Goal: Communication & Community: Answer question/provide support

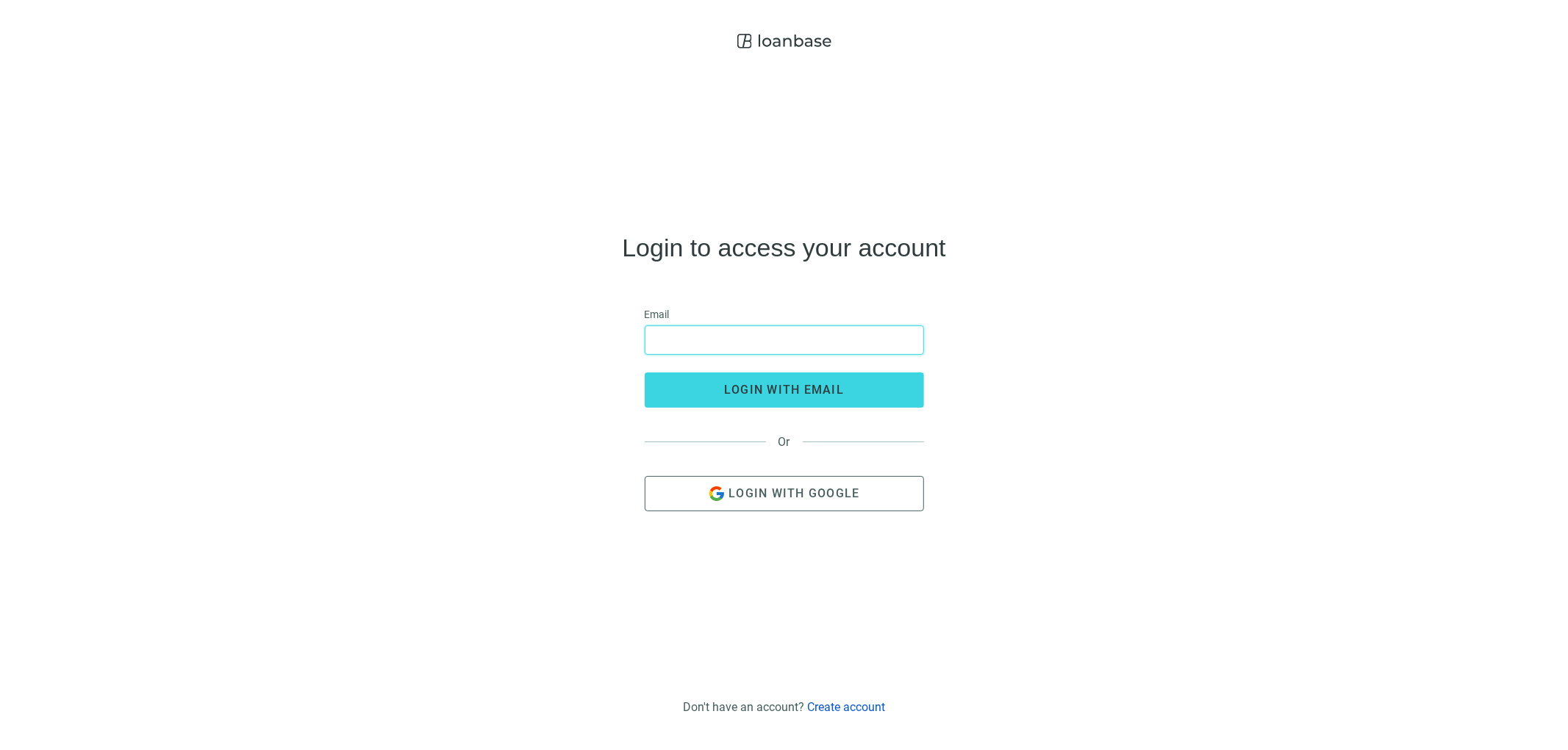
click at [723, 328] on input "email" at bounding box center [784, 340] width 260 height 28
type input "**********"
click at [794, 376] on button "login with email" at bounding box center [784, 389] width 279 height 35
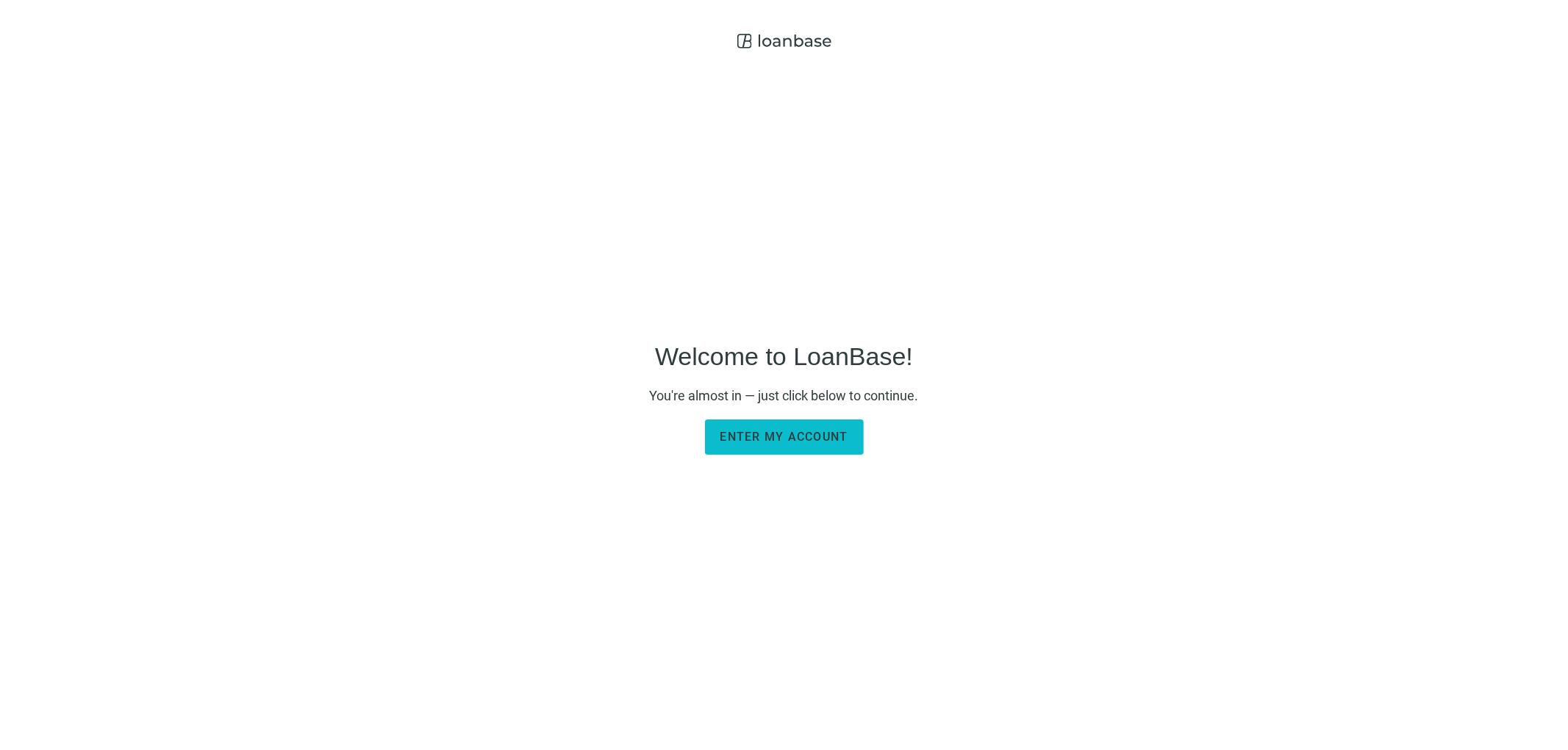
click at [760, 442] on span "Enter my account" at bounding box center [784, 437] width 128 height 14
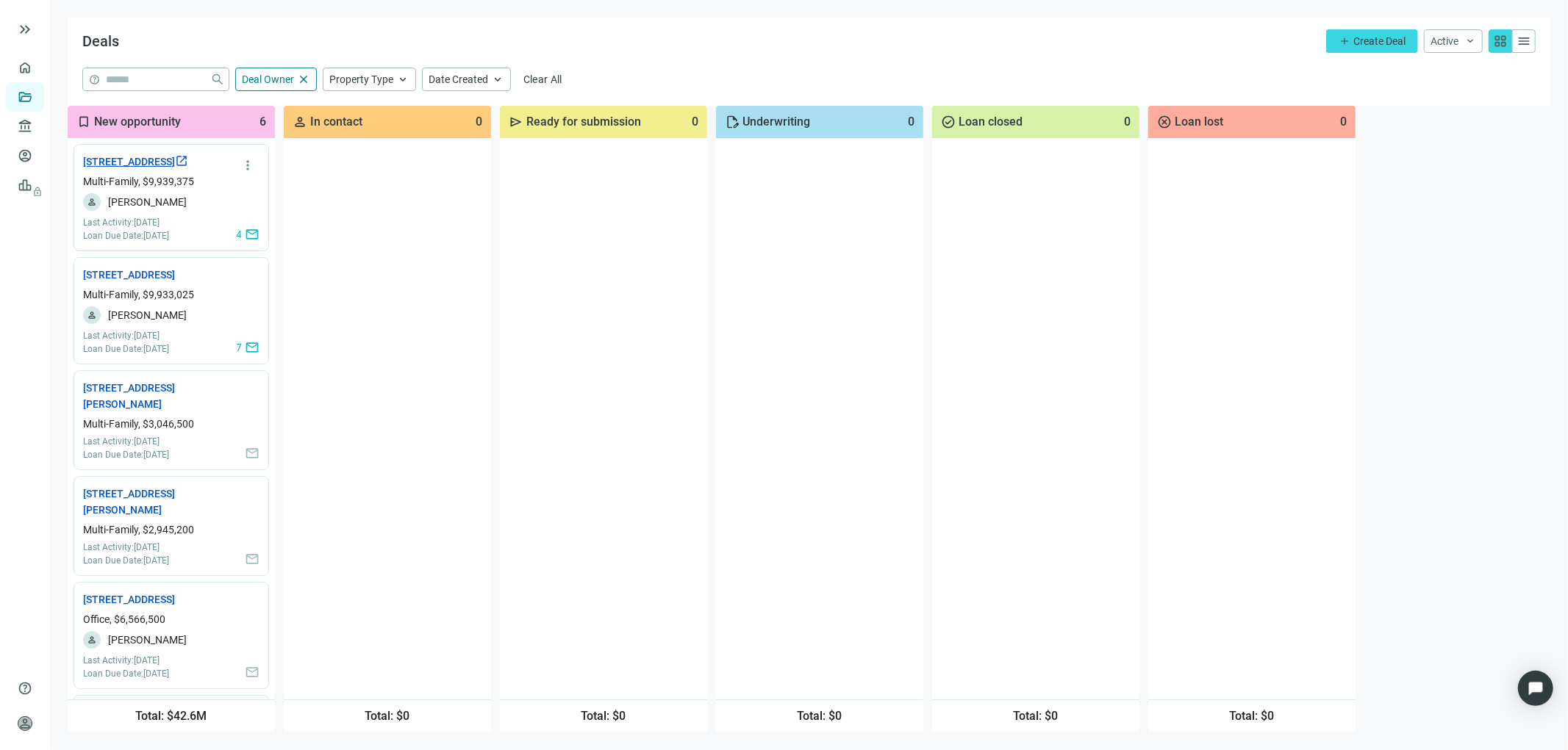
click at [174, 160] on link "[STREET_ADDRESS] open_in_new" at bounding box center [135, 161] width 105 height 16
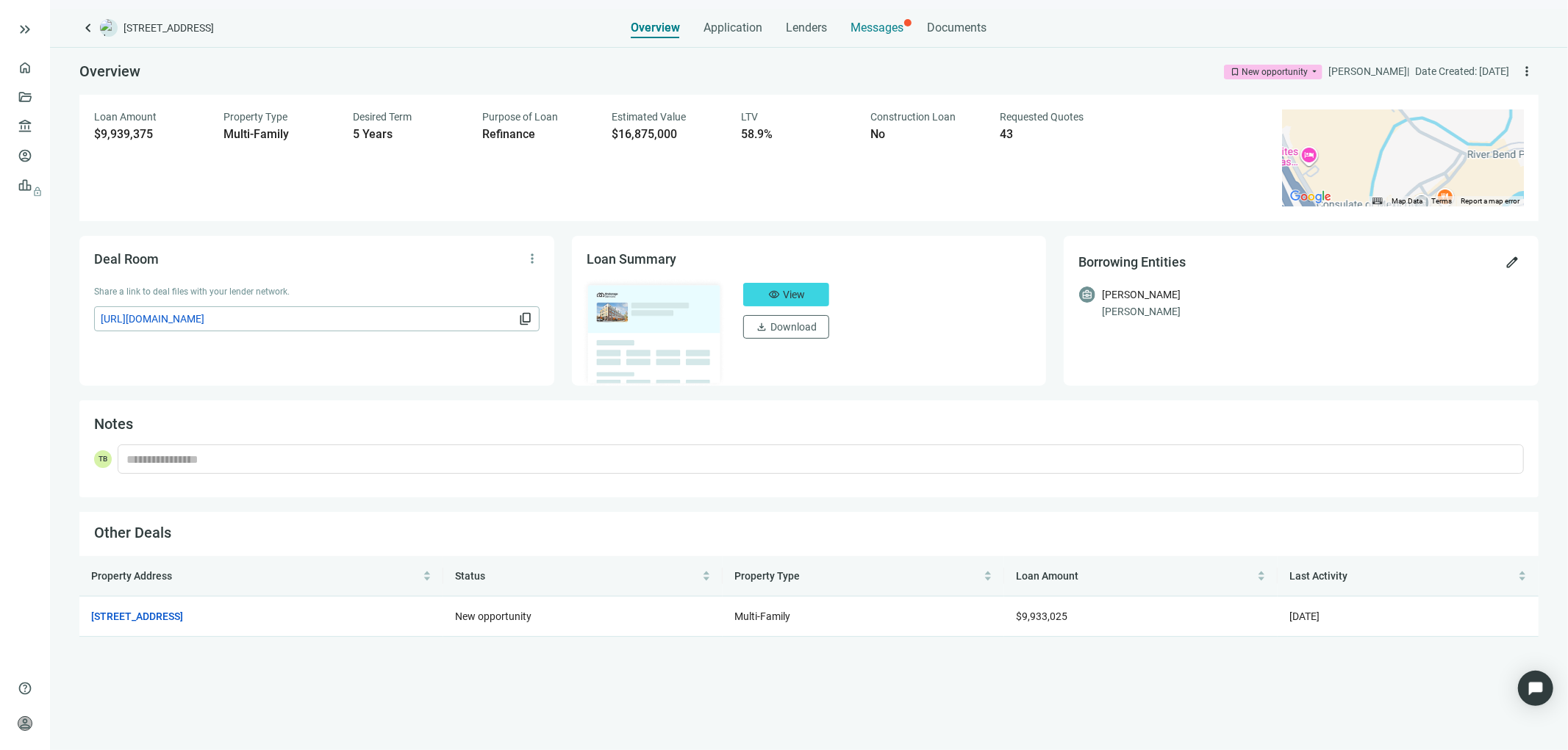
click at [865, 22] on span "Messages" at bounding box center [877, 28] width 53 height 14
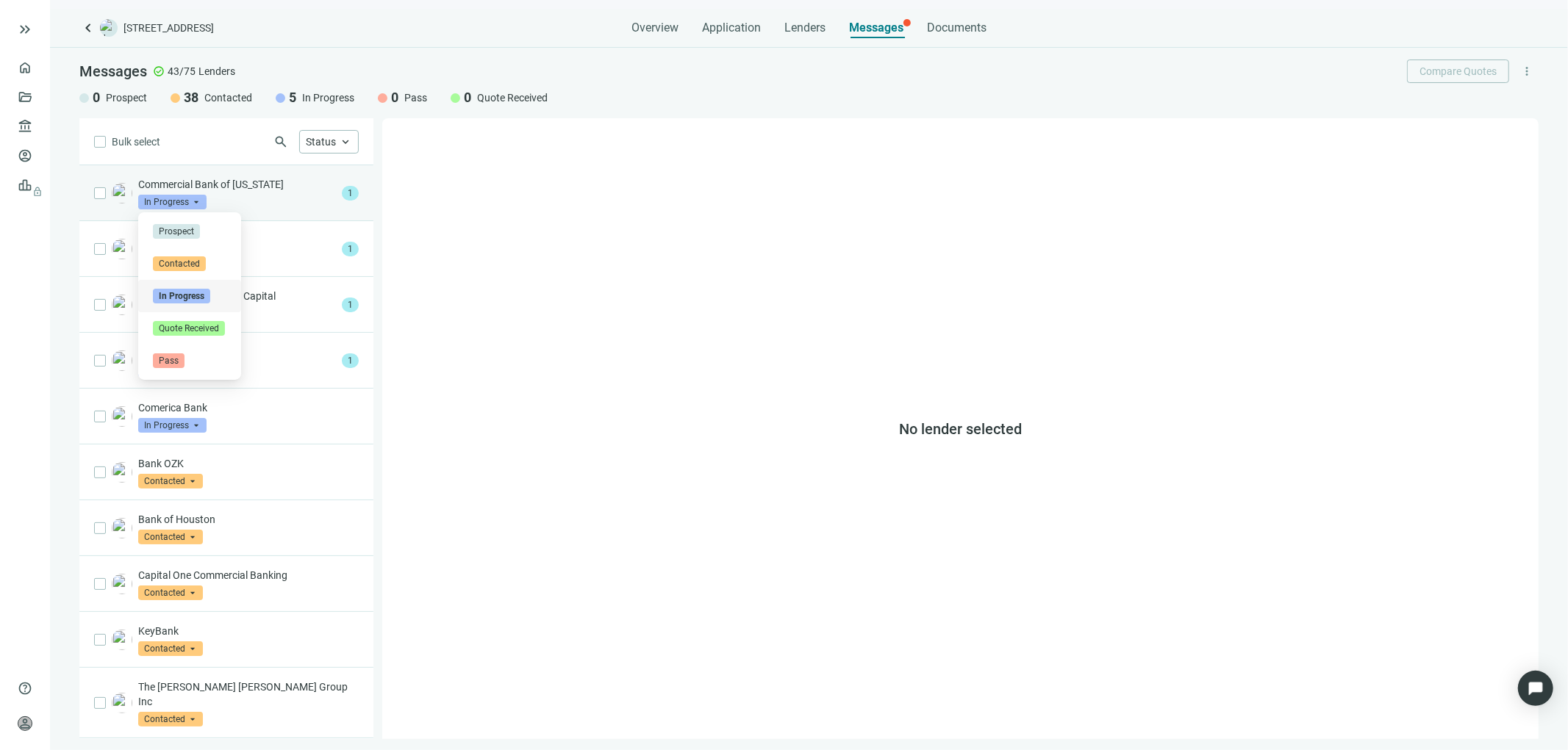
click at [175, 206] on span "In Progress" at bounding box center [172, 202] width 68 height 15
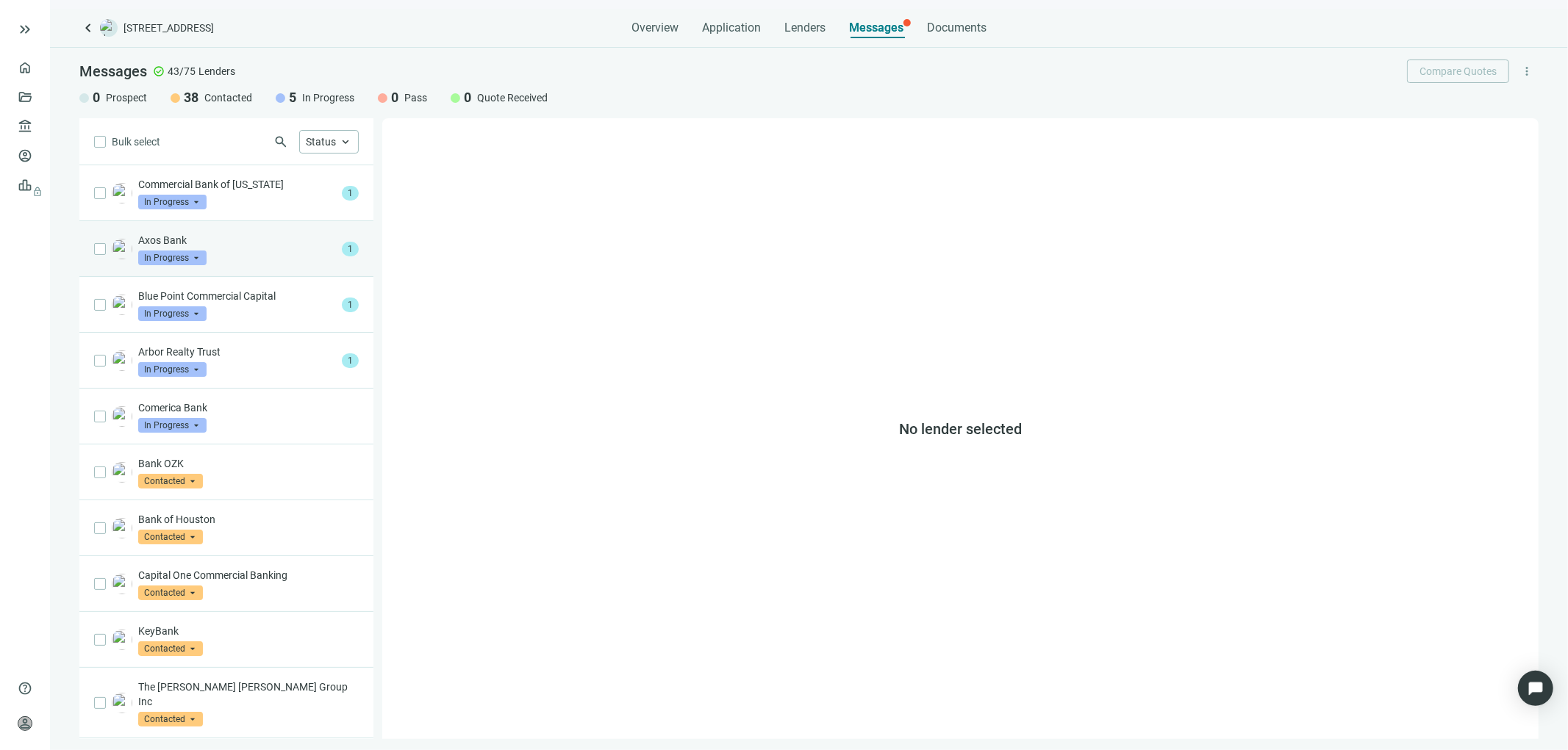
click at [303, 245] on p "Axos Bank" at bounding box center [237, 240] width 198 height 15
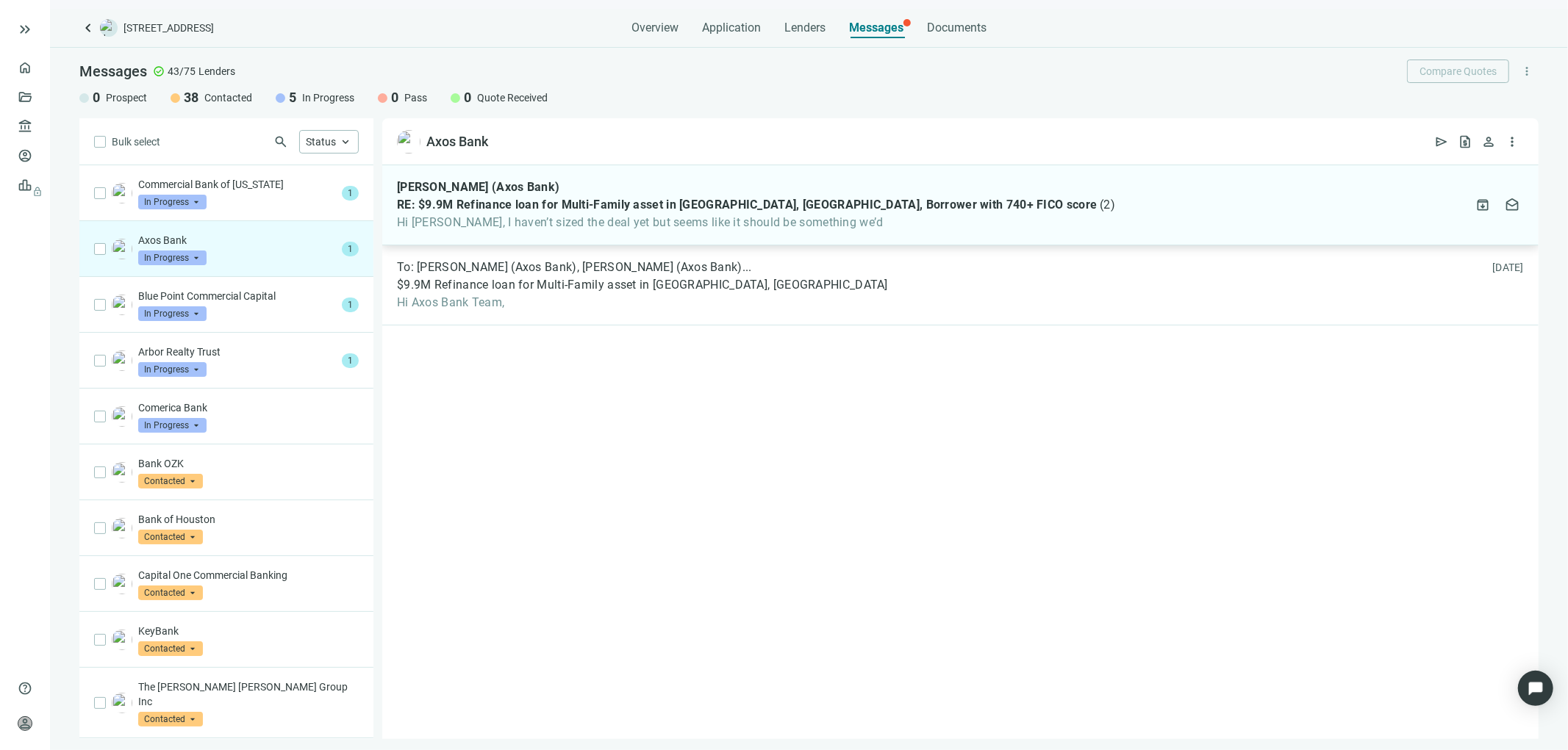
click at [783, 206] on span "RE: $9.9M Refinance loan for Multi-Family asset in Dallas, TX, Borrower with 74…" at bounding box center [747, 205] width 700 height 15
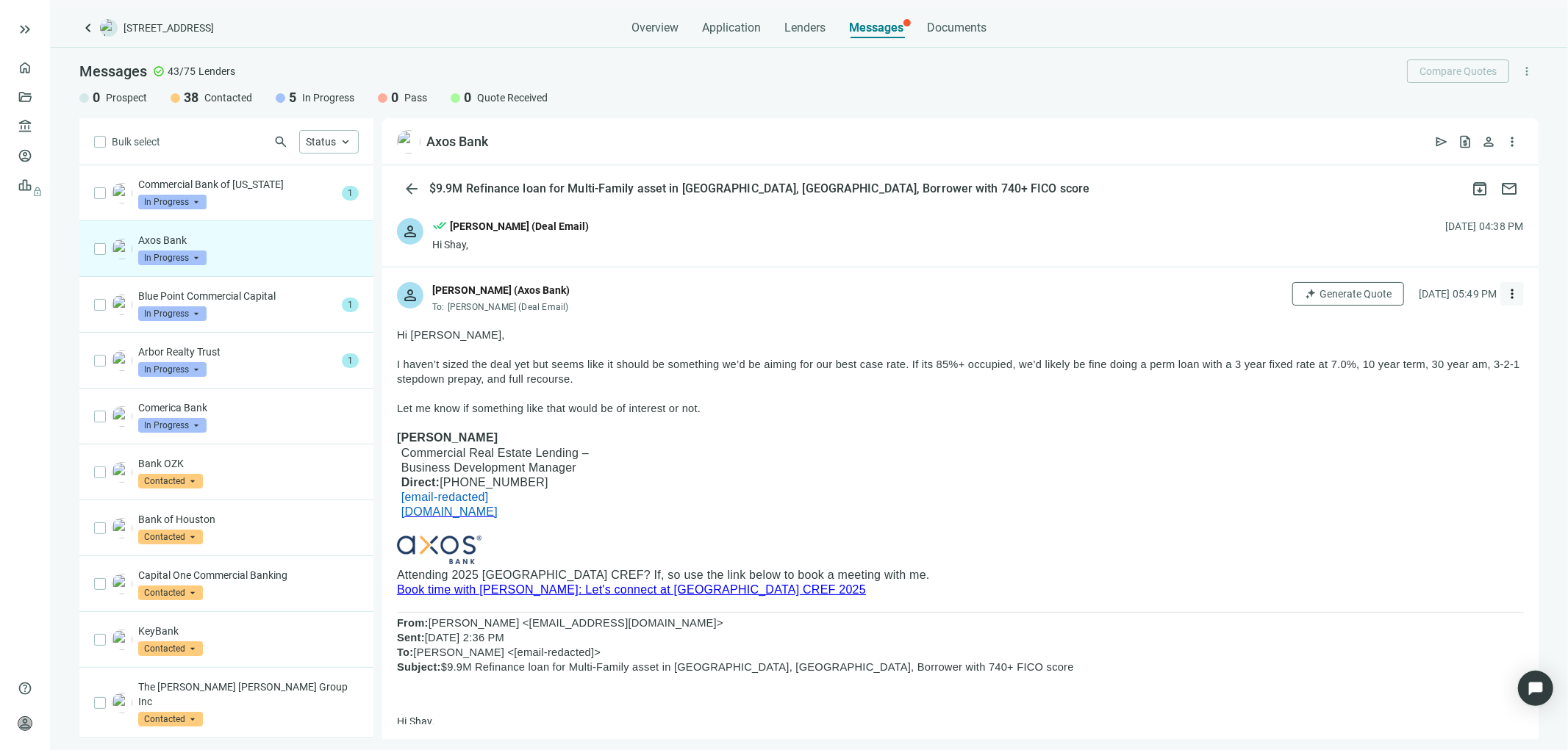
click at [1504, 295] on span "more_vert" at bounding box center [1511, 293] width 15 height 15
click at [1397, 354] on span "Reply all" at bounding box center [1409, 354] width 37 height 12
type textarea "**********"
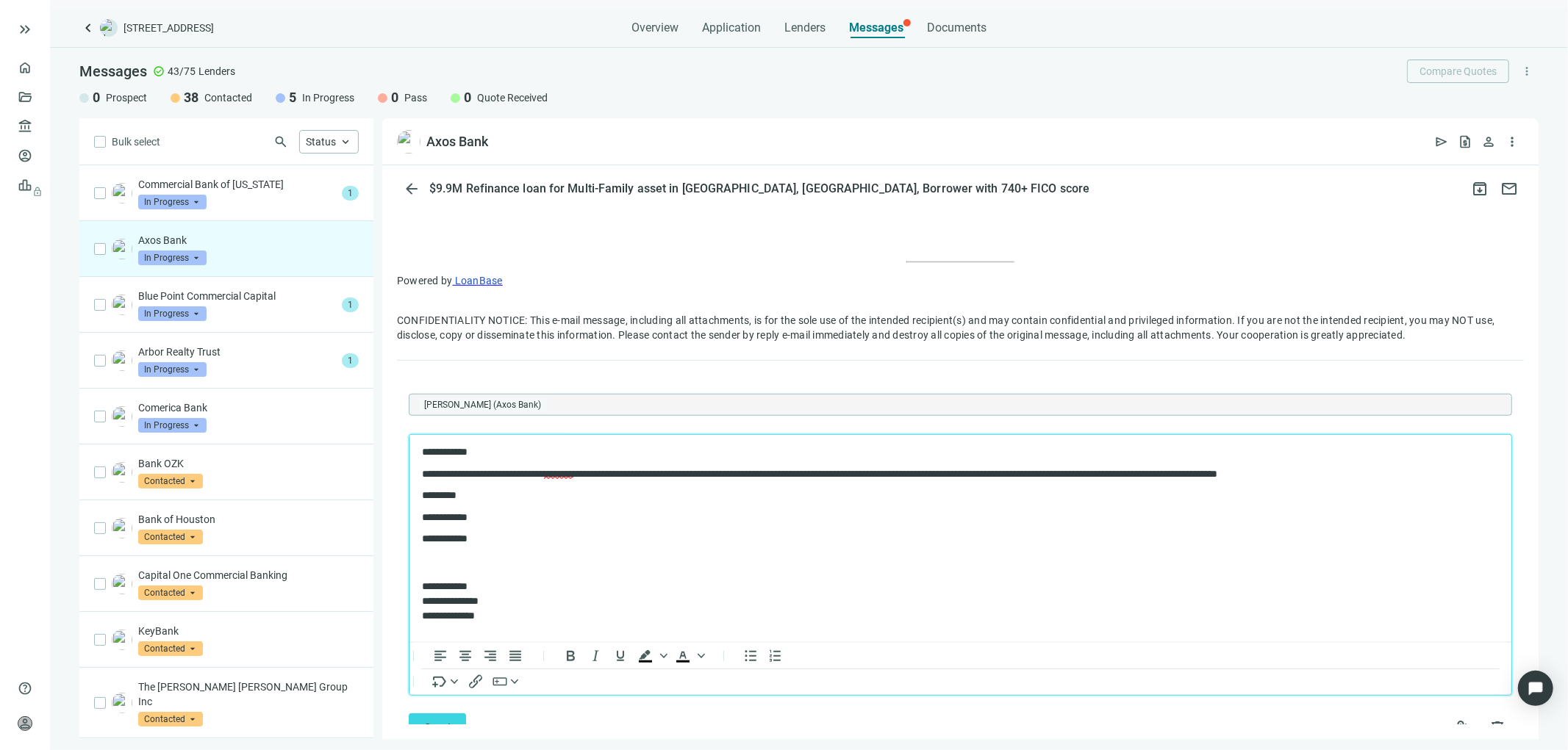
click at [823, 475] on p "**********" at bounding box center [952, 474] width 1062 height 12
drag, startPoint x: 504, startPoint y: 539, endPoint x: 412, endPoint y: 516, distance: 94.8
click at [412, 516] on html "**********" at bounding box center [960, 535] width 1102 height 200
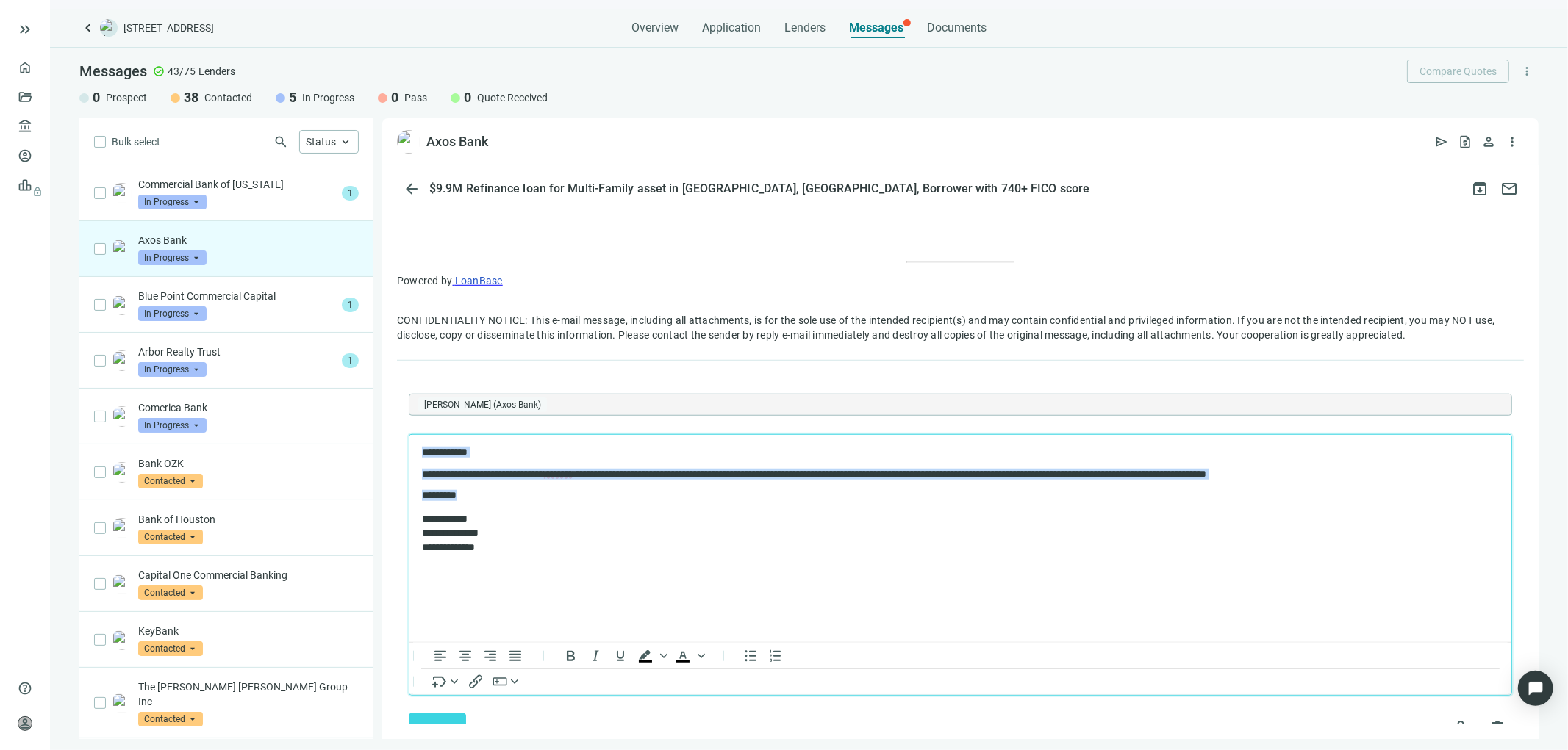
drag, startPoint x: 479, startPoint y: 493, endPoint x: 802, endPoint y: 887, distance: 509.5
click at [409, 440] on html "**********" at bounding box center [960, 501] width 1102 height 132
copy body "**********"
click at [644, 558] on html "**********" at bounding box center [960, 501] width 1102 height 132
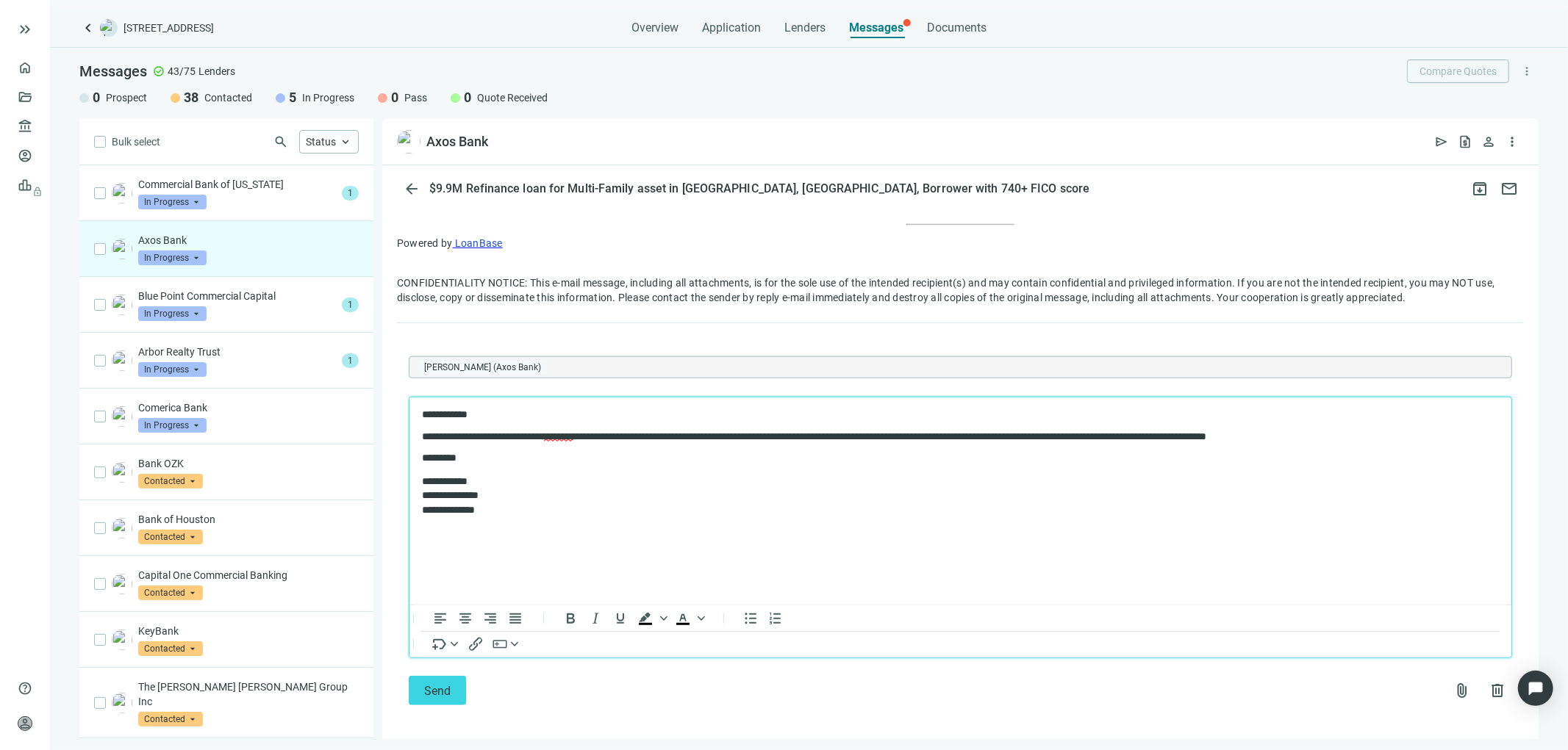
scroll to position [1047, 0]
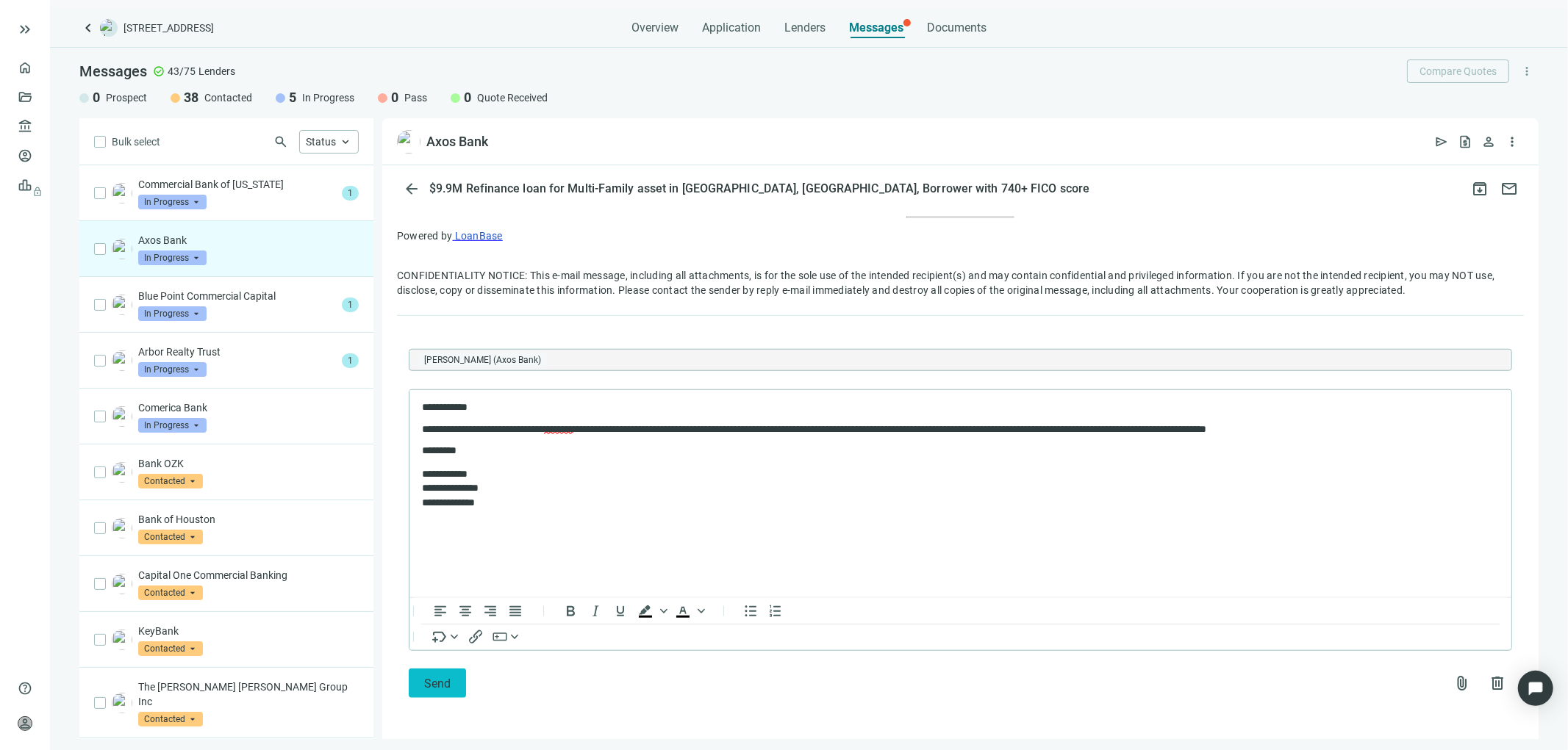
click at [434, 681] on span "Send" at bounding box center [438, 684] width 26 height 14
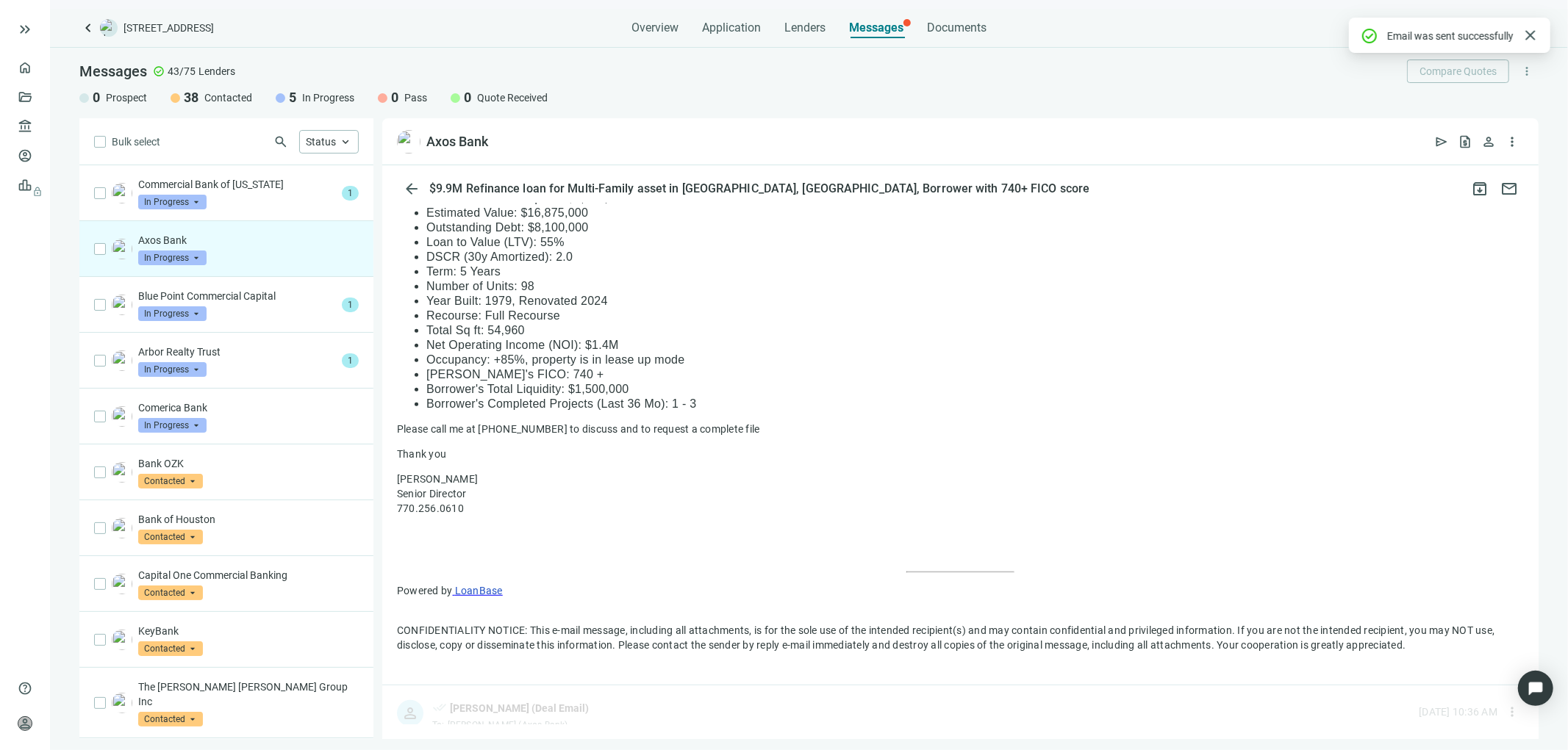
scroll to position [992, 0]
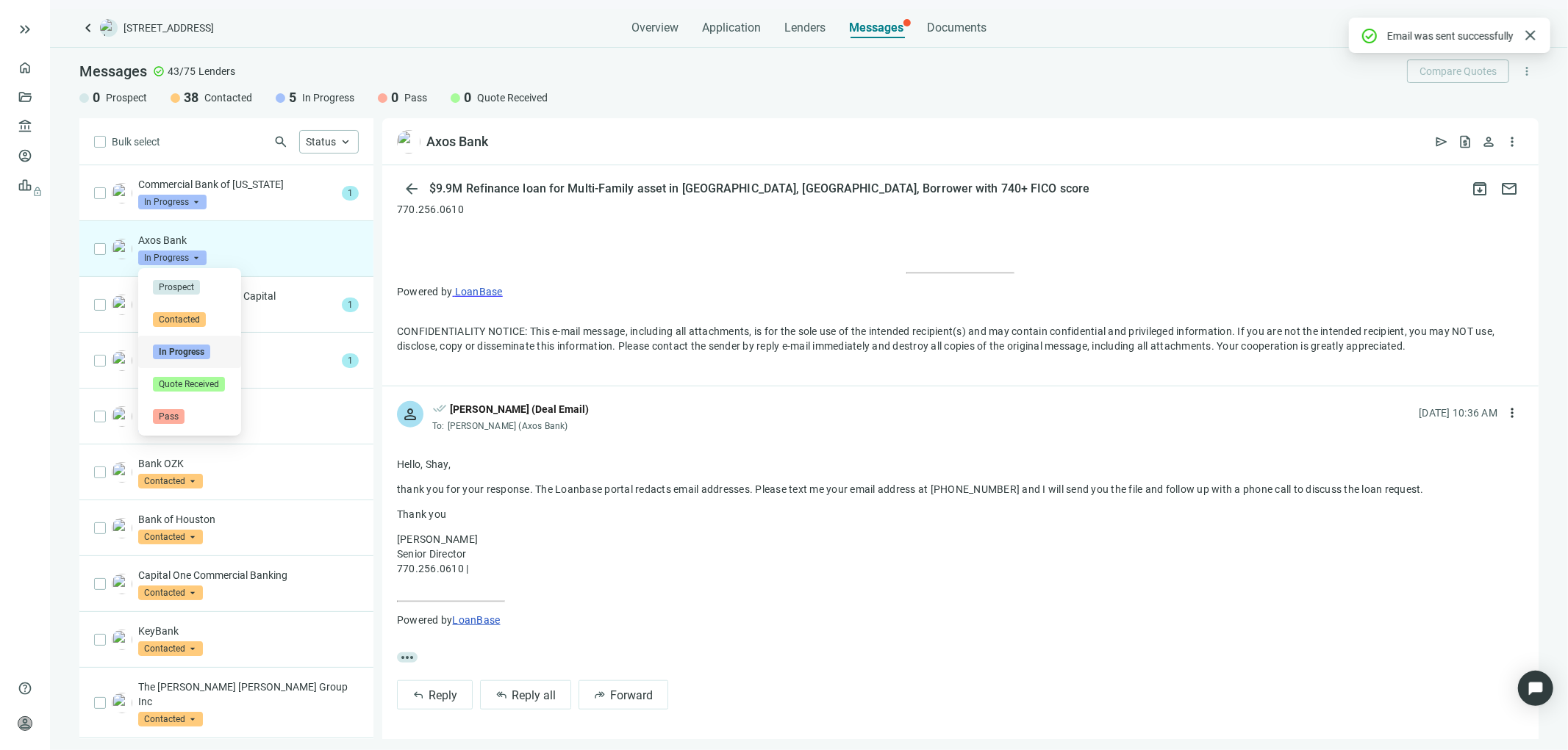
click at [192, 250] on input "search" at bounding box center [165, 256] width 55 height 15
click at [254, 243] on p "Axos Bank" at bounding box center [248, 240] width 220 height 15
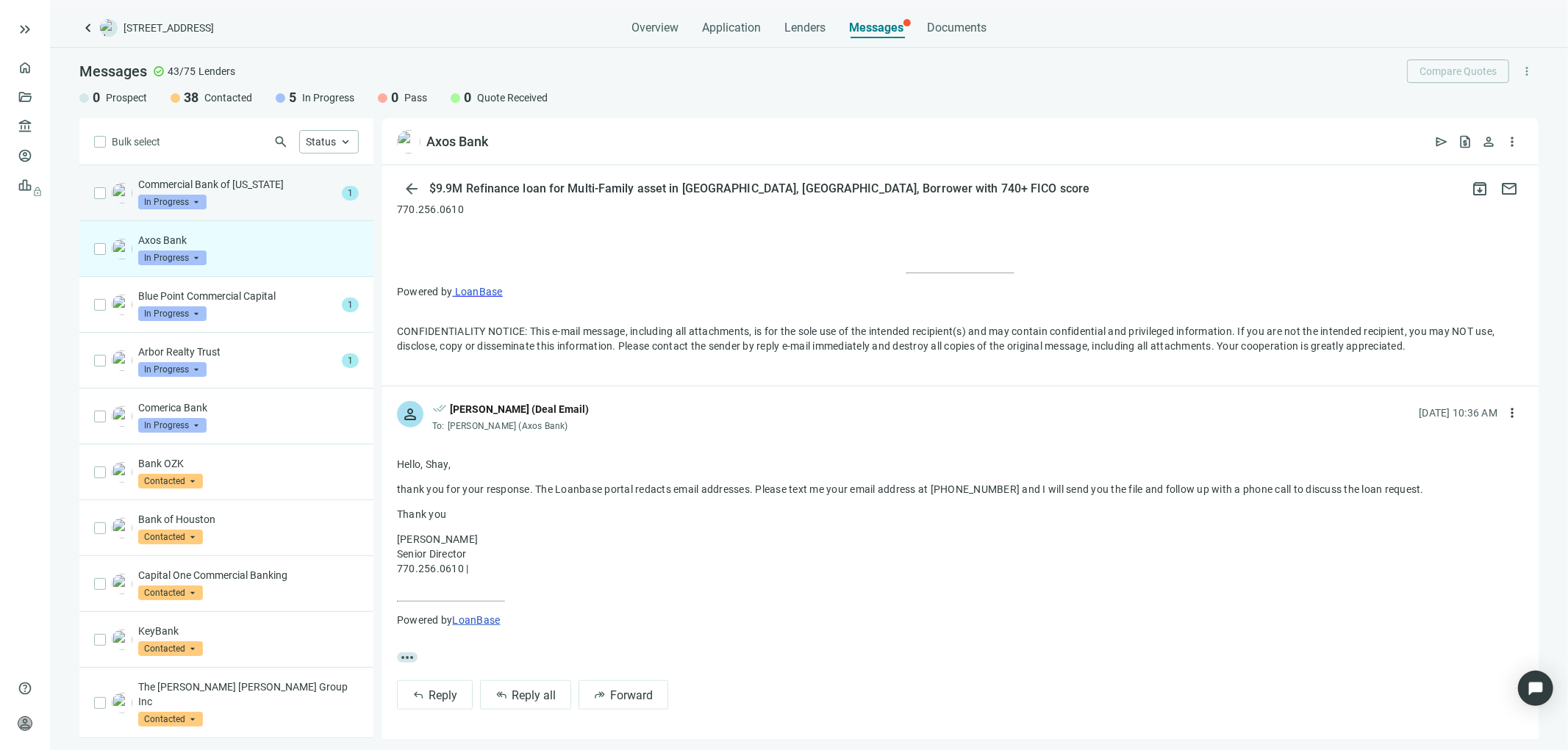
click at [237, 192] on div "Commercial Bank of Texas In Progress arrow_drop_down prospect contacted in_prog…" at bounding box center [237, 193] width 198 height 33
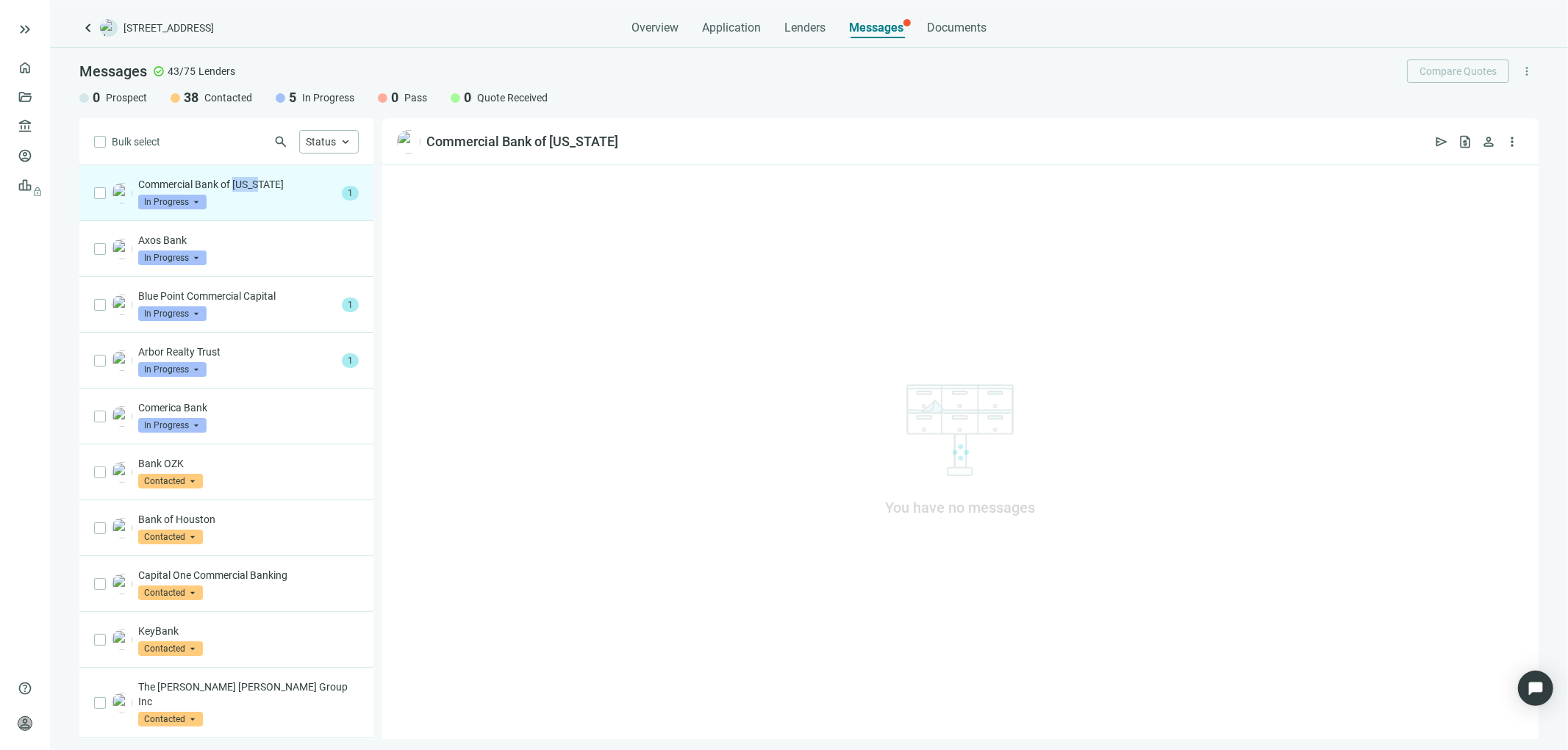
click at [237, 192] on div "Commercial Bank of Texas In Progress arrow_drop_down prospect contacted in_prog…" at bounding box center [237, 193] width 198 height 33
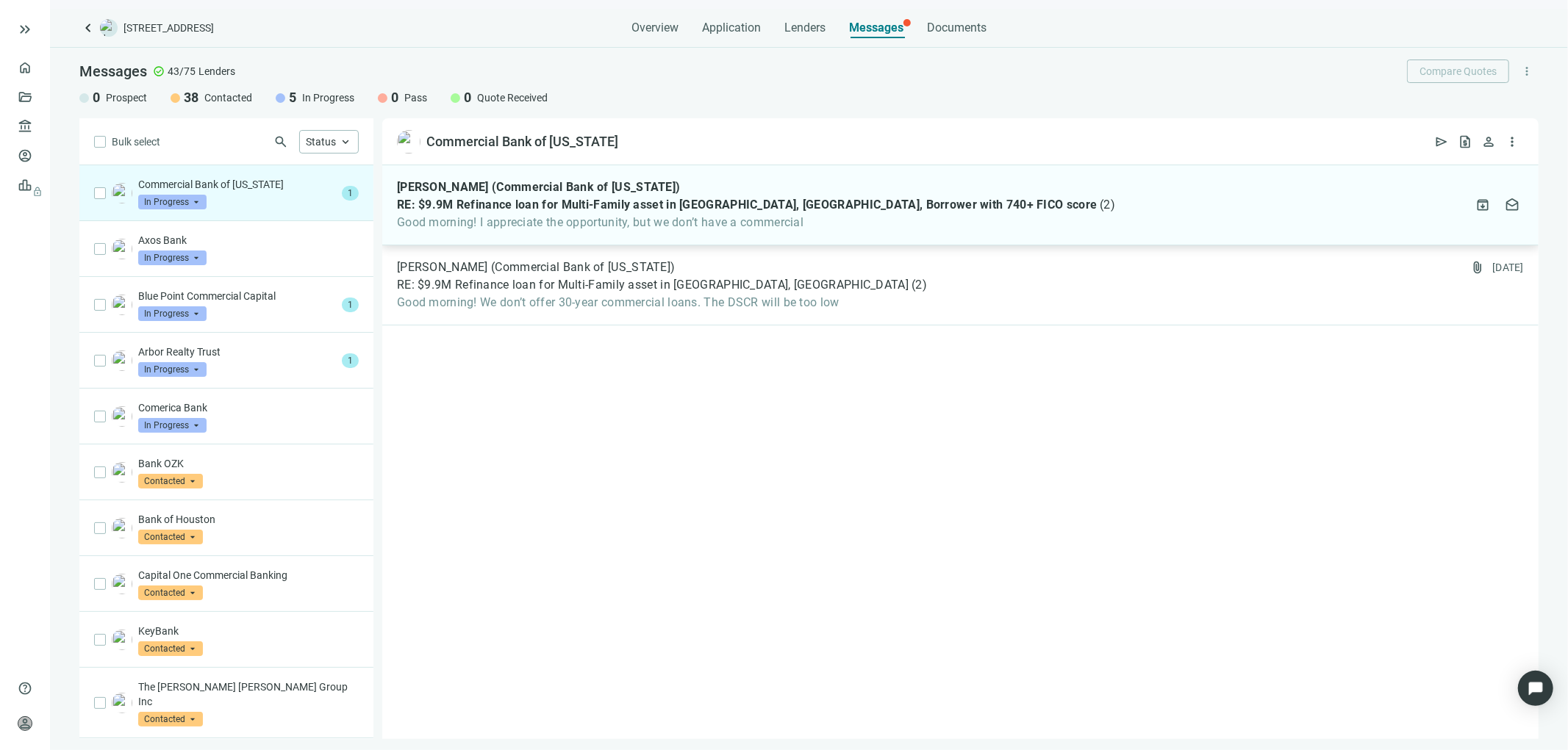
click at [820, 204] on span "RE: $9.9M Refinance loan for Multi-Family asset in Dallas, TX, Borrower with 74…" at bounding box center [747, 205] width 700 height 15
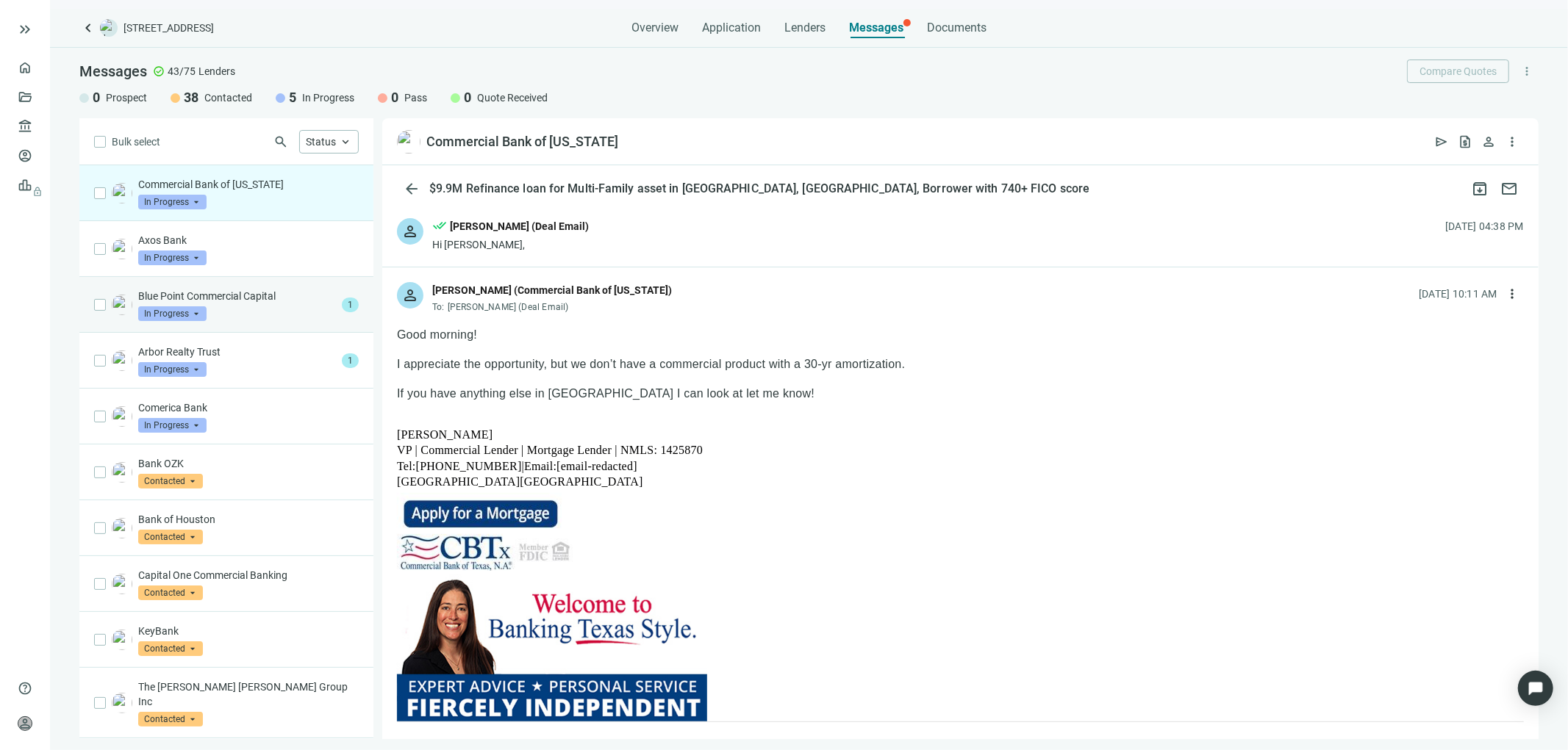
click at [181, 314] on span "In Progress" at bounding box center [172, 313] width 68 height 15
click at [202, 296] on p "Blue Point Commercial Capital" at bounding box center [237, 296] width 198 height 15
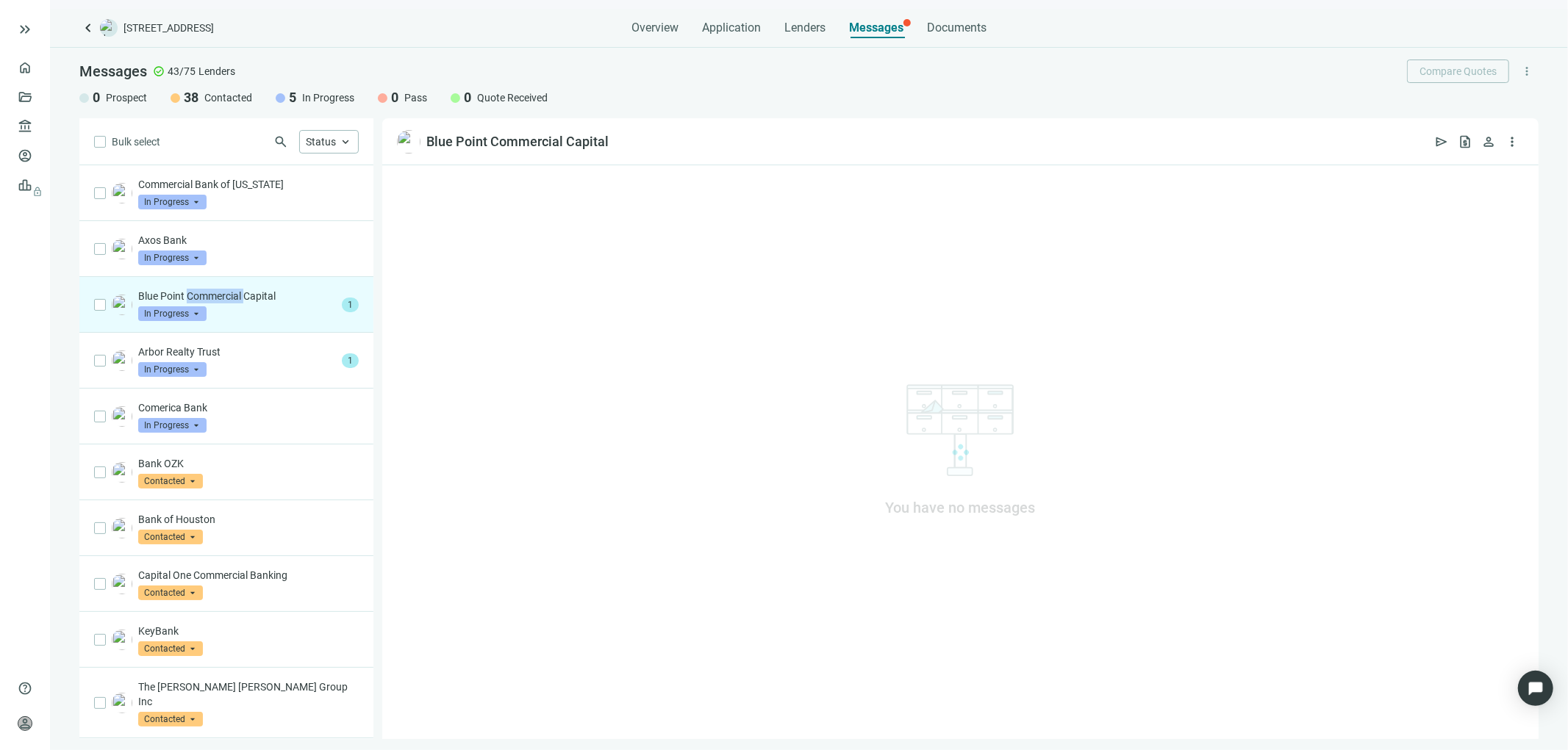
click at [202, 296] on p "Blue Point Commercial Capital" at bounding box center [237, 296] width 198 height 15
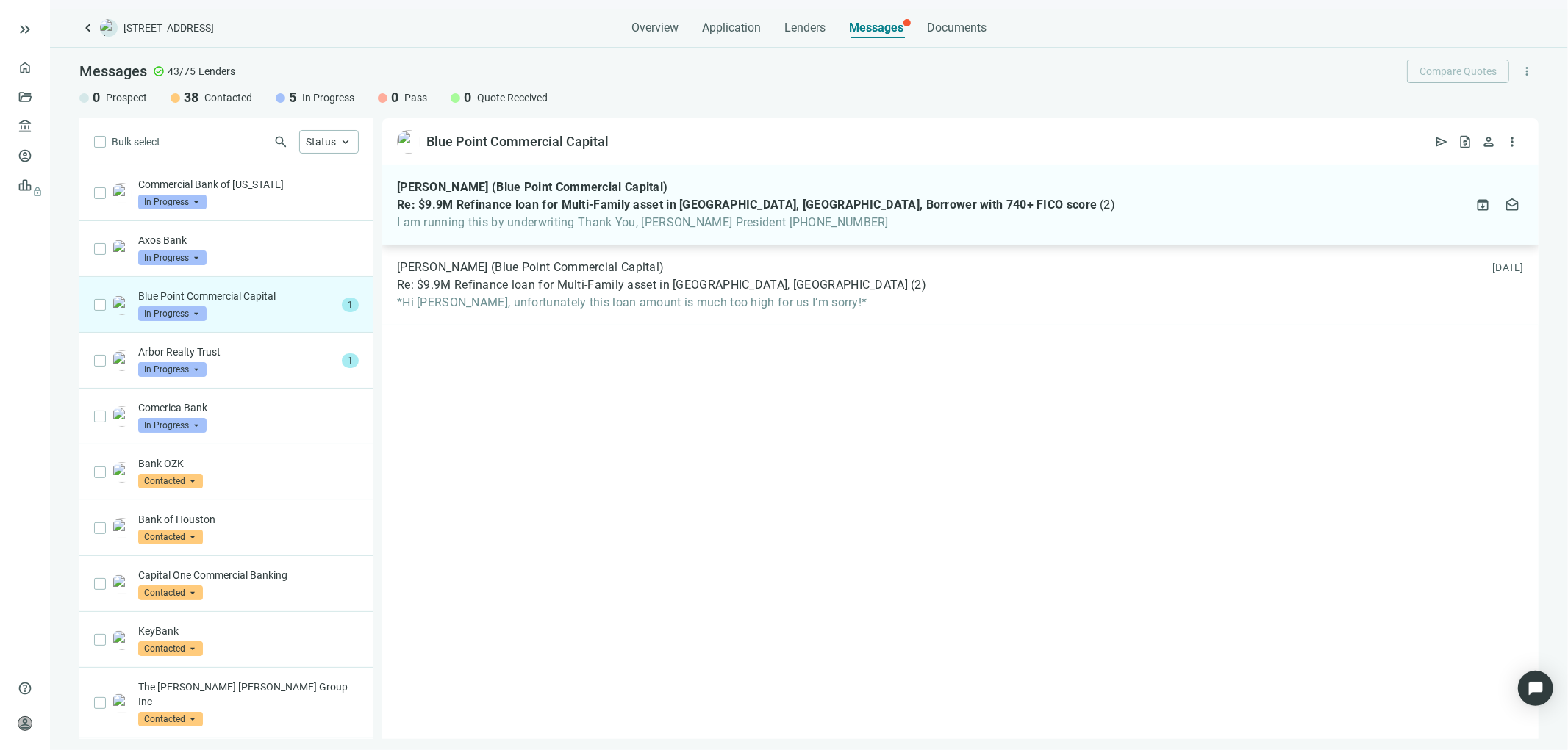
click at [618, 194] on span "David Catuto (Blue Point Commercial Capital)" at bounding box center [533, 187] width 272 height 15
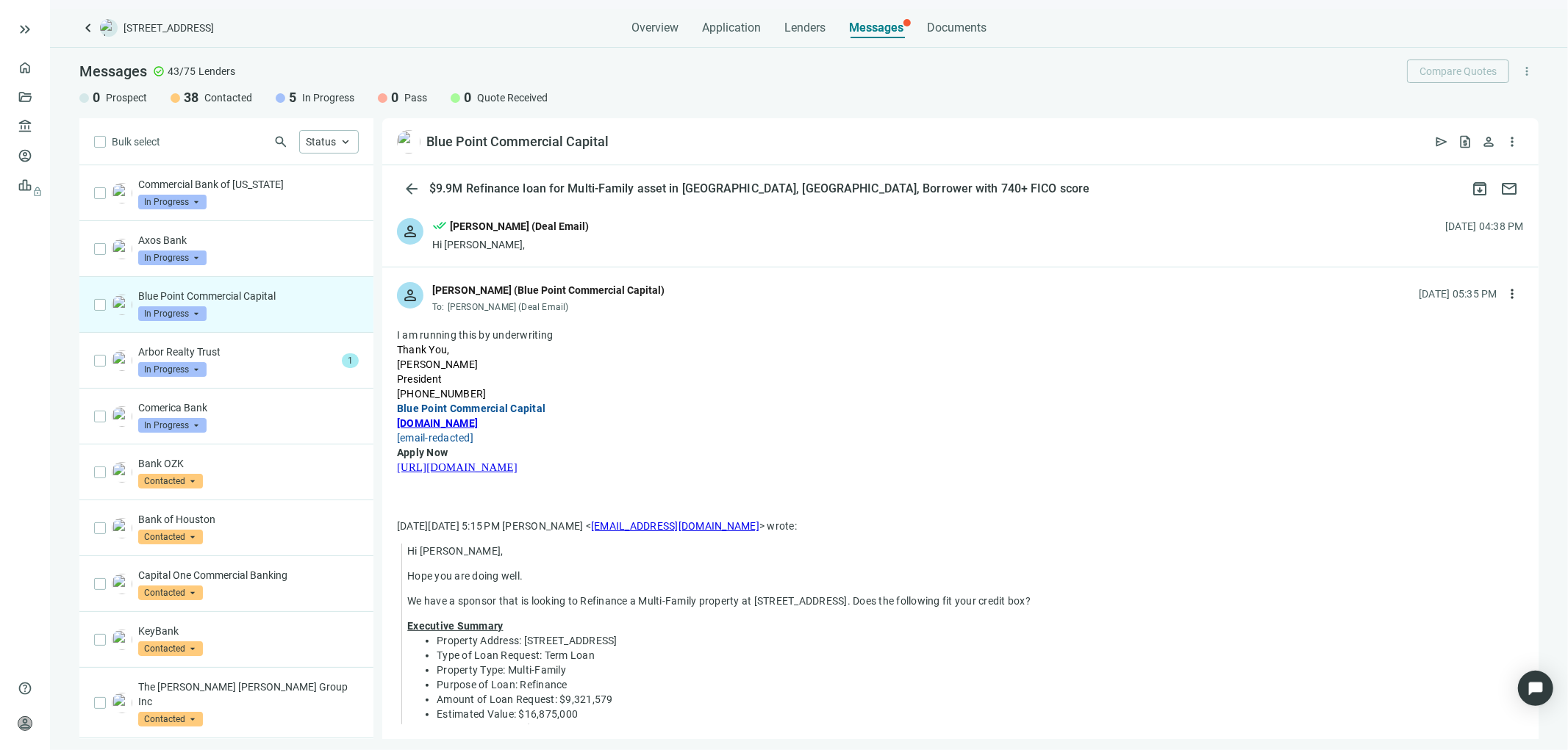
click at [646, 237] on div "person done_all Tony Baldwin (Deal Email) Hi David, 08.18.2025, 04:38 PM" at bounding box center [961, 234] width 1156 height 63
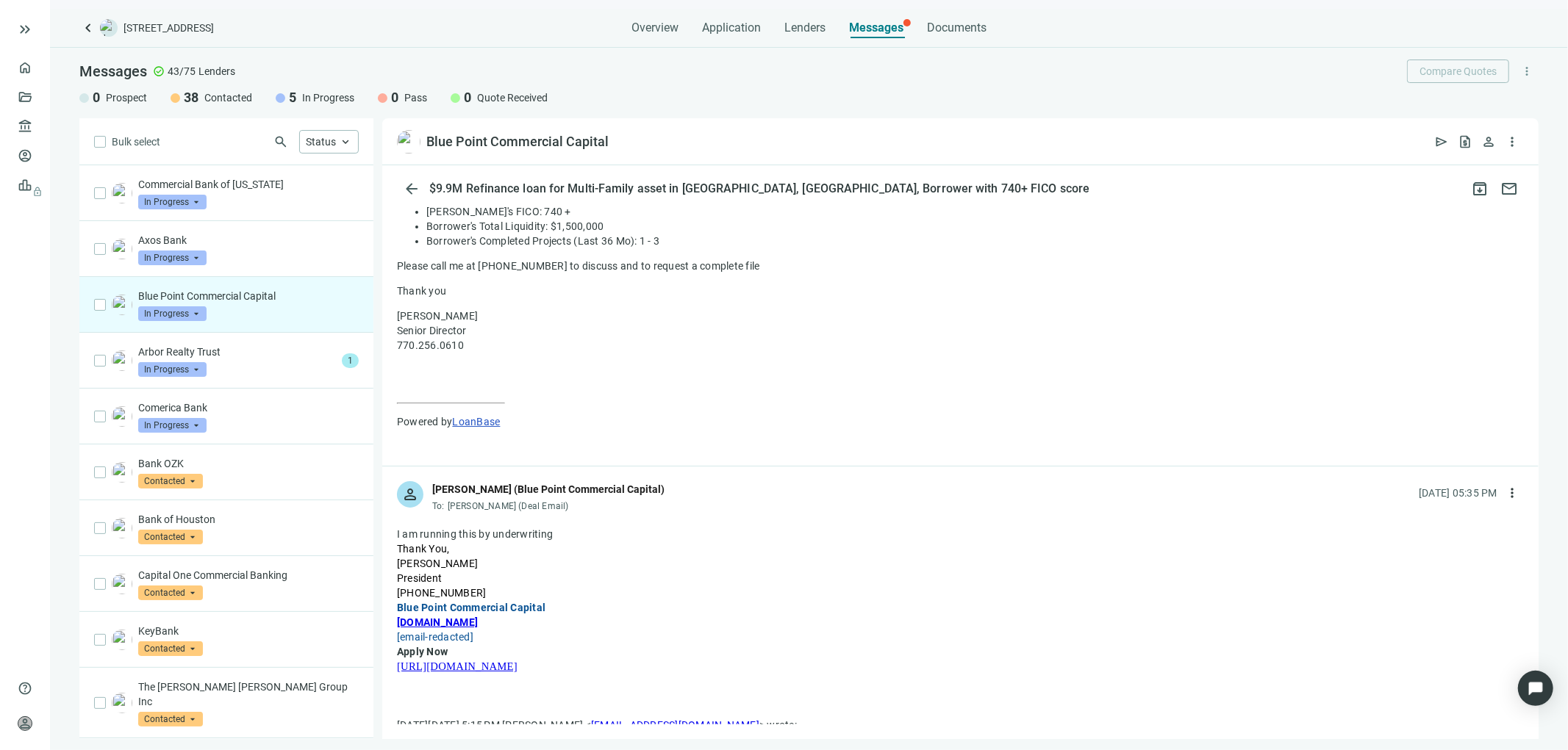
scroll to position [489, 0]
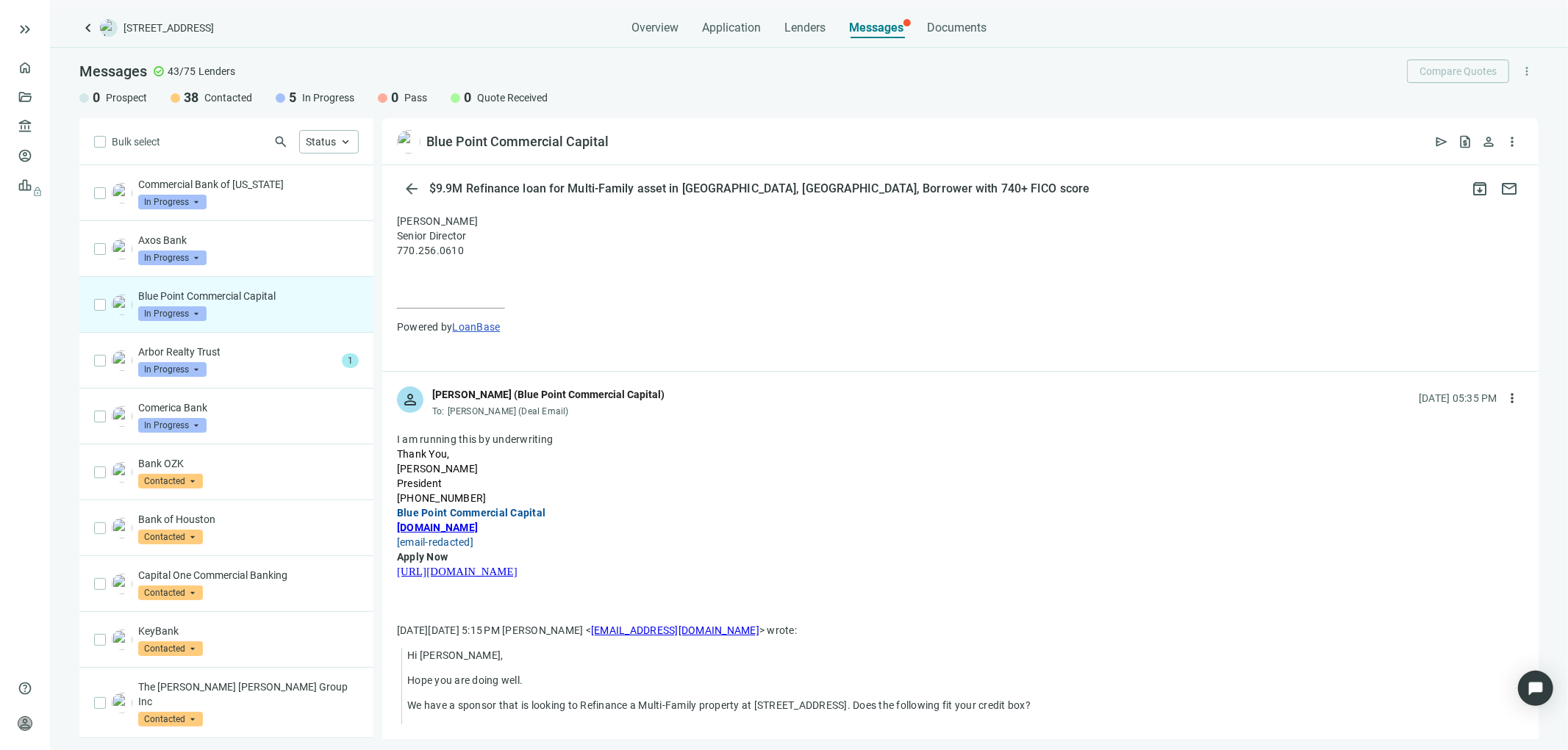
click at [814, 472] on div "Thank You, David Catuto" at bounding box center [961, 461] width 1127 height 29
click at [1016, 509] on div "Blue Point Commercial Capital" at bounding box center [961, 513] width 1127 height 15
click at [1504, 399] on span "more_vert" at bounding box center [1511, 398] width 15 height 15
click at [1390, 430] on div "reply Reply" at bounding box center [1431, 432] width 156 height 26
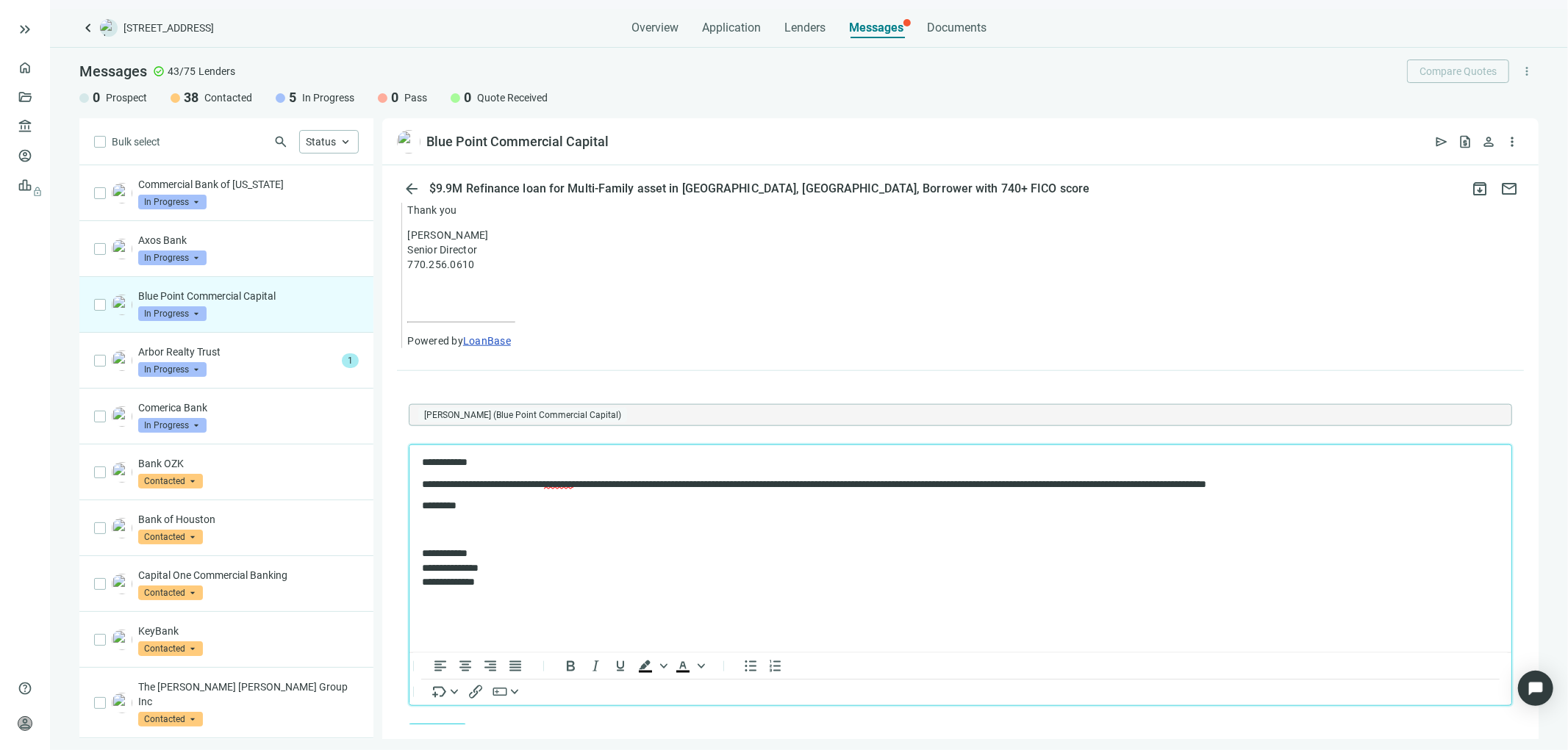
drag, startPoint x: 471, startPoint y: 460, endPoint x: 1083, endPoint y: 863, distance: 732.8
click at [471, 460] on p "**********" at bounding box center [952, 461] width 1062 height 12
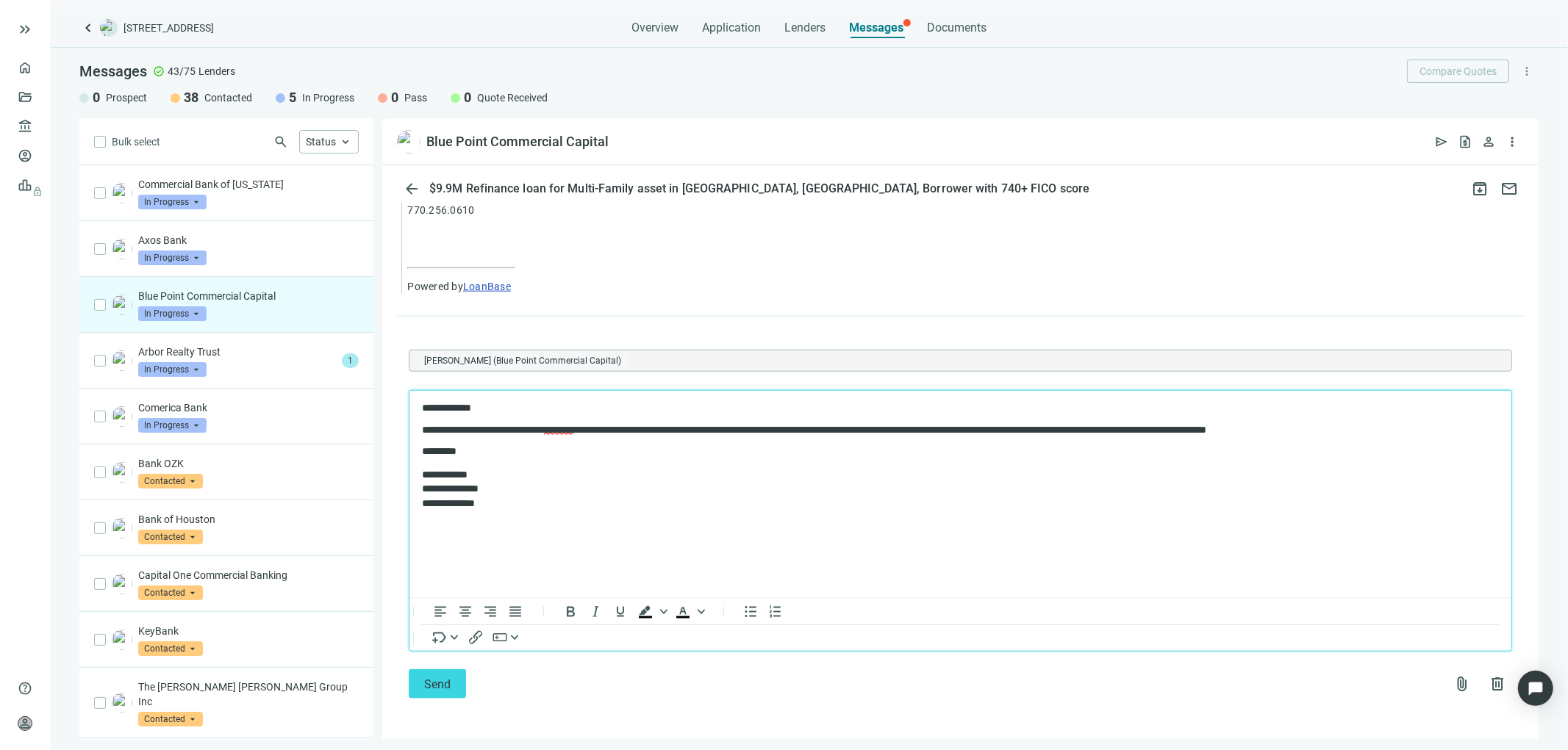
click at [937, 428] on p "**********" at bounding box center [952, 430] width 1062 height 12
click at [941, 430] on p "**********" at bounding box center [952, 430] width 1062 height 12
drag, startPoint x: 476, startPoint y: 451, endPoint x: 816, endPoint y: 791, distance: 480.8
click at [409, 400] on html "**********" at bounding box center [960, 456] width 1102 height 132
copy body "**********"
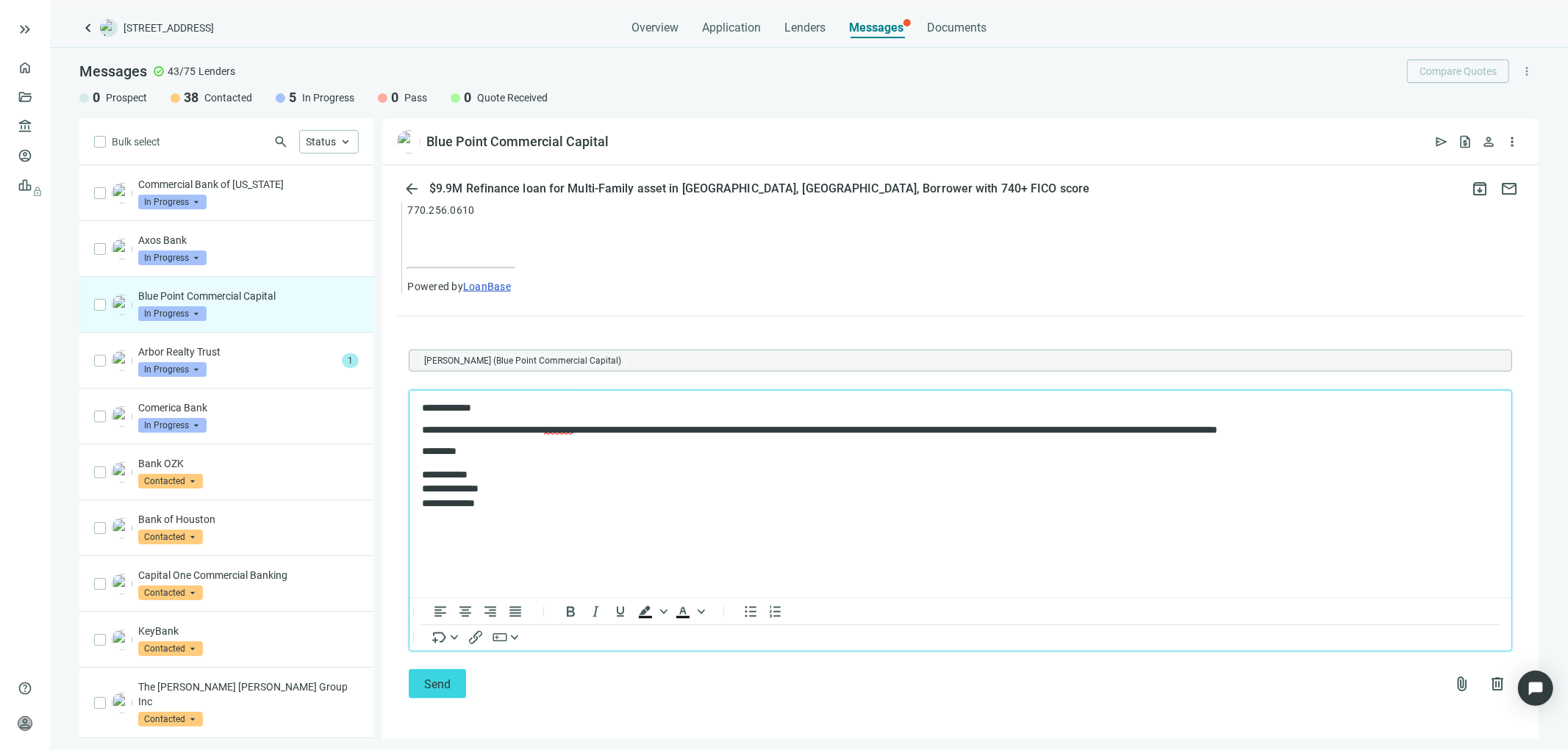
click at [658, 522] on html "**********" at bounding box center [960, 456] width 1102 height 132
click at [429, 684] on span "Send" at bounding box center [438, 685] width 26 height 14
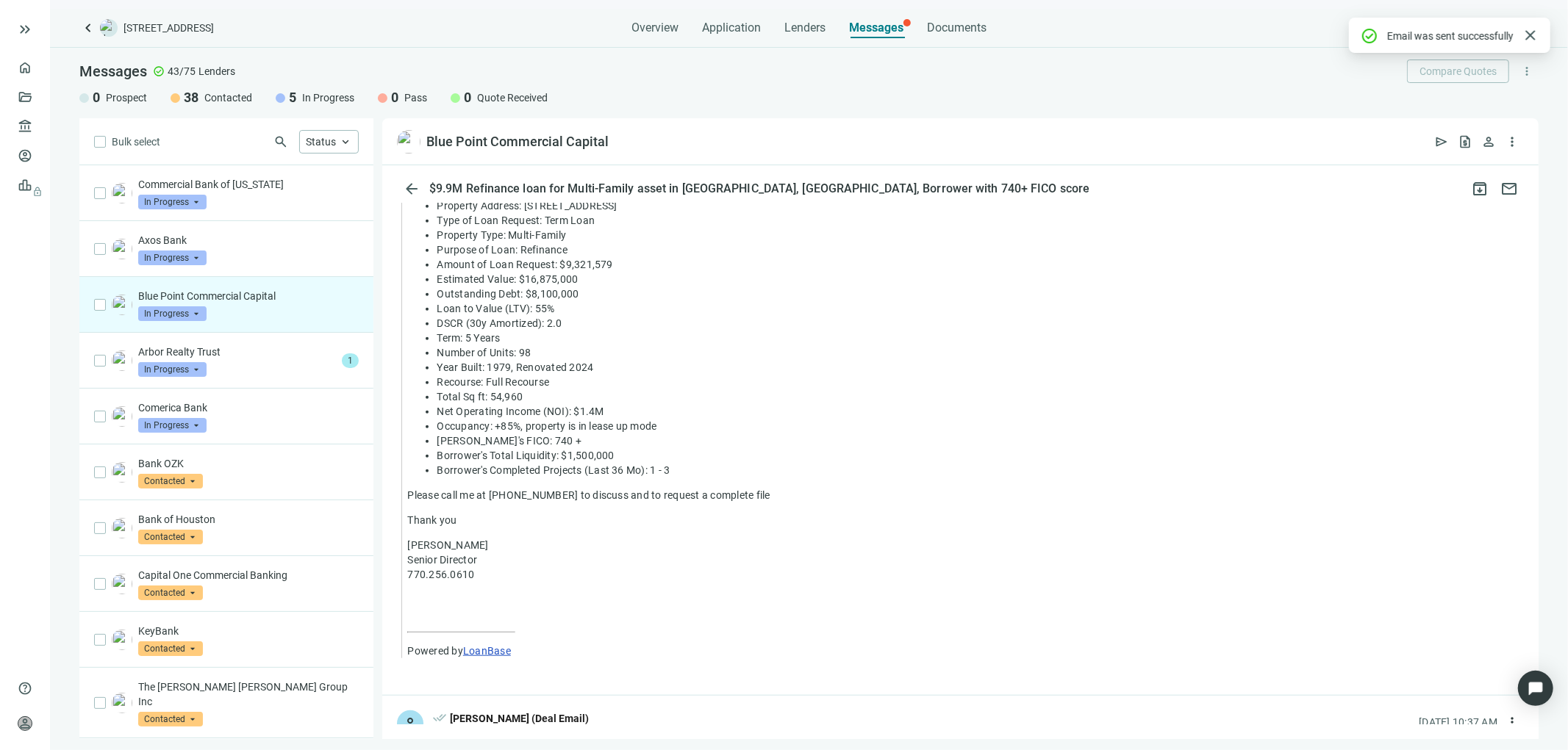
scroll to position [1338, 0]
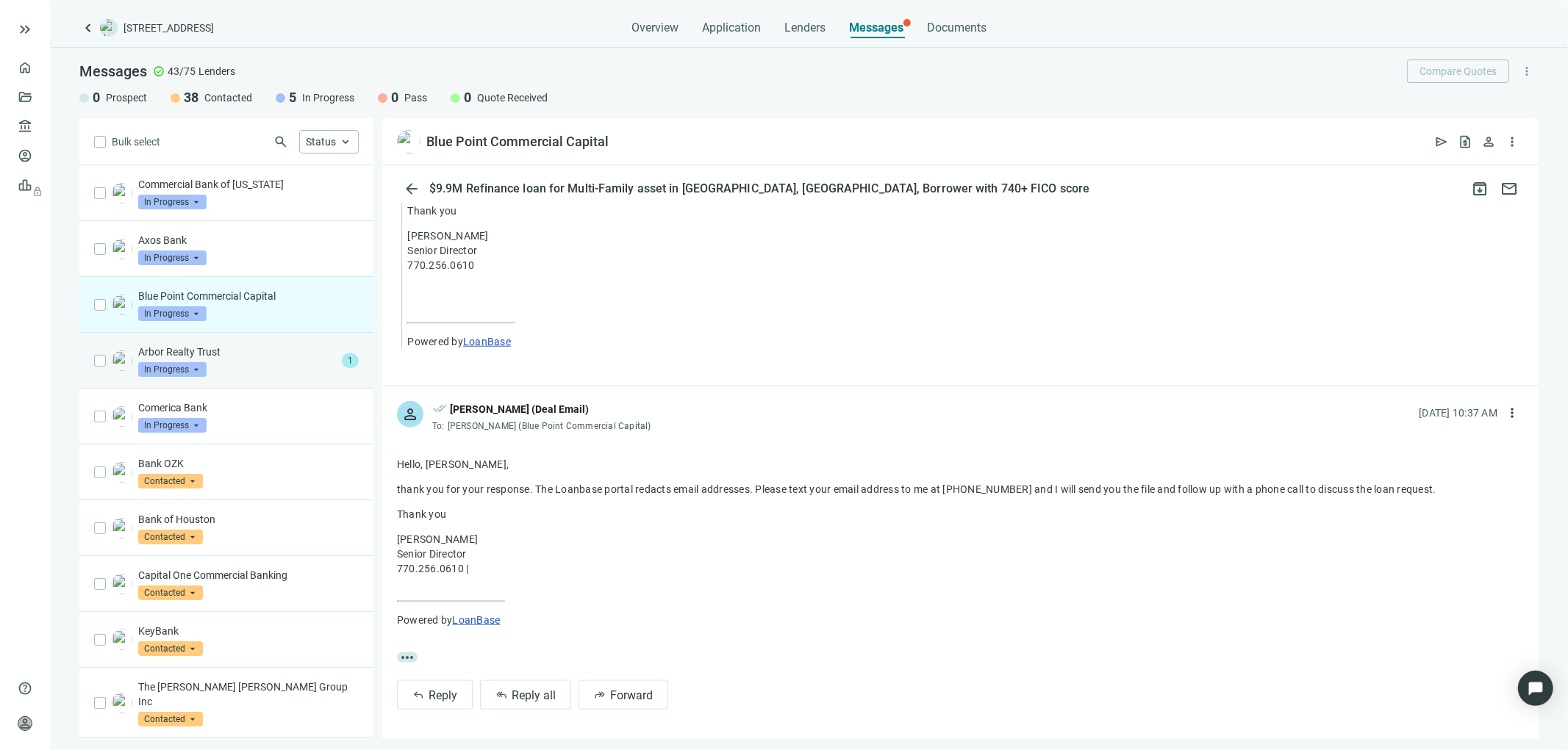
click at [215, 365] on div "Arbor Realty Trust In Progress arrow_drop_down" at bounding box center [237, 361] width 198 height 33
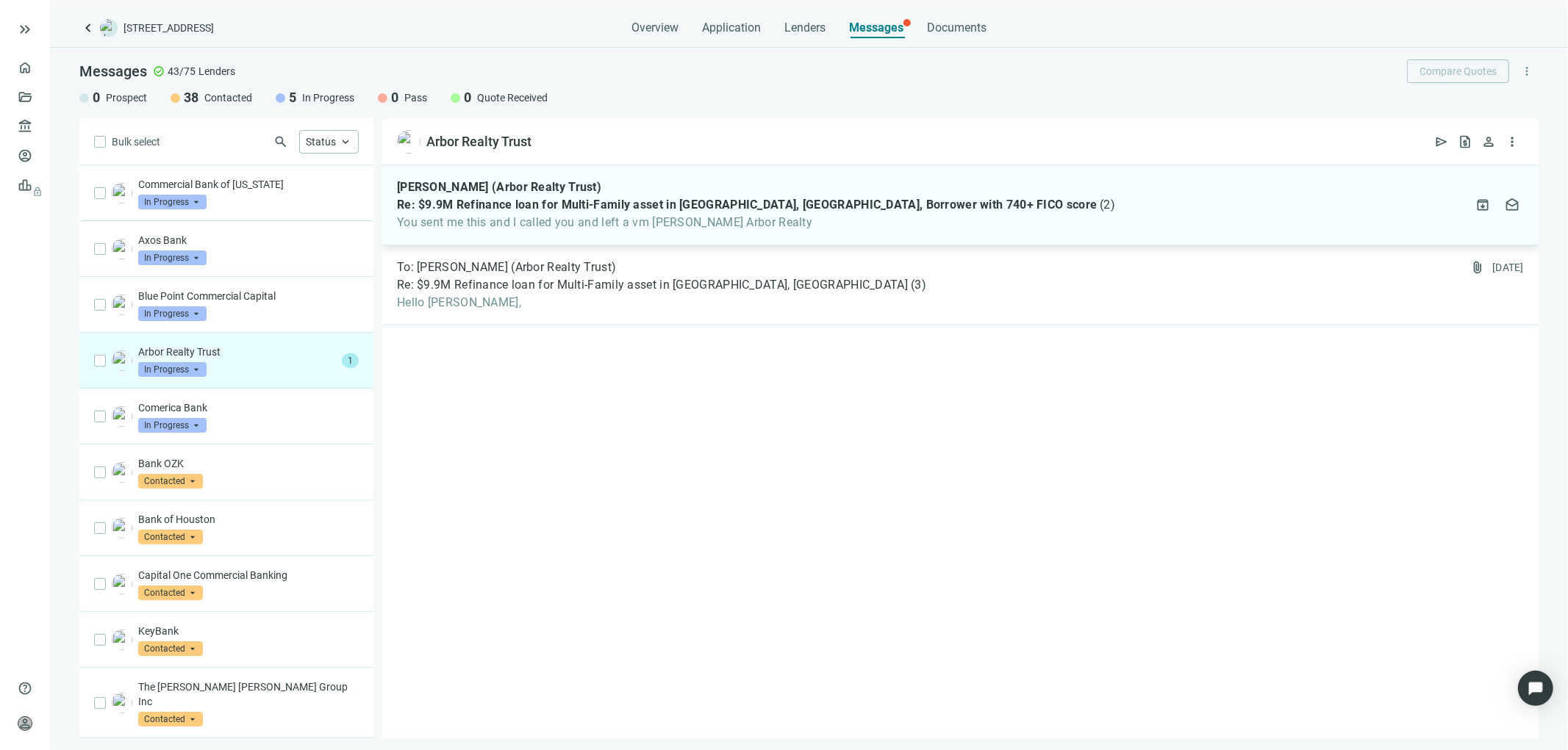
click at [693, 222] on span "You sent me this and I called you and left a vm Geoffrey Platt Arbor Realty" at bounding box center [756, 223] width 718 height 15
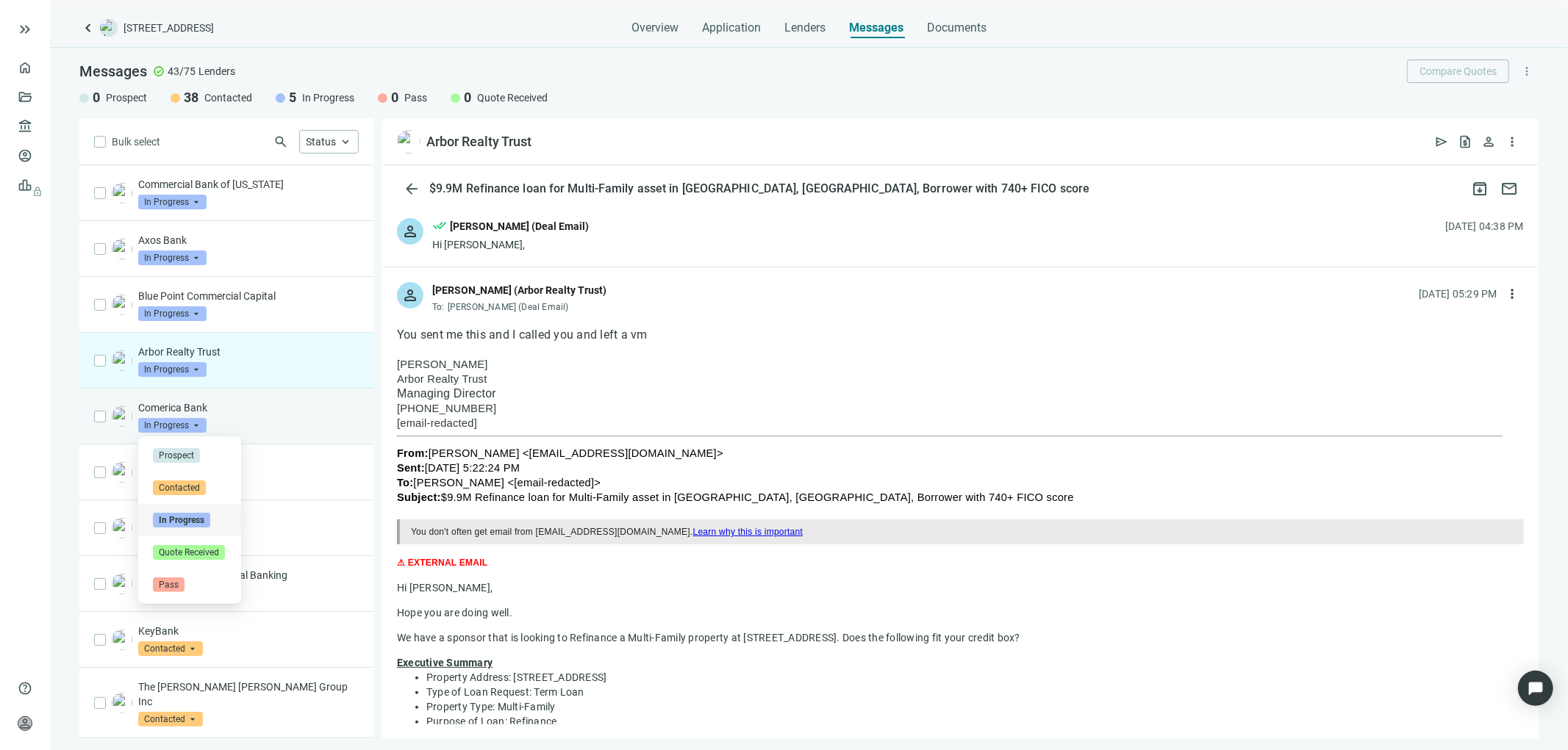
click at [197, 415] on span at bounding box center [172, 425] width 68 height 22
click at [194, 413] on p "Comerica Bank" at bounding box center [248, 407] width 220 height 15
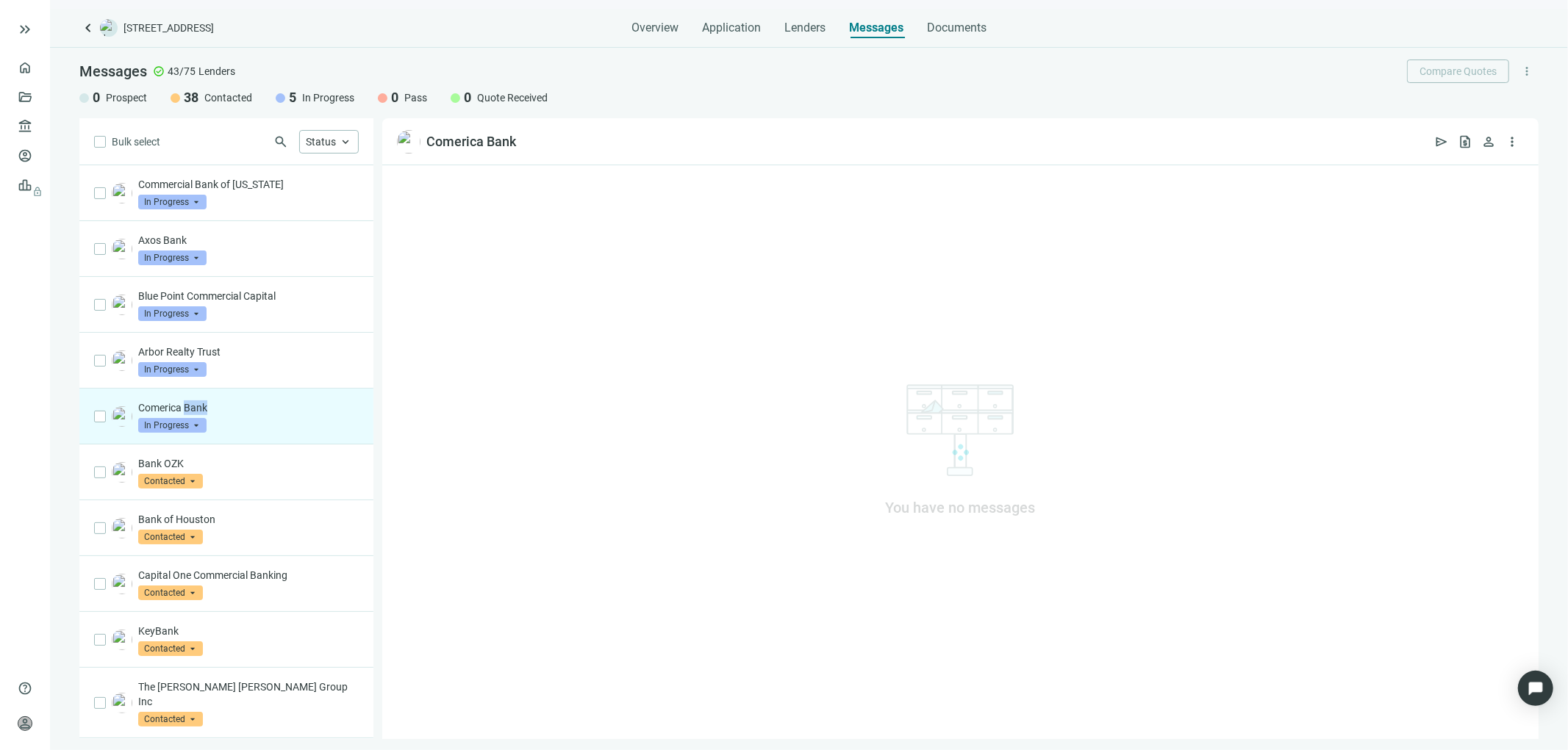
click at [194, 413] on p "Comerica Bank" at bounding box center [248, 407] width 220 height 15
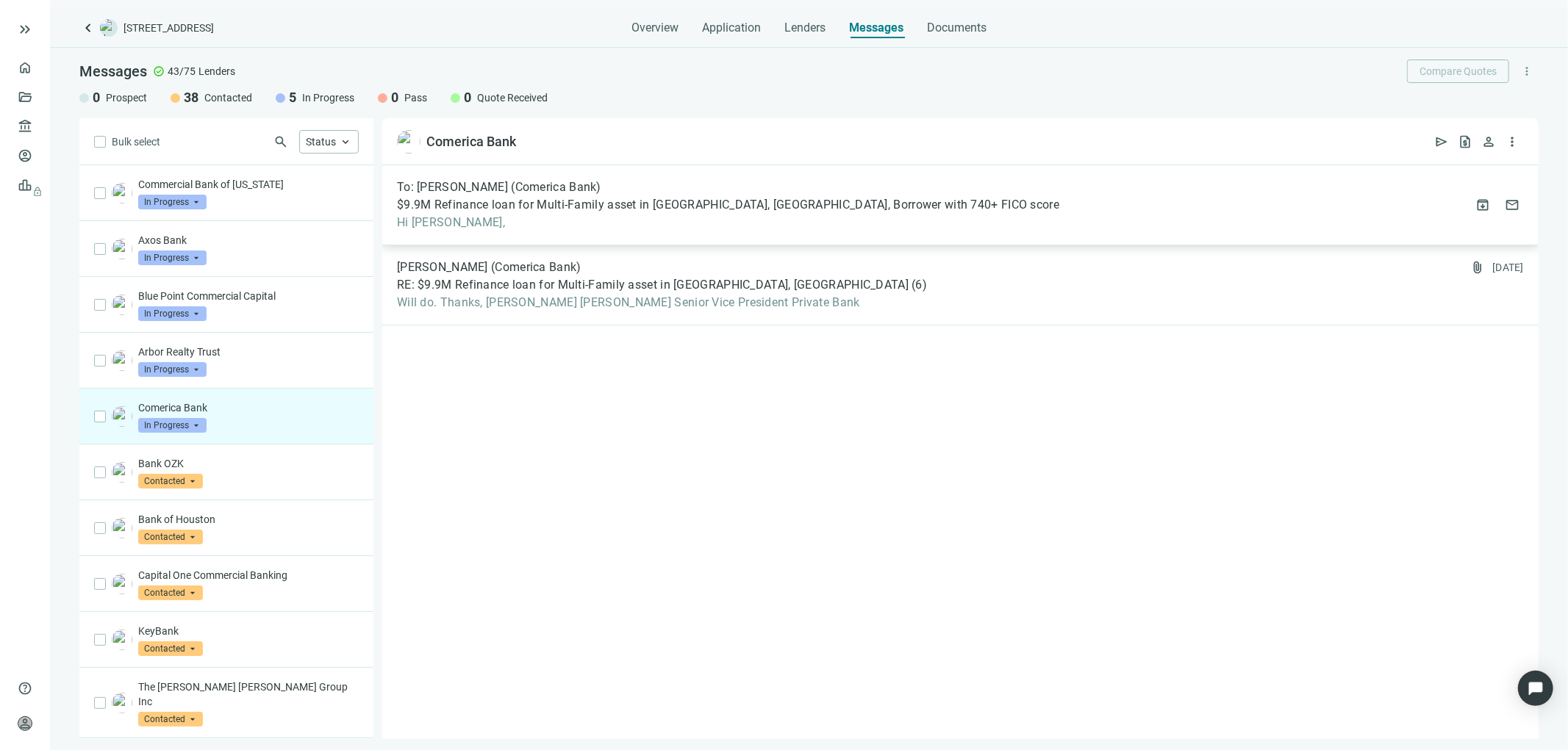
click at [744, 206] on span "$9.9M Refinance loan for Multi-Family asset in Dallas, TX, Borrower with 740+ F…" at bounding box center [729, 205] width 663 height 15
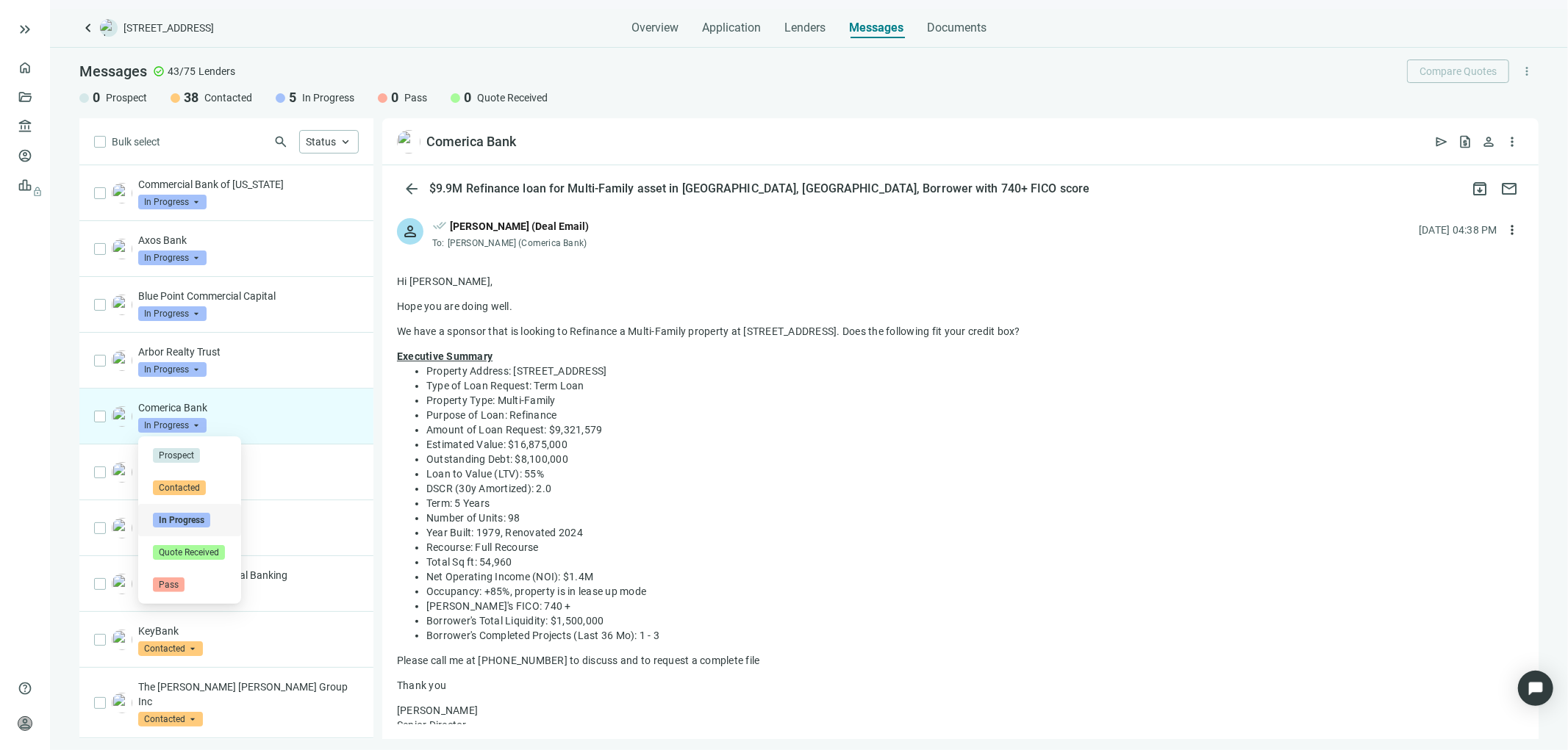
click at [180, 422] on span "In Progress" at bounding box center [172, 425] width 68 height 15
click at [256, 412] on p "Comerica Bank" at bounding box center [248, 407] width 220 height 15
click at [258, 412] on p "Comerica Bank" at bounding box center [248, 407] width 220 height 15
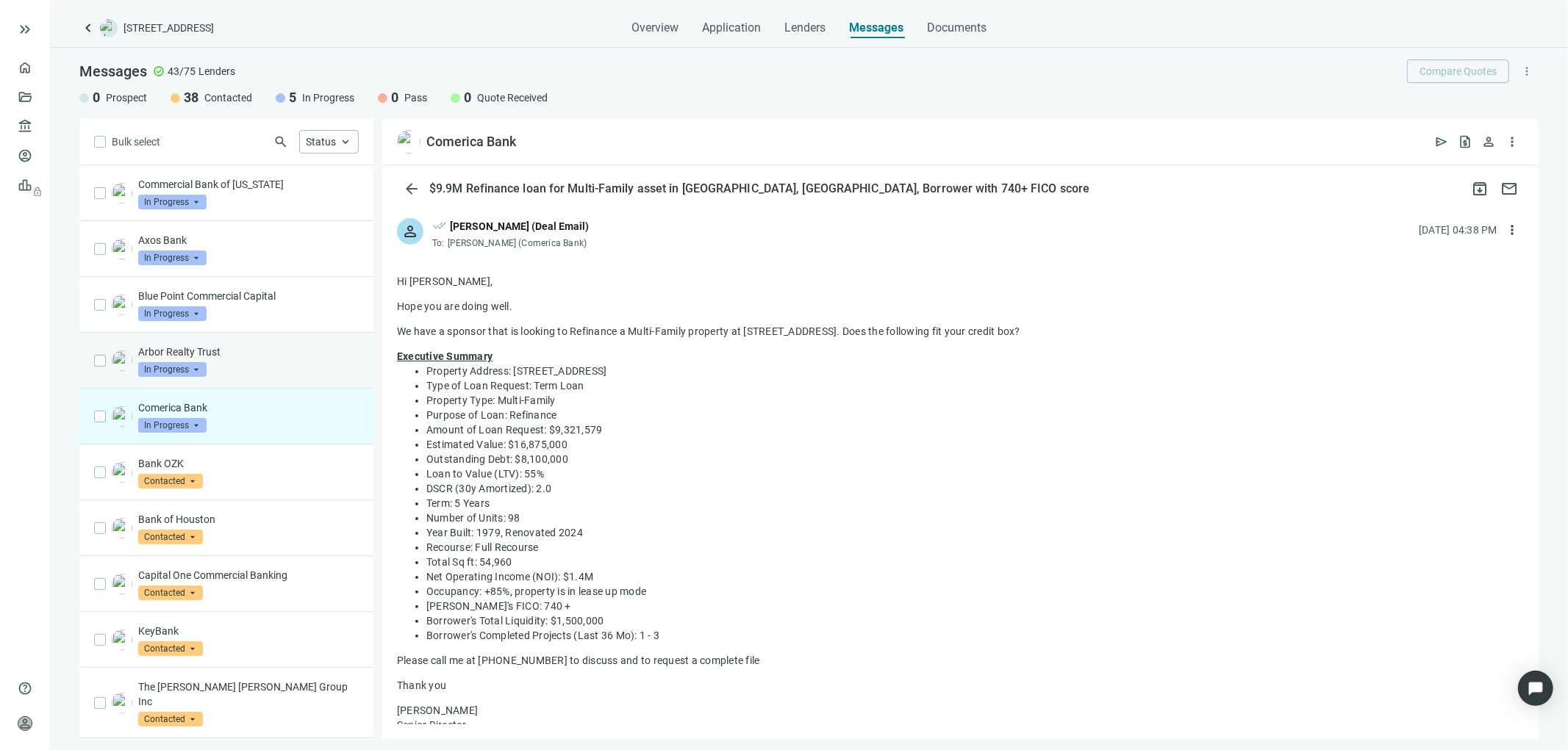
click at [253, 351] on p "Arbor Realty Trust" at bounding box center [248, 351] width 220 height 15
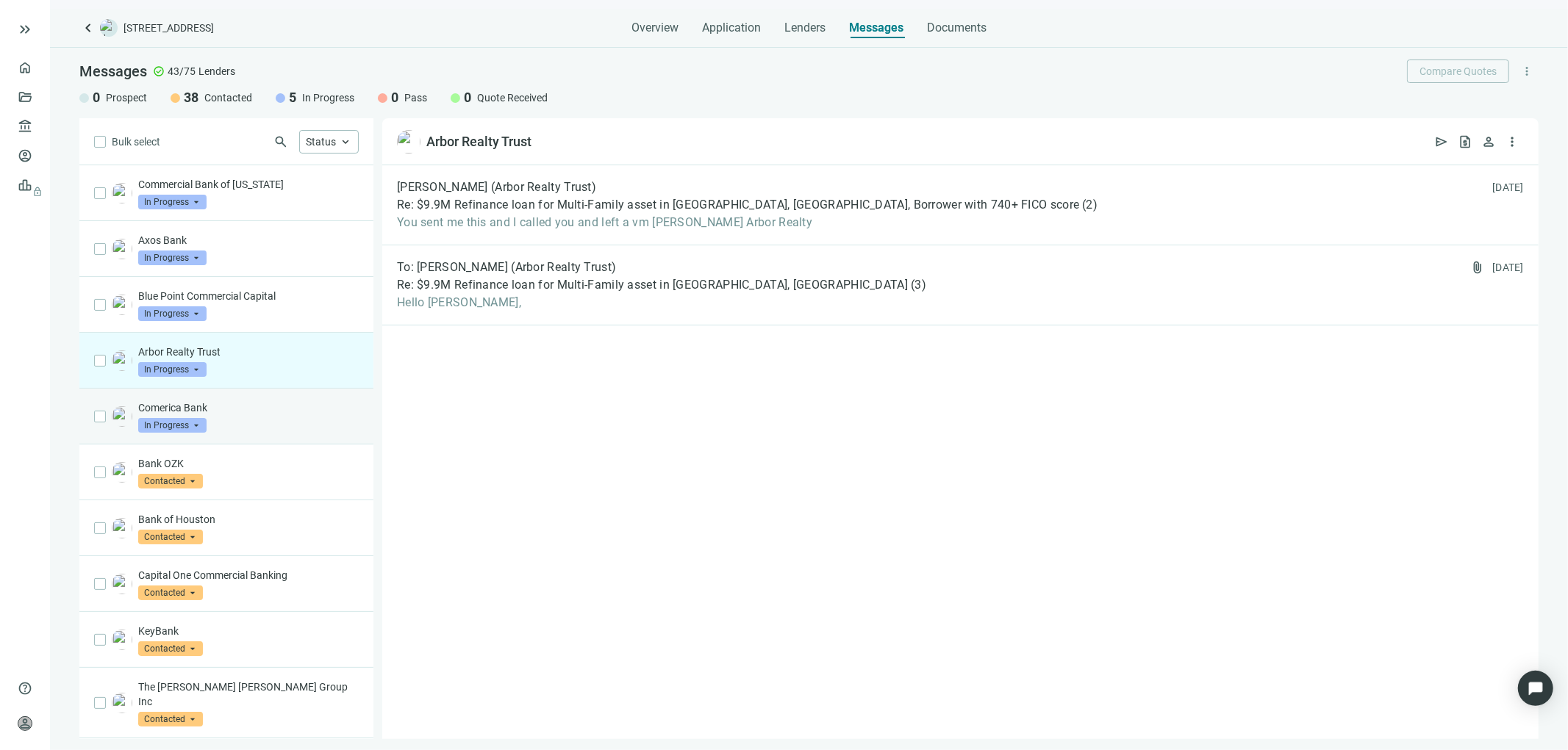
click at [258, 420] on div "Comerica Bank In Progress arrow_drop_down prospect contacted Prospect Contacted…" at bounding box center [248, 416] width 220 height 33
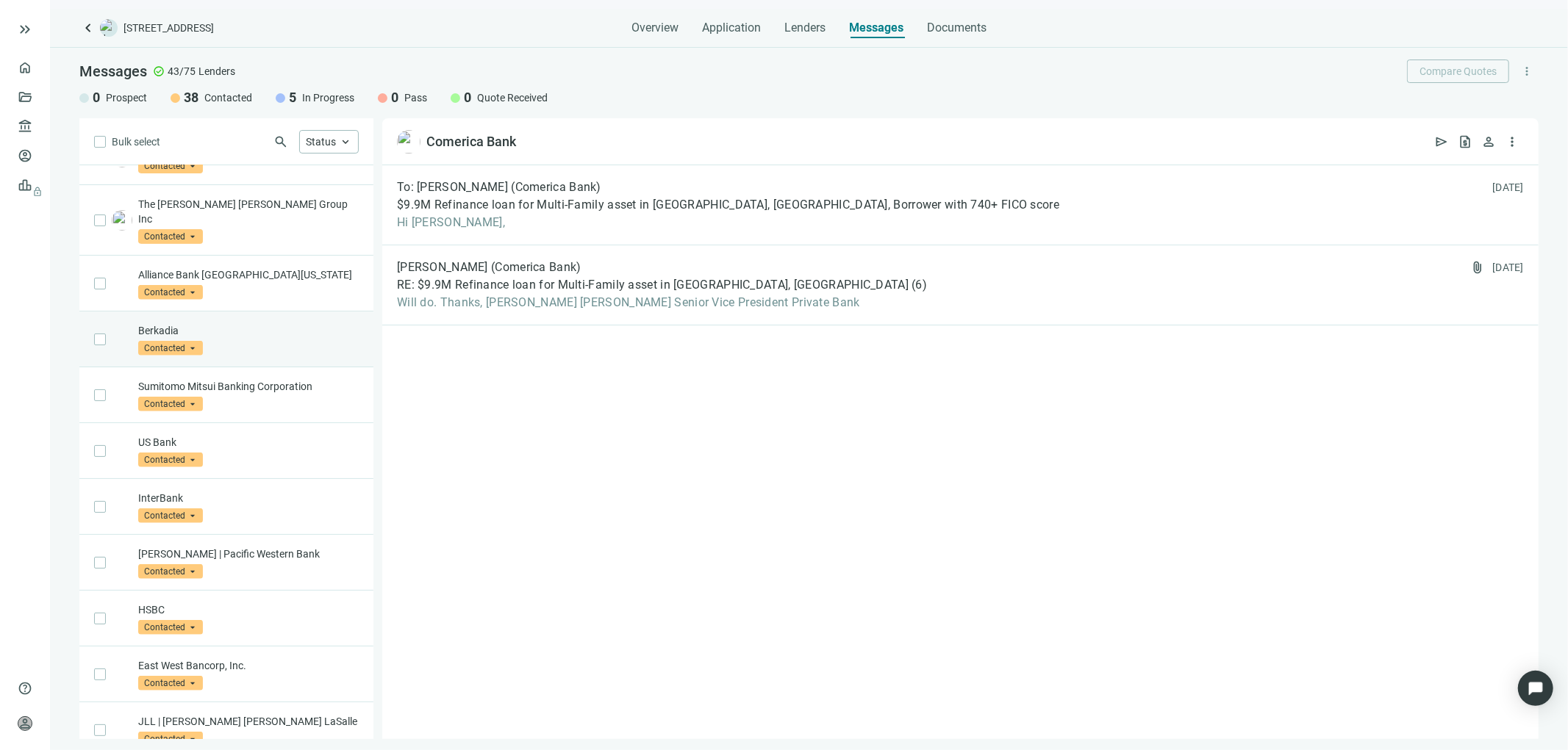
scroll to position [489, 0]
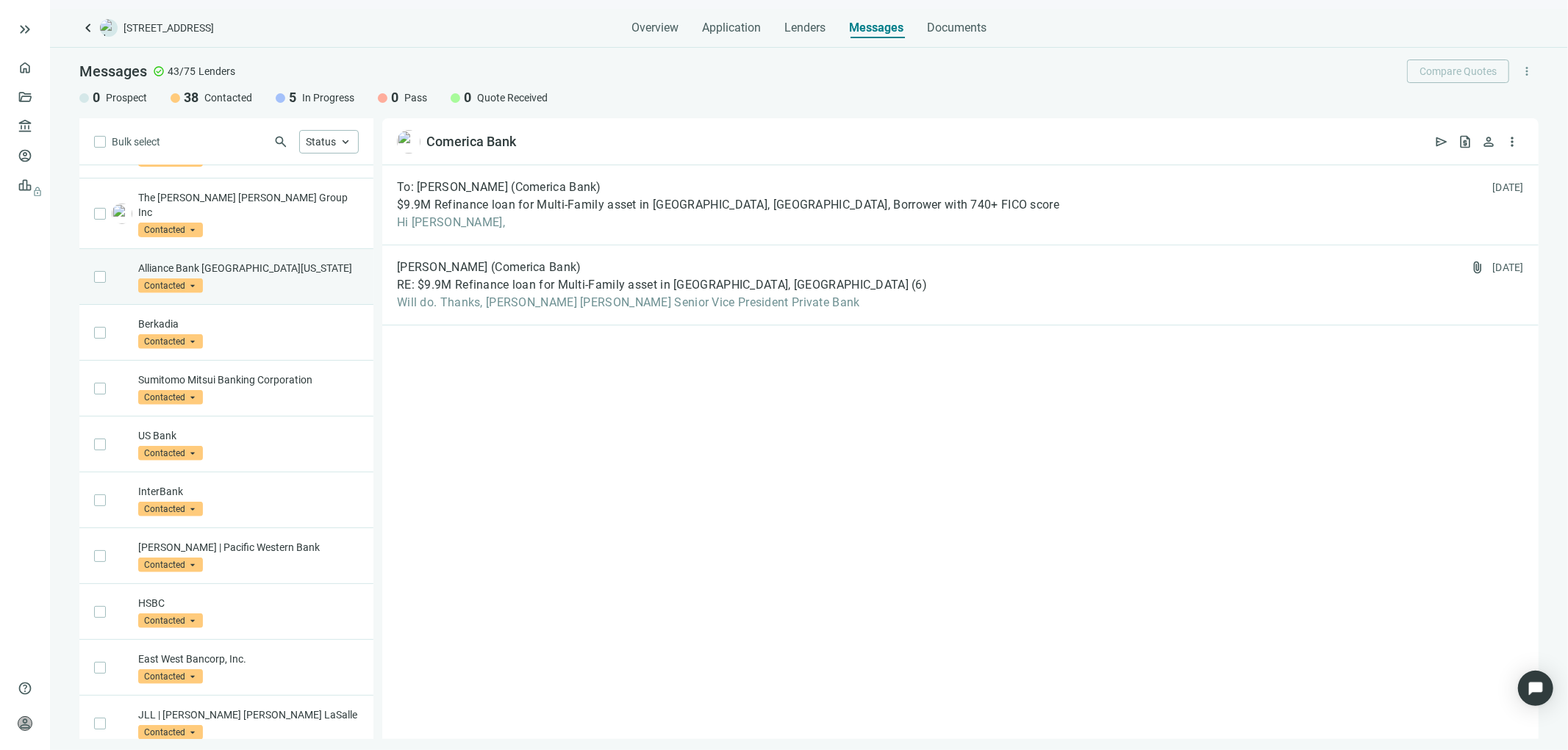
click at [250, 261] on div "Alliance Bank Central Texas Contacted arrow_drop_down" at bounding box center [248, 277] width 220 height 33
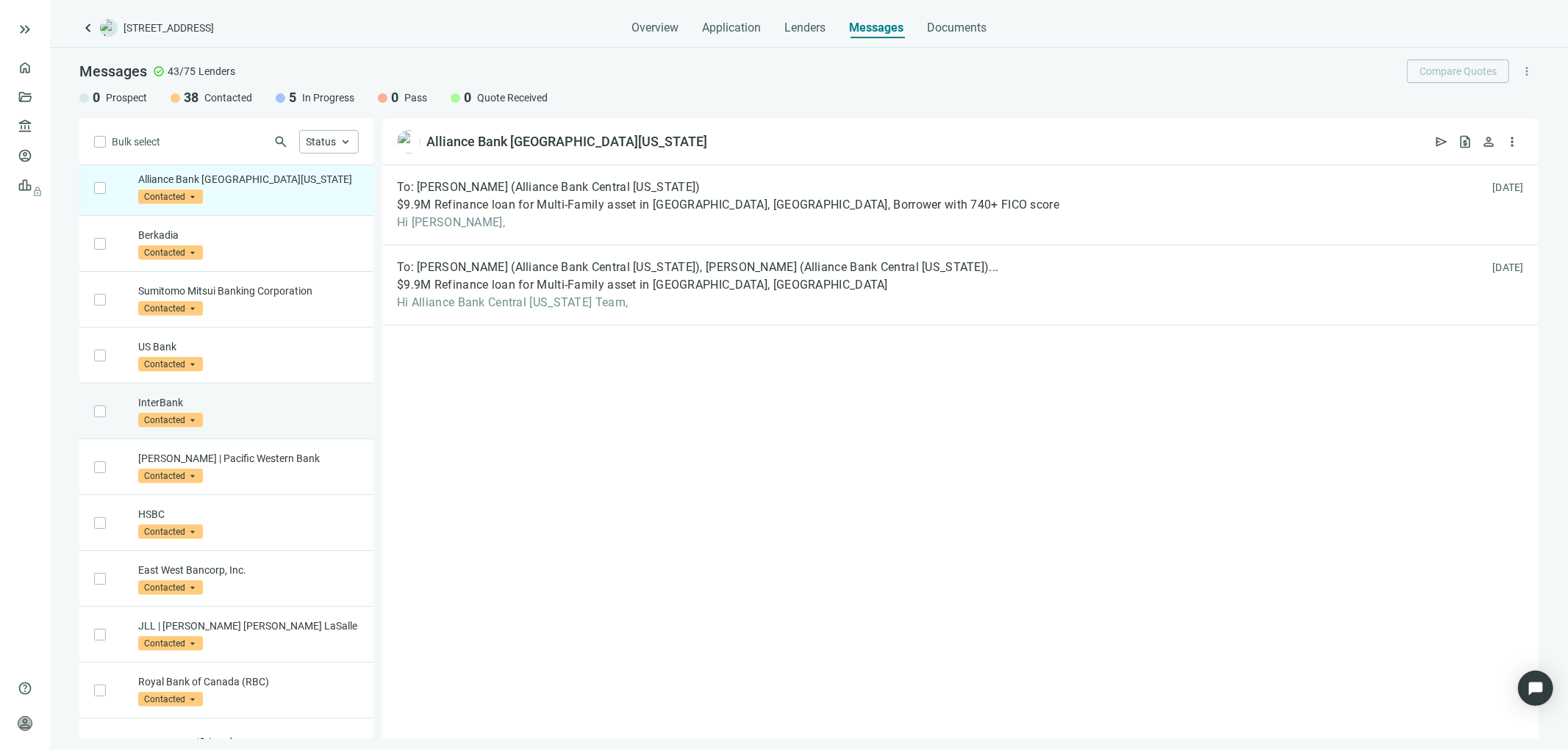
scroll to position [591, 0]
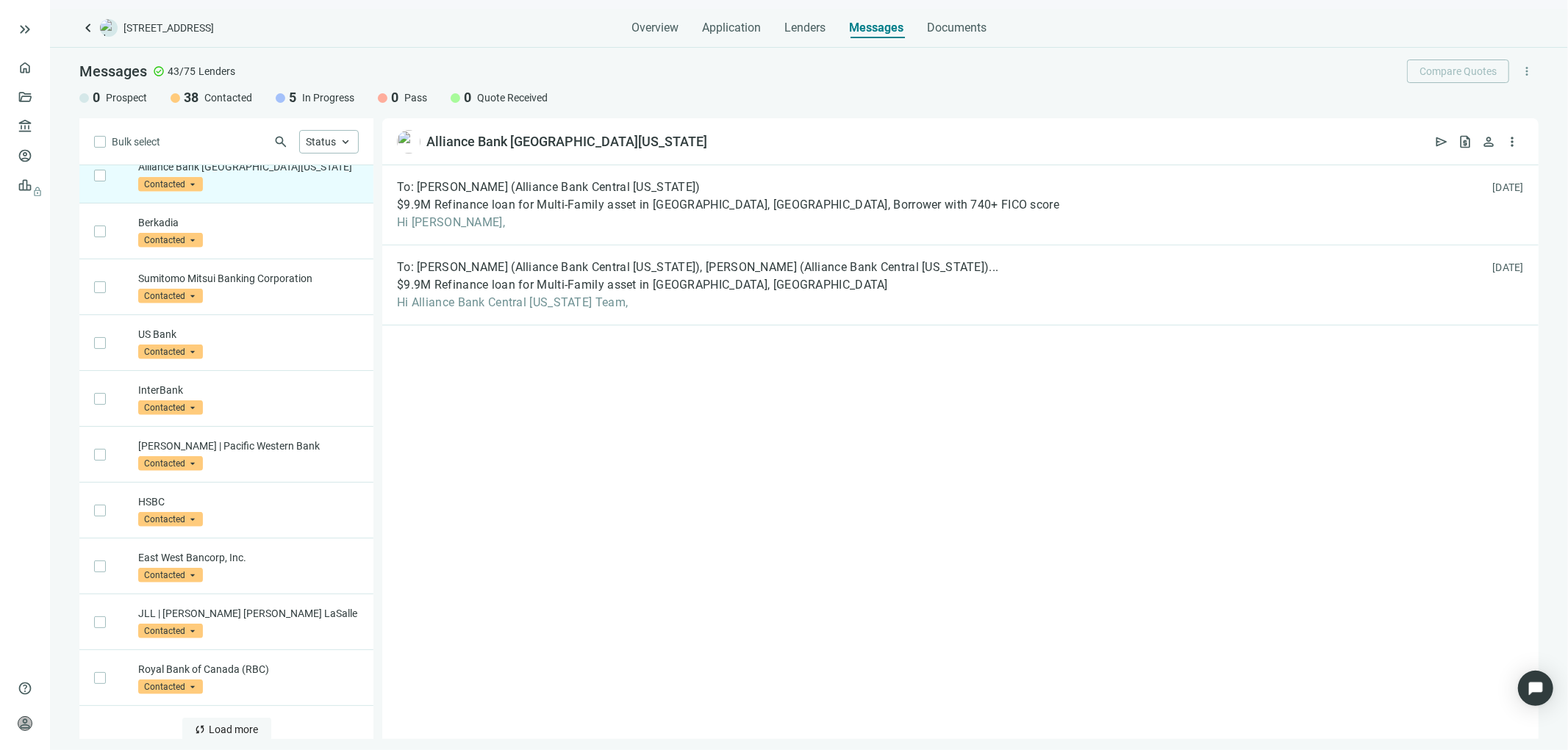
click at [230, 724] on span "Load more" at bounding box center [234, 729] width 49 height 12
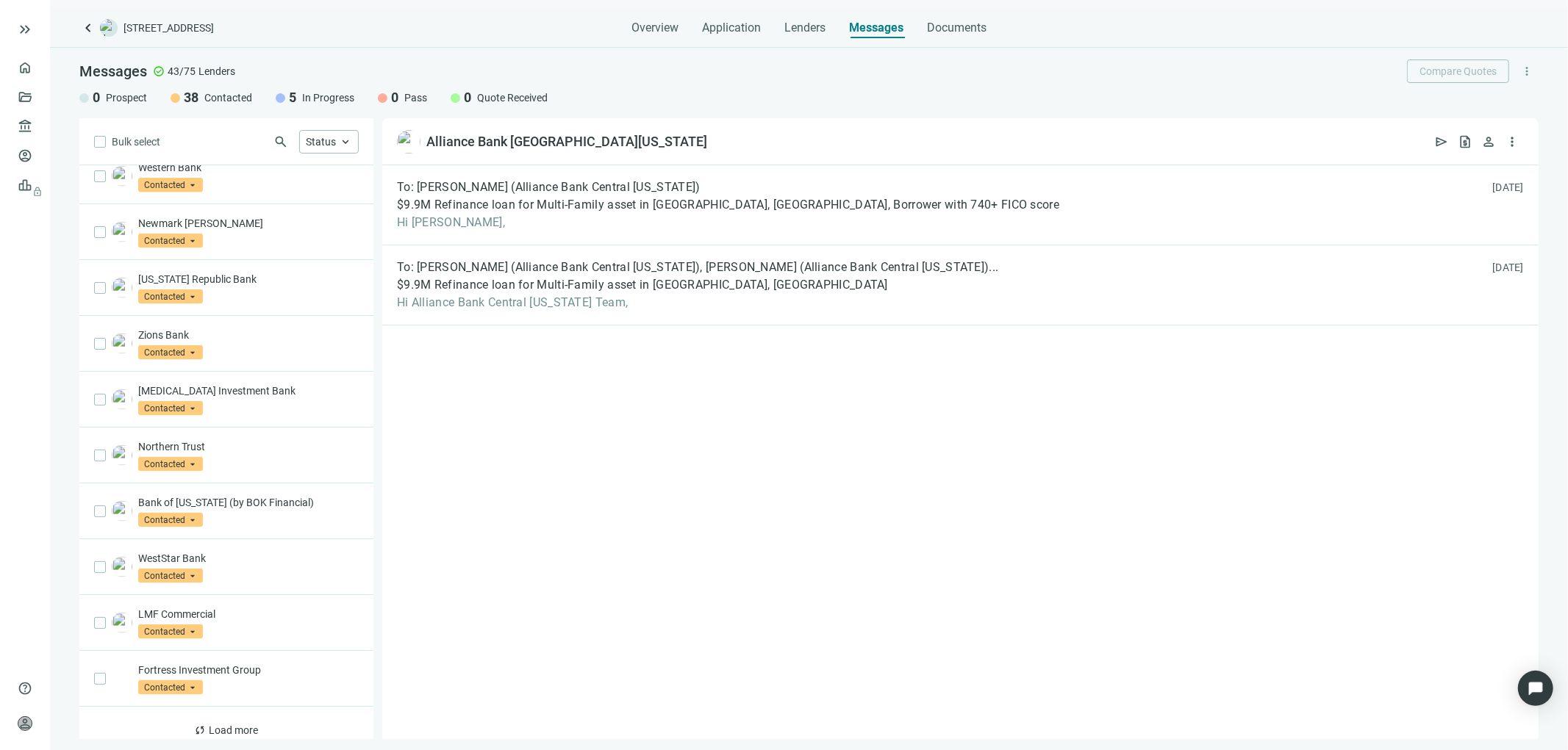
scroll to position [1709, 0]
click at [220, 722] on span "Load more" at bounding box center [234, 728] width 49 height 12
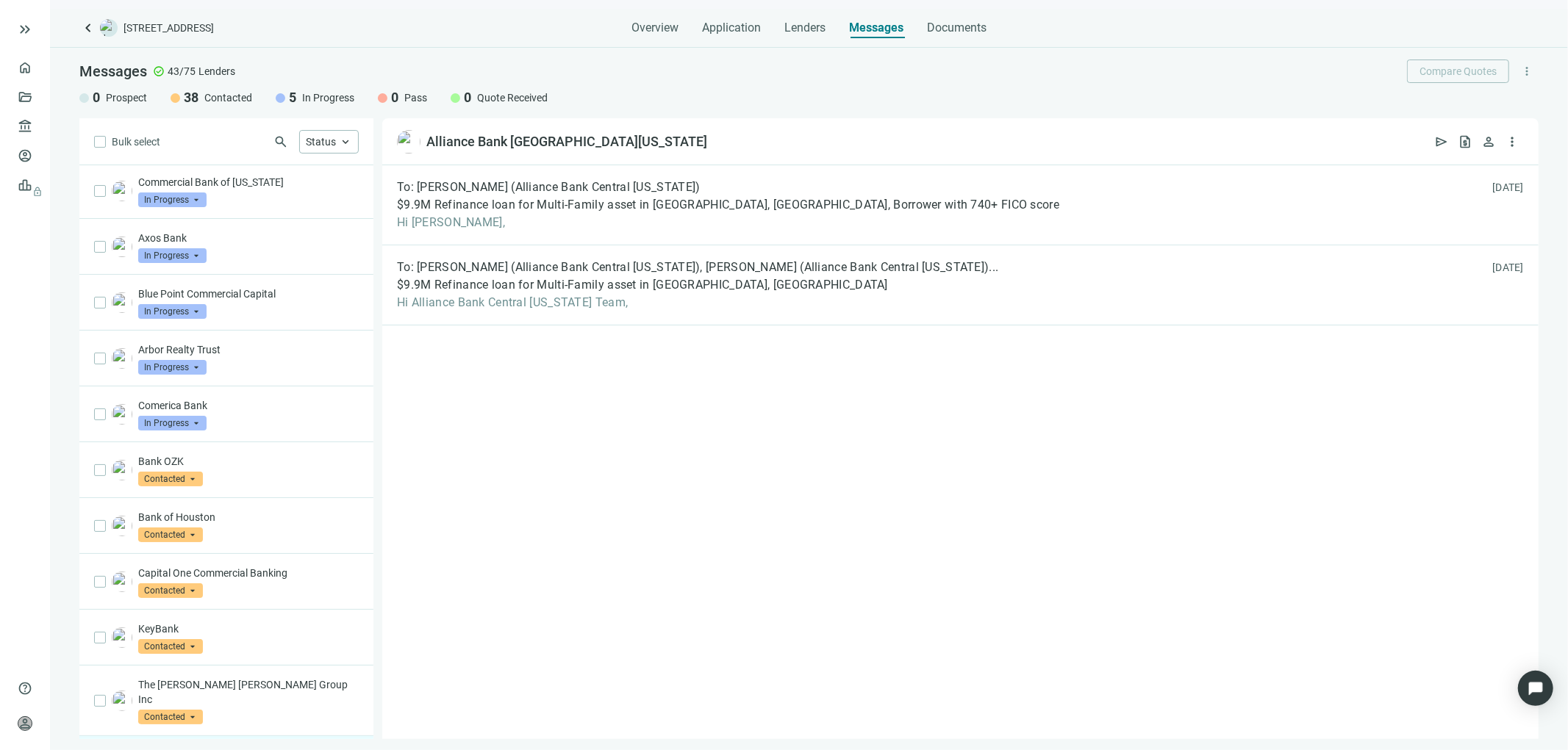
scroll to position [0, 0]
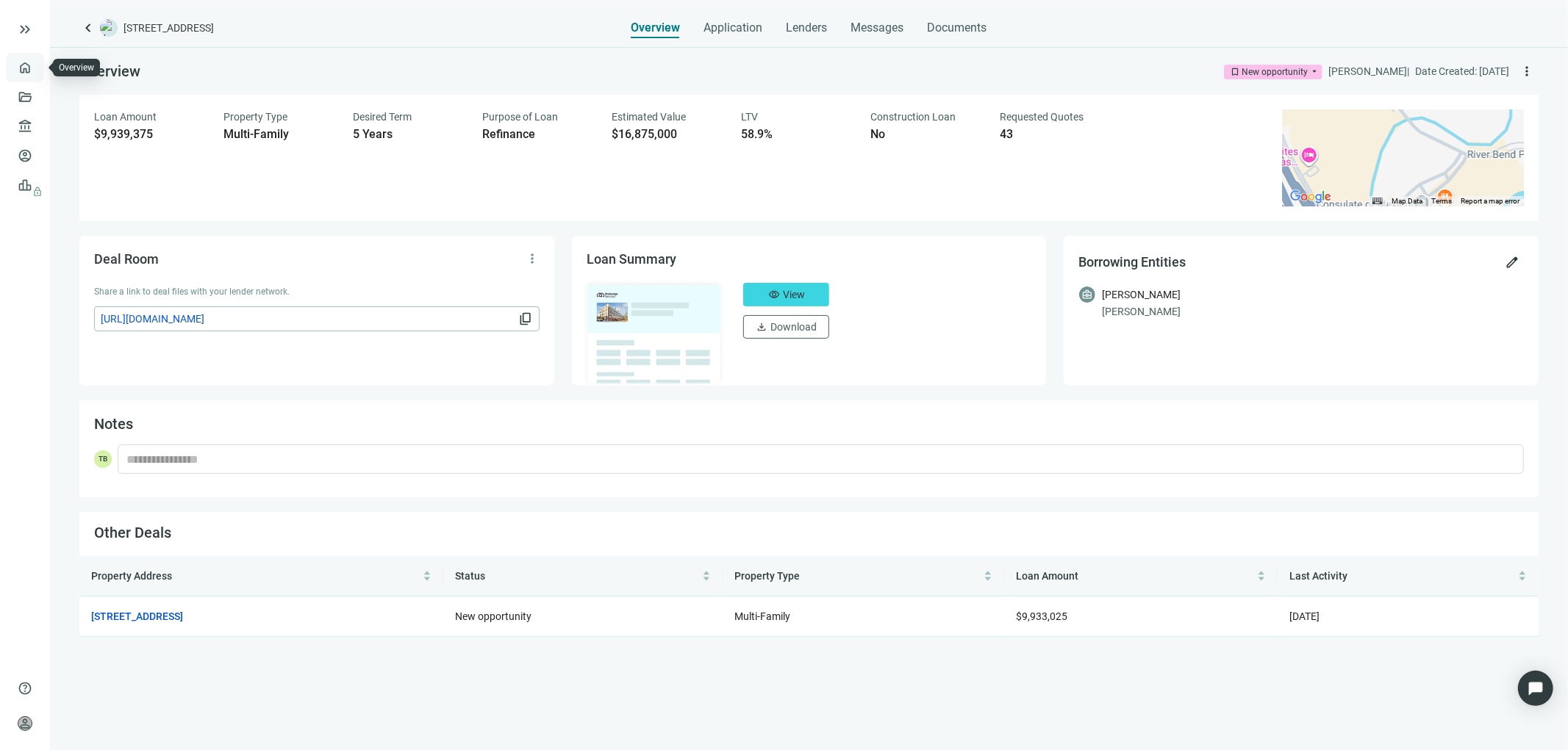
click at [36, 64] on link "Overview" at bounding box center [58, 67] width 43 height 12
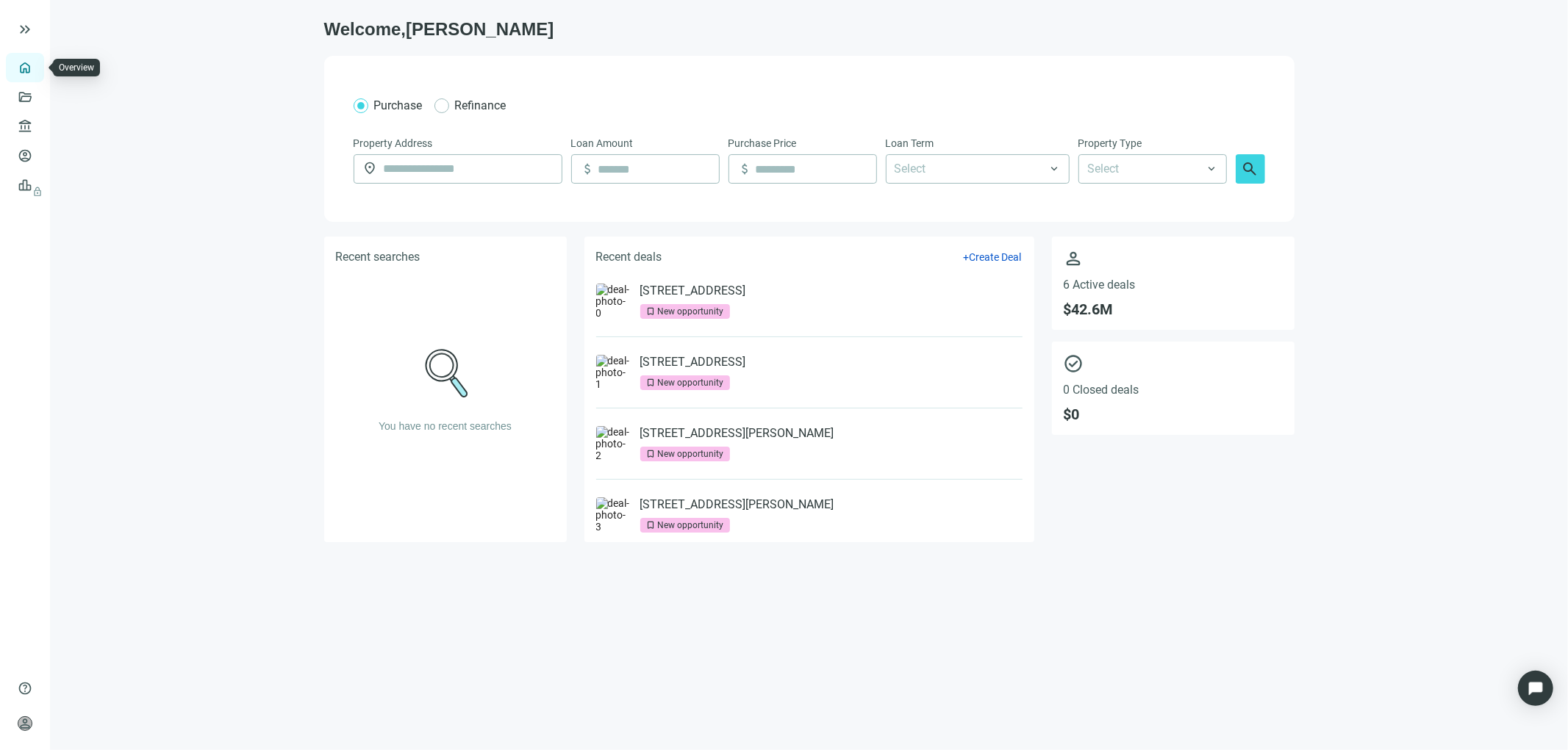
click at [36, 68] on link "Overview" at bounding box center [58, 67] width 43 height 12
click at [23, 30] on span "keyboard_double_arrow_right" at bounding box center [25, 29] width 18 height 18
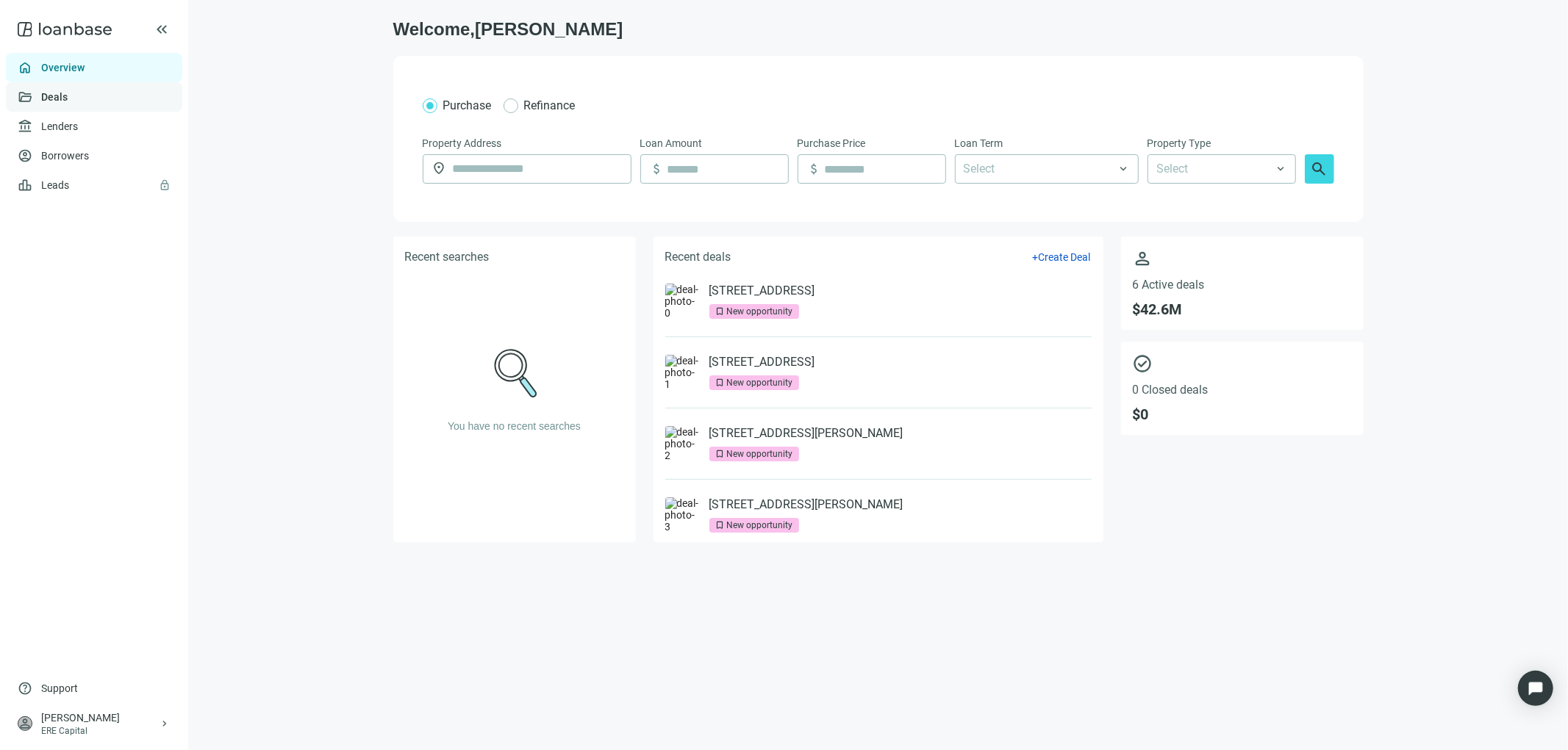
click at [59, 94] on link "Deals" at bounding box center [54, 96] width 26 height 12
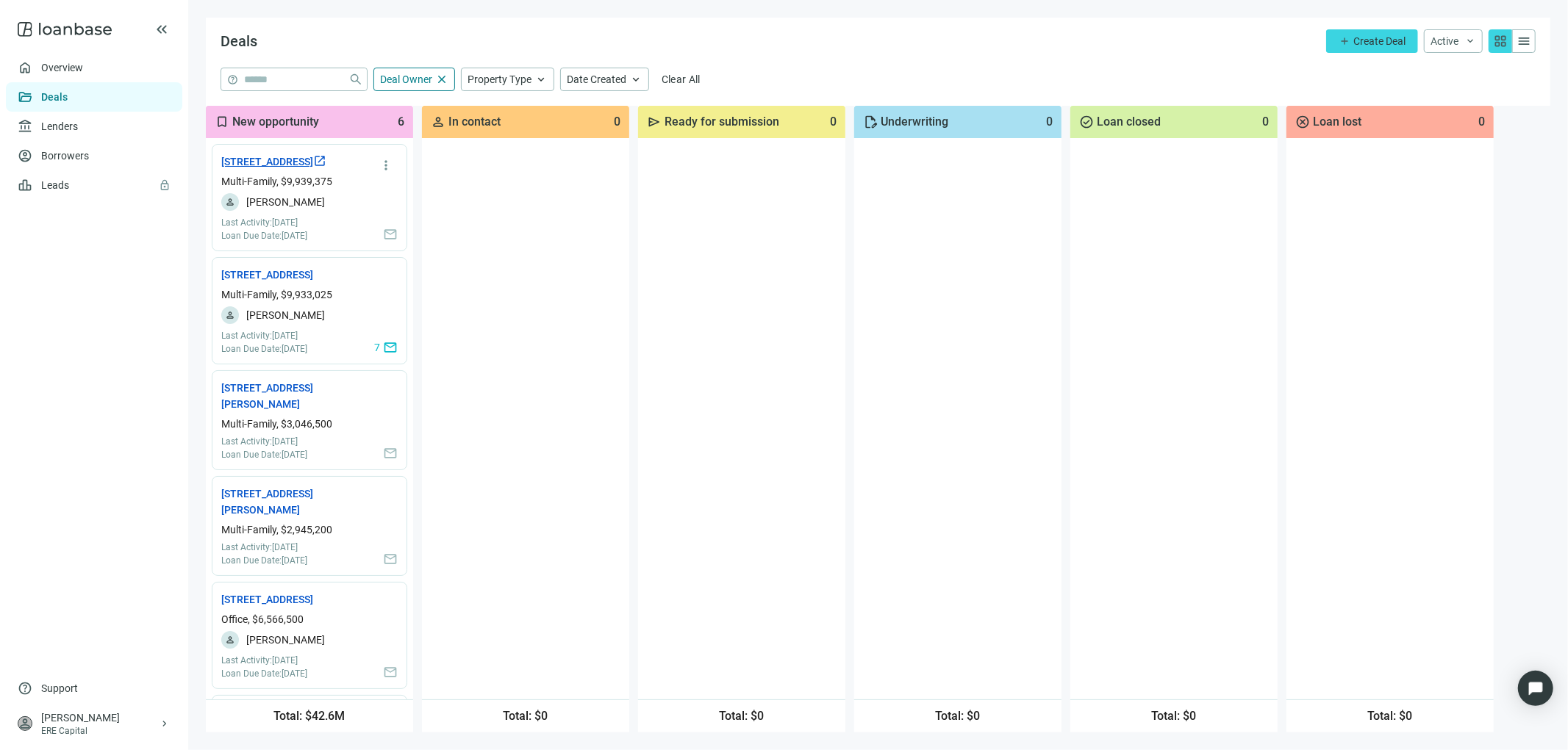
click at [313, 168] on span "open_in_new" at bounding box center [320, 161] width 13 height 13
click at [268, 283] on link "7900 Brookriver Dr, Dallas, TX 75247 open_in_new" at bounding box center [273, 275] width 105 height 16
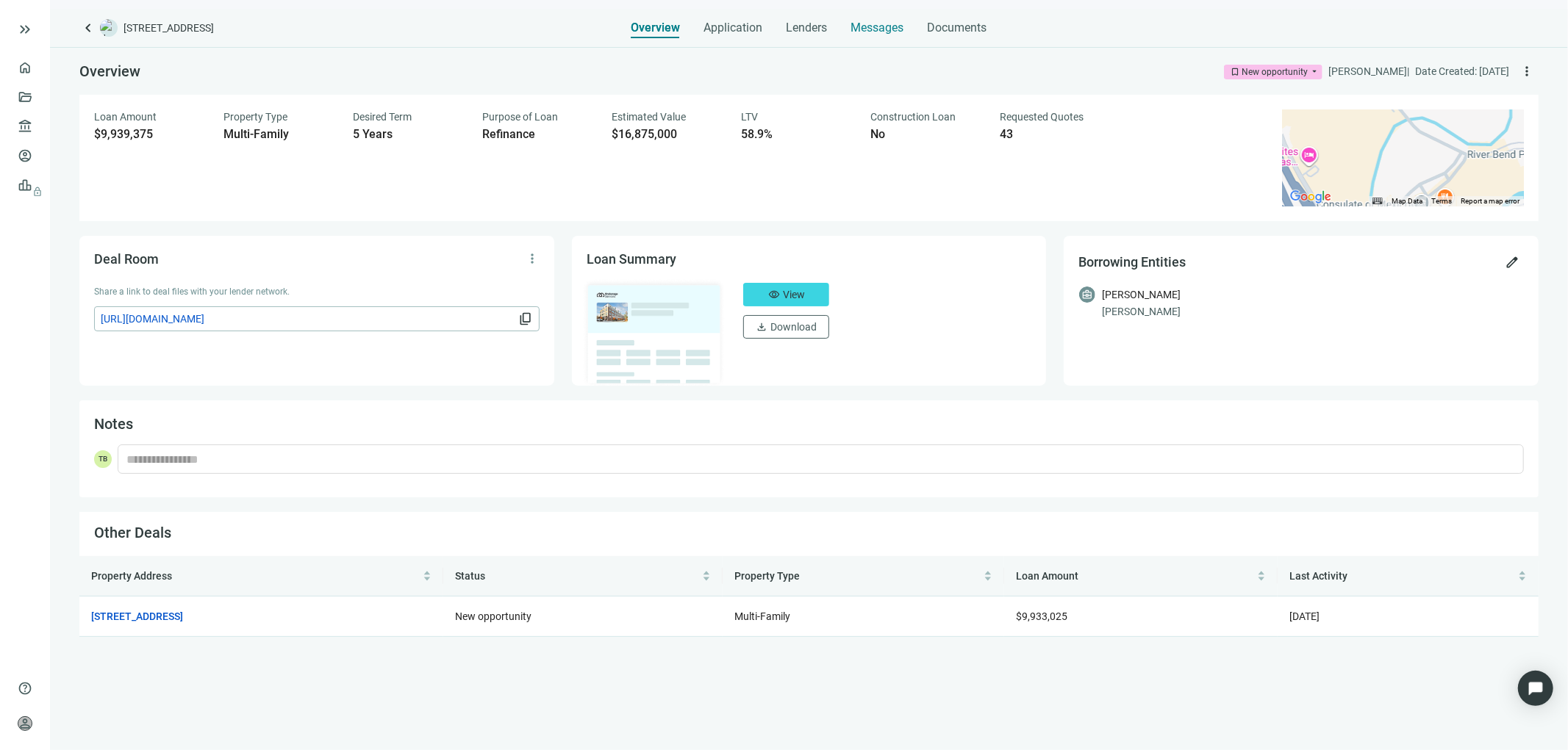
click at [871, 22] on span "Messages" at bounding box center [877, 28] width 53 height 14
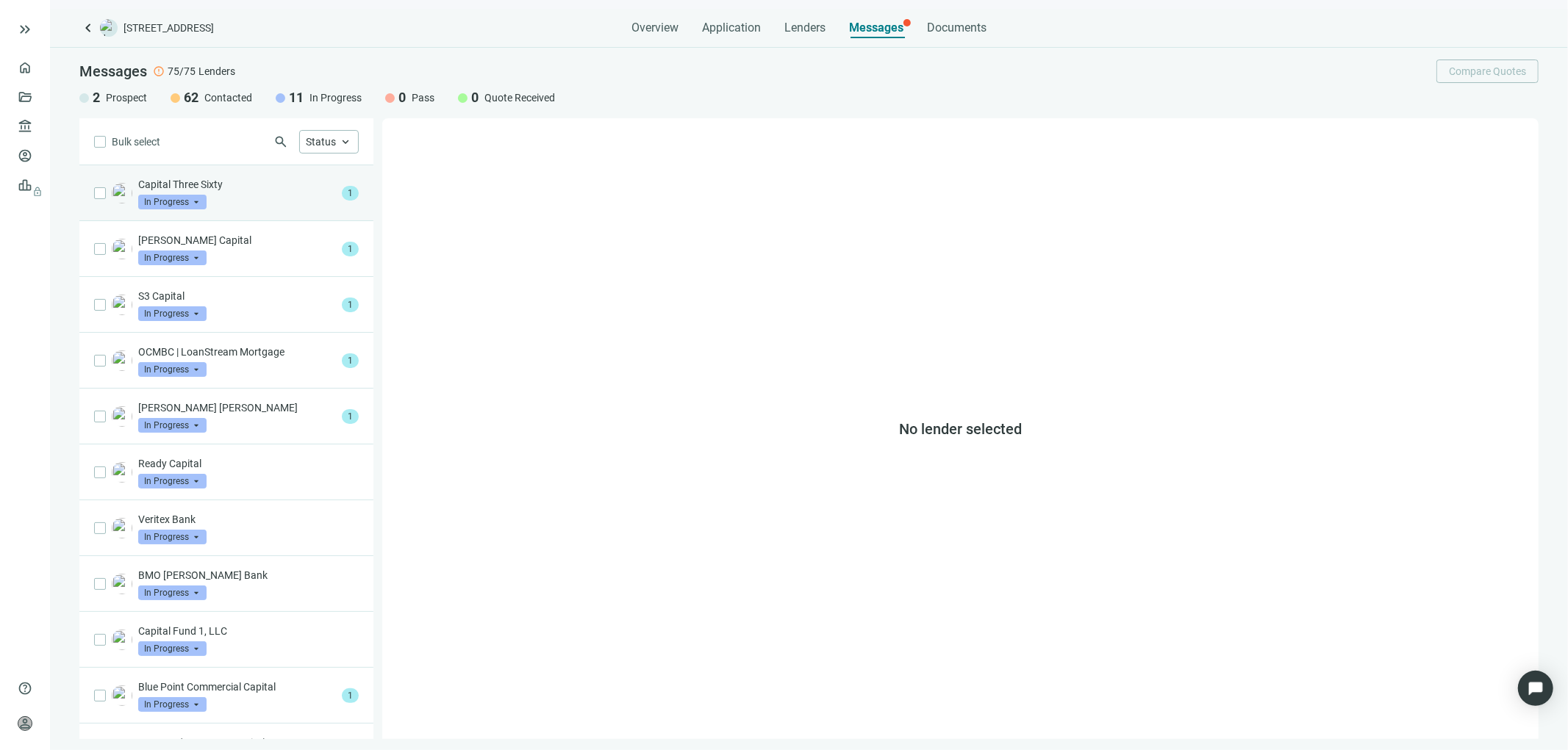
click at [219, 192] on div "Capital Three Sixty In Progress arrow_drop_down" at bounding box center [237, 193] width 198 height 33
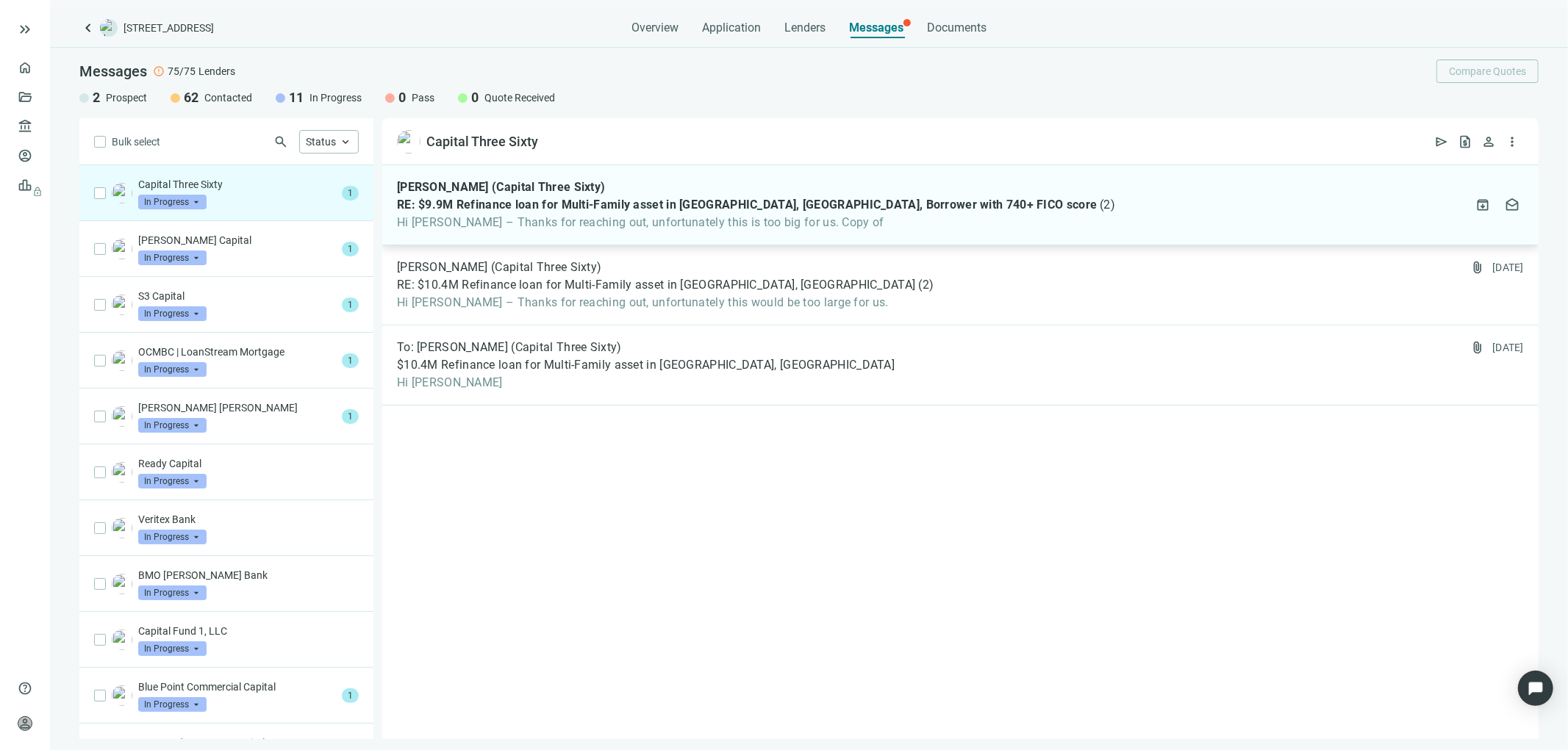
click at [531, 213] on div "Jon Finman (Capital Three Sixty) RE: $9.9M Refinance loan for Multi-Family asse…" at bounding box center [756, 205] width 718 height 50
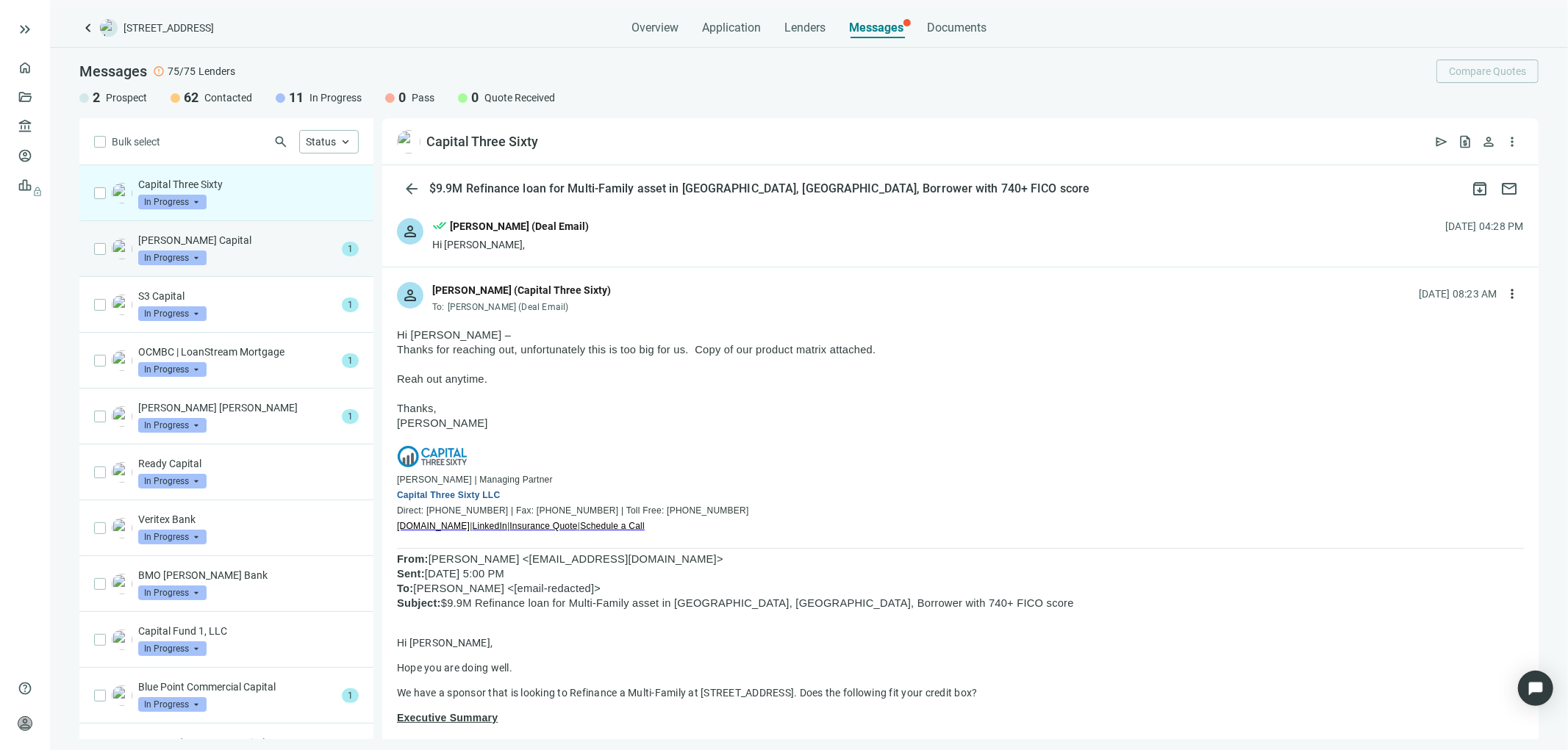
click at [202, 248] on span at bounding box center [172, 257] width 68 height 22
click at [196, 240] on p "Dwight Capital" at bounding box center [237, 240] width 198 height 15
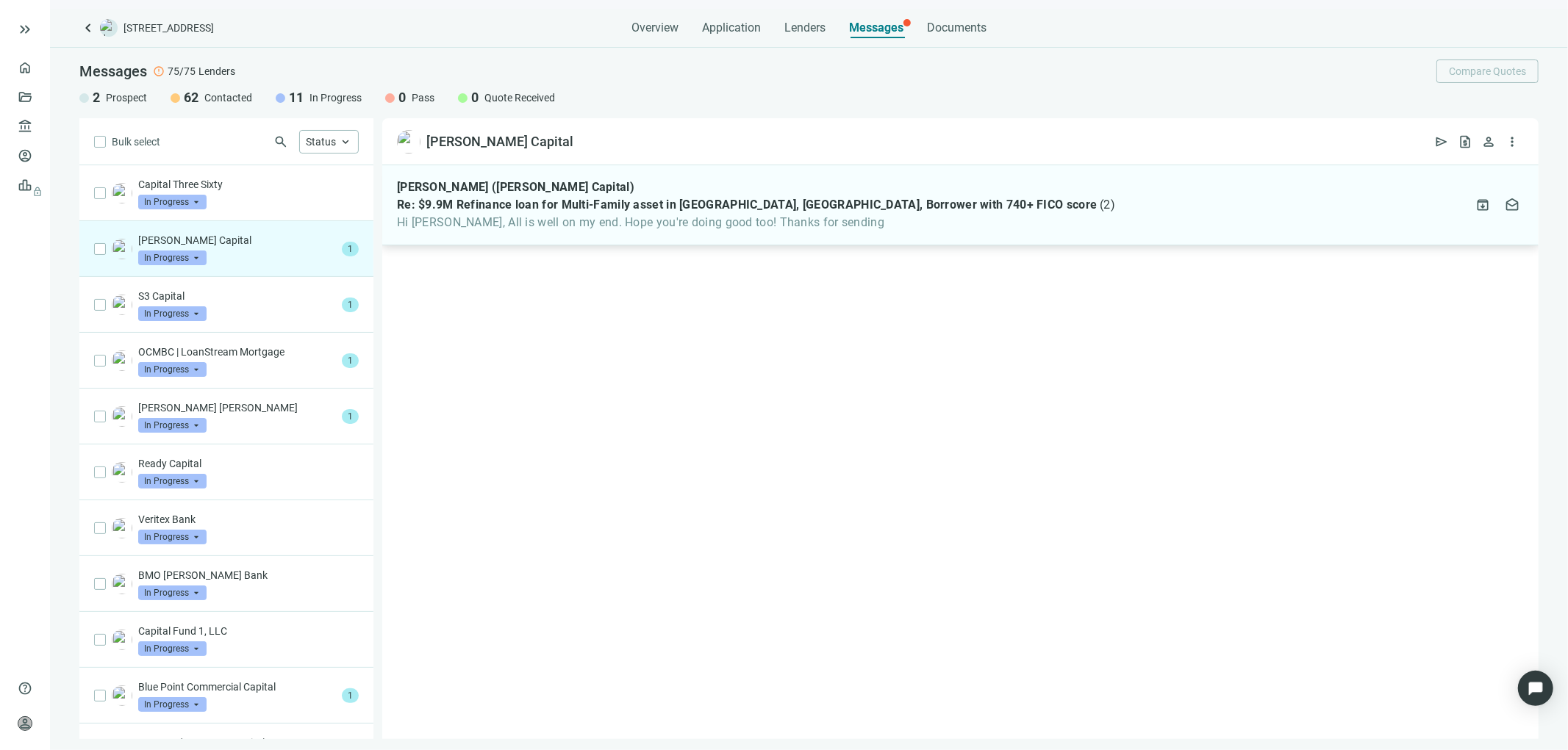
click at [607, 202] on span "Re: $9.9M Refinance loan for Multi-Family asset in Dallas, TX, Borrower with 74…" at bounding box center [747, 205] width 700 height 15
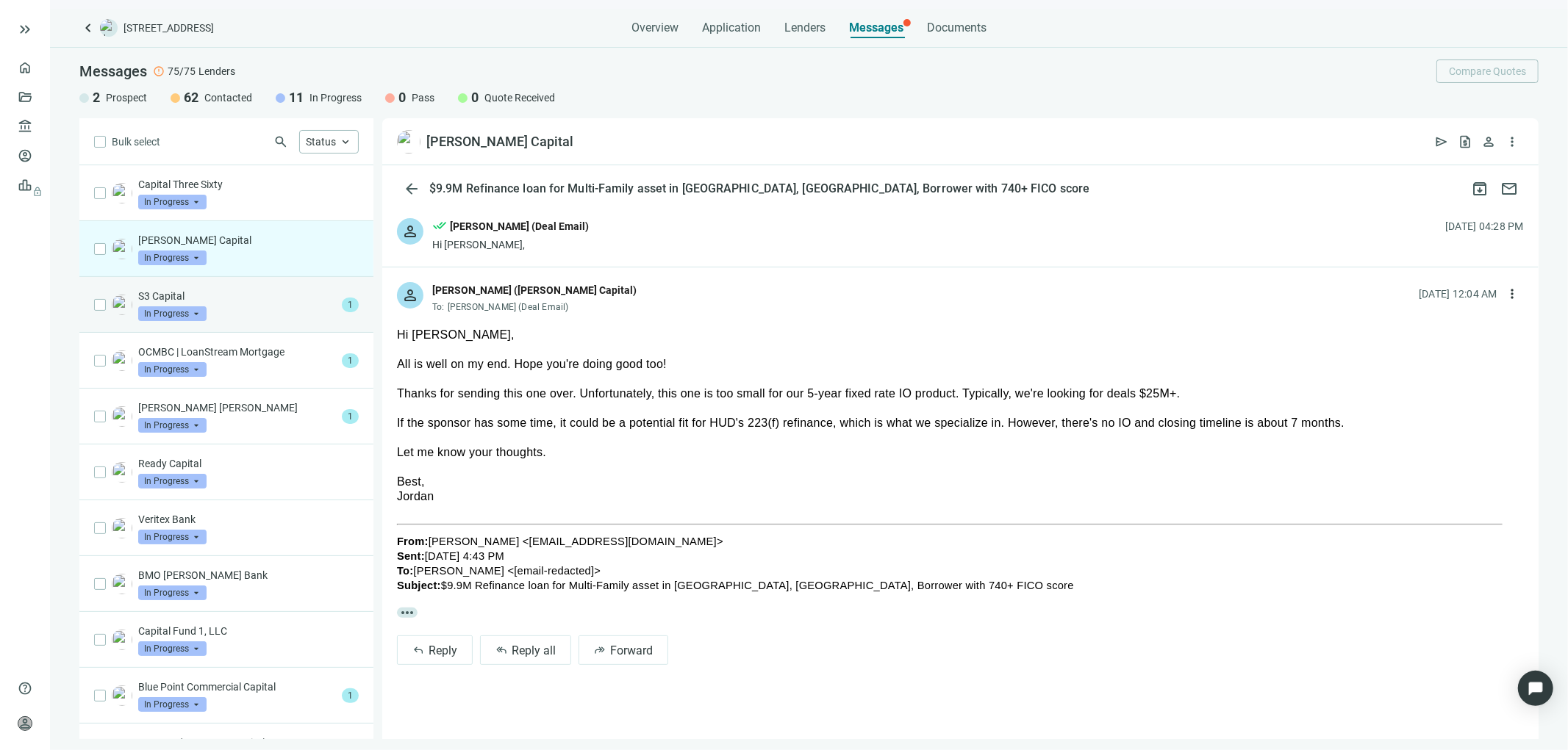
click at [202, 312] on span "In Progress" at bounding box center [172, 313] width 68 height 15
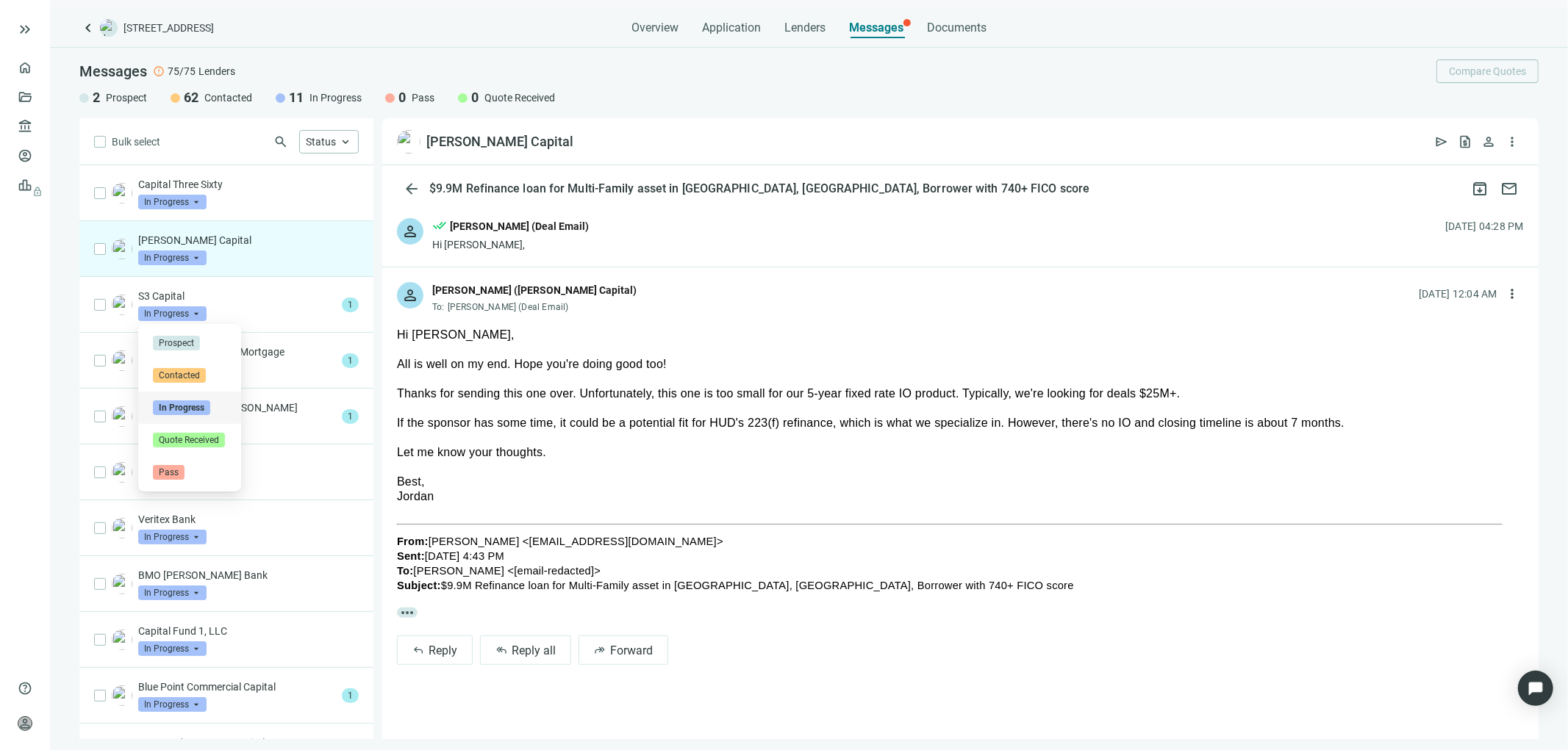
click at [994, 461] on div at bounding box center [961, 467] width 1127 height 15
click at [1513, 296] on span "more_vert" at bounding box center [1511, 293] width 15 height 15
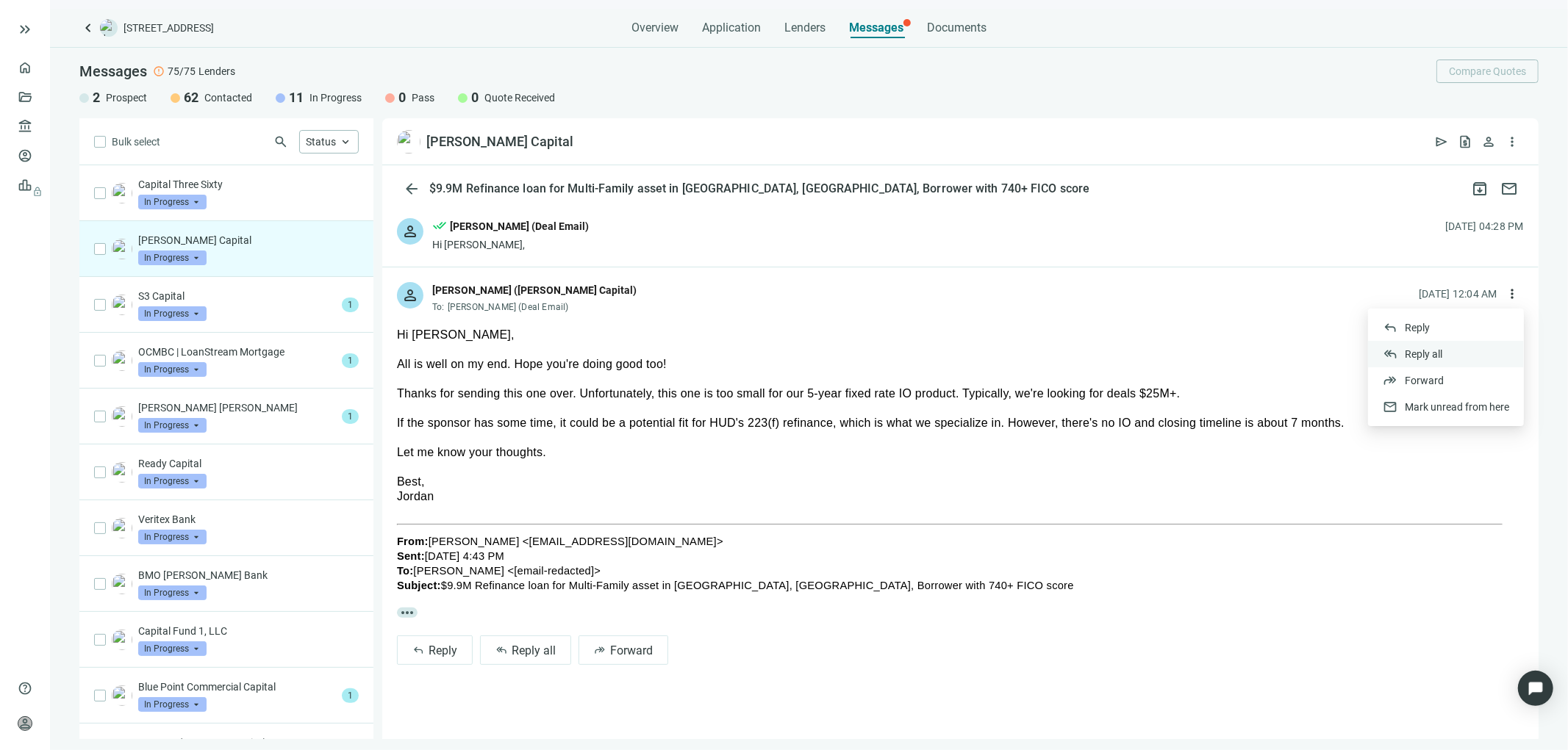
click at [1424, 353] on span "Reply all" at bounding box center [1424, 354] width 37 height 12
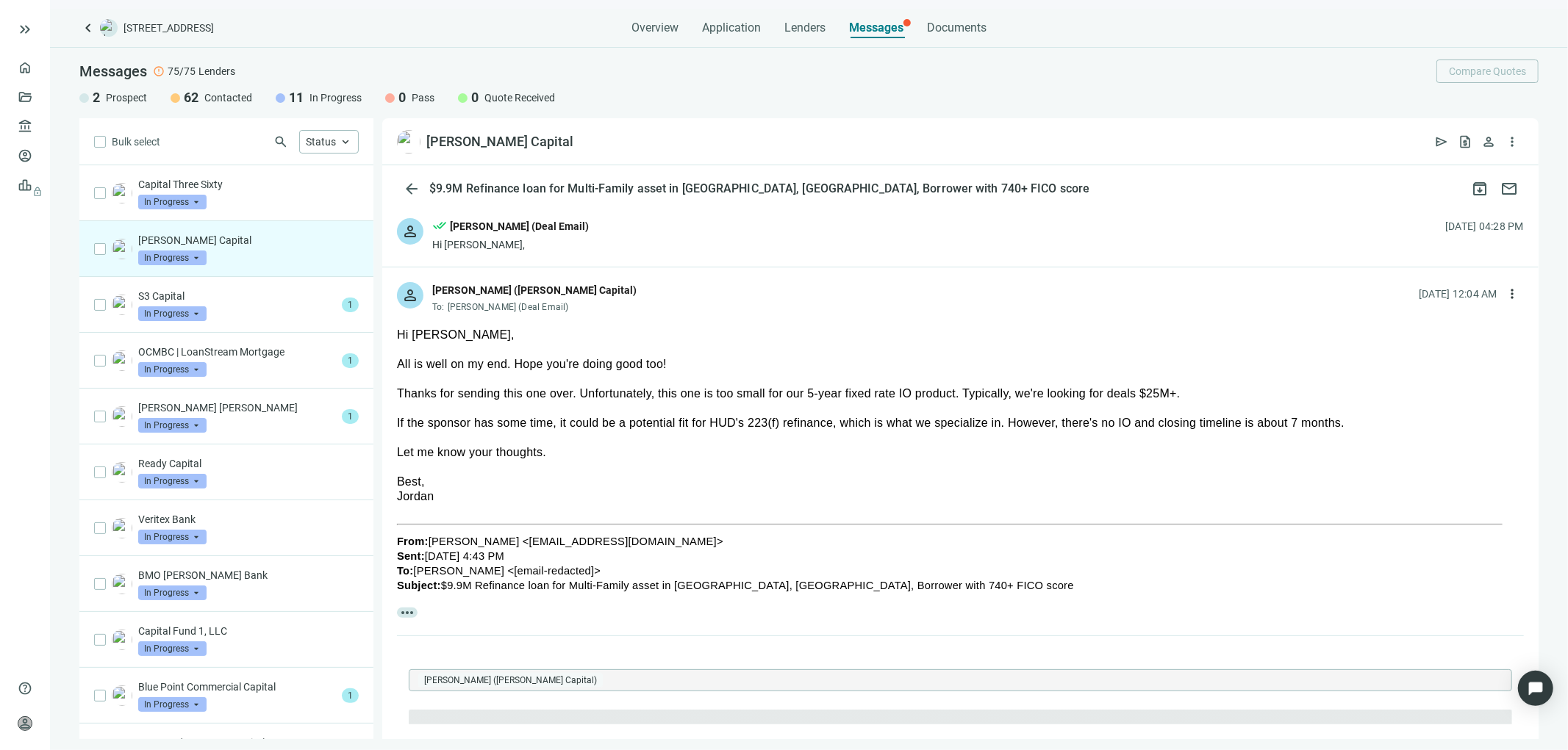
type textarea "**********"
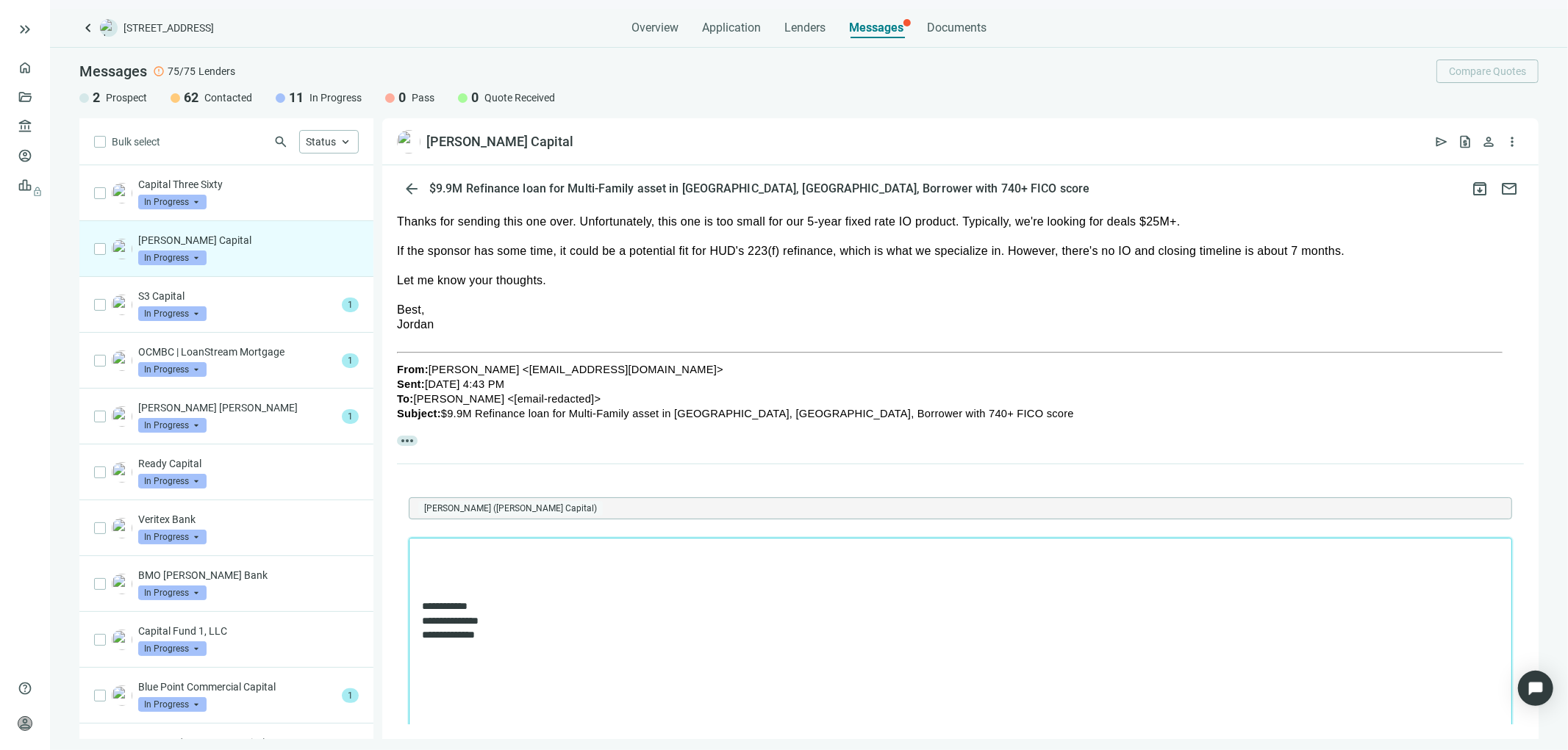
scroll to position [175, 0]
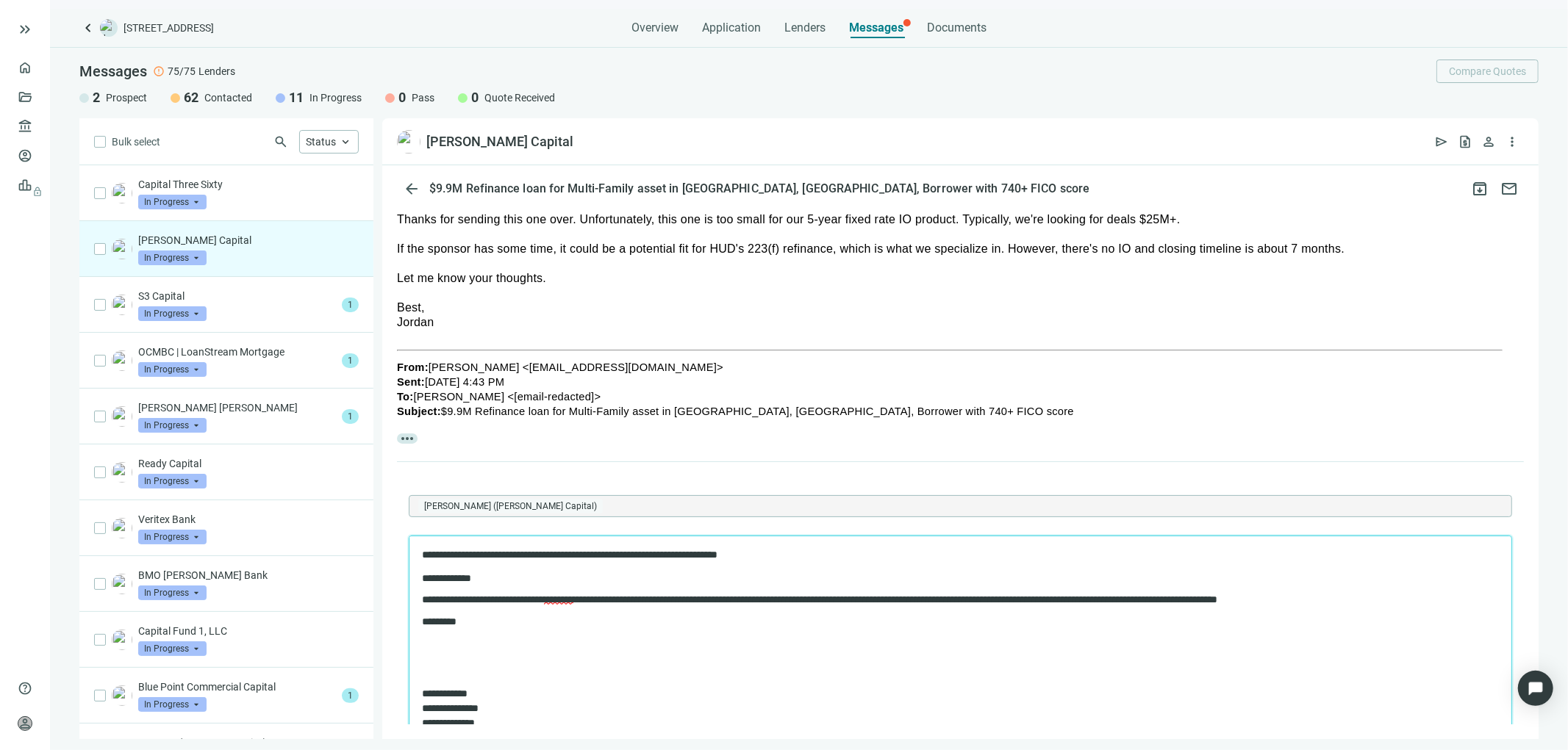
drag, startPoint x: 552, startPoint y: 597, endPoint x: 573, endPoint y: 591, distance: 21.8
click at [554, 595] on p "**********" at bounding box center [952, 600] width 1062 height 12
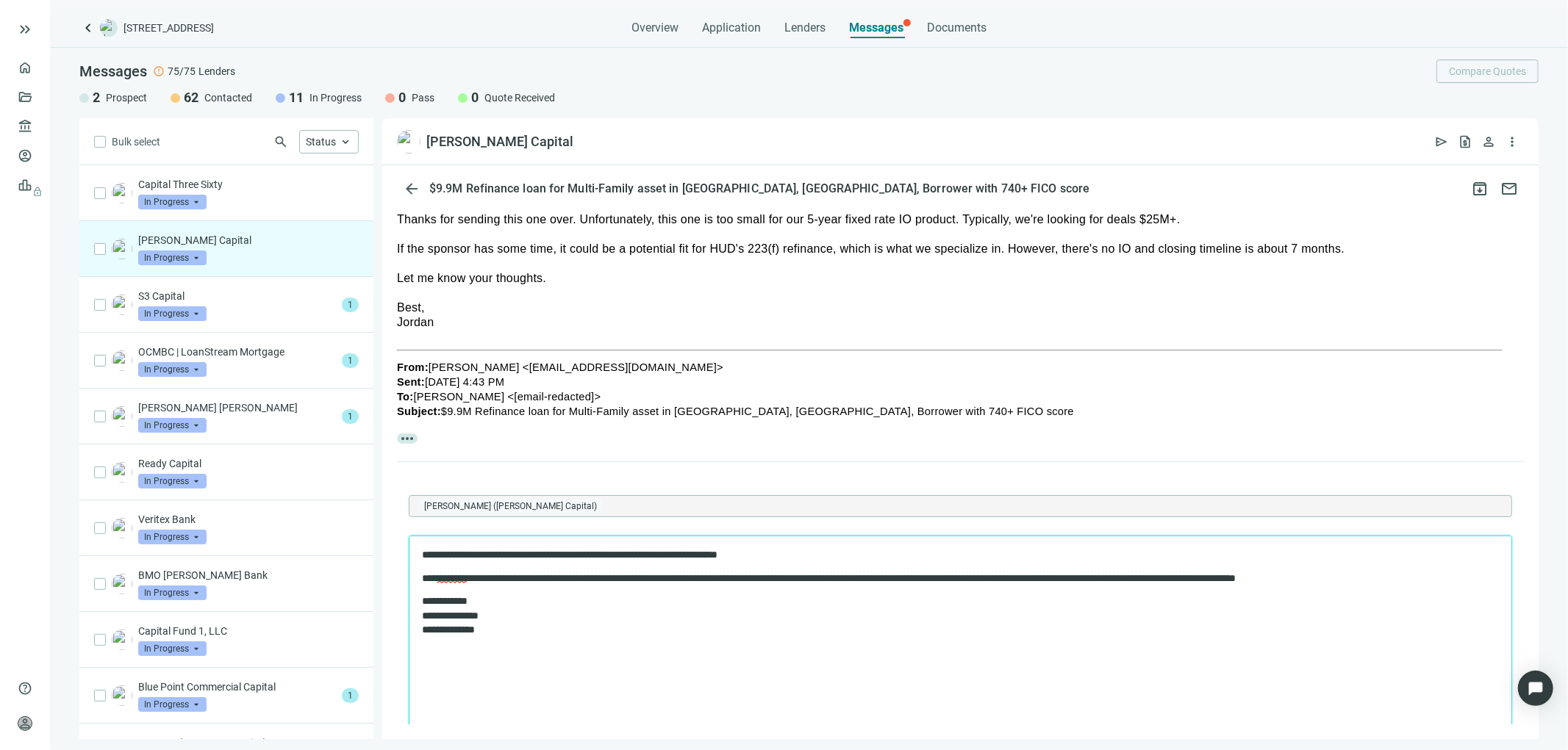
click at [1405, 564] on body "**********" at bounding box center [960, 593] width 1078 height 90
click at [1417, 572] on p "**********" at bounding box center [952, 578] width 1062 height 12
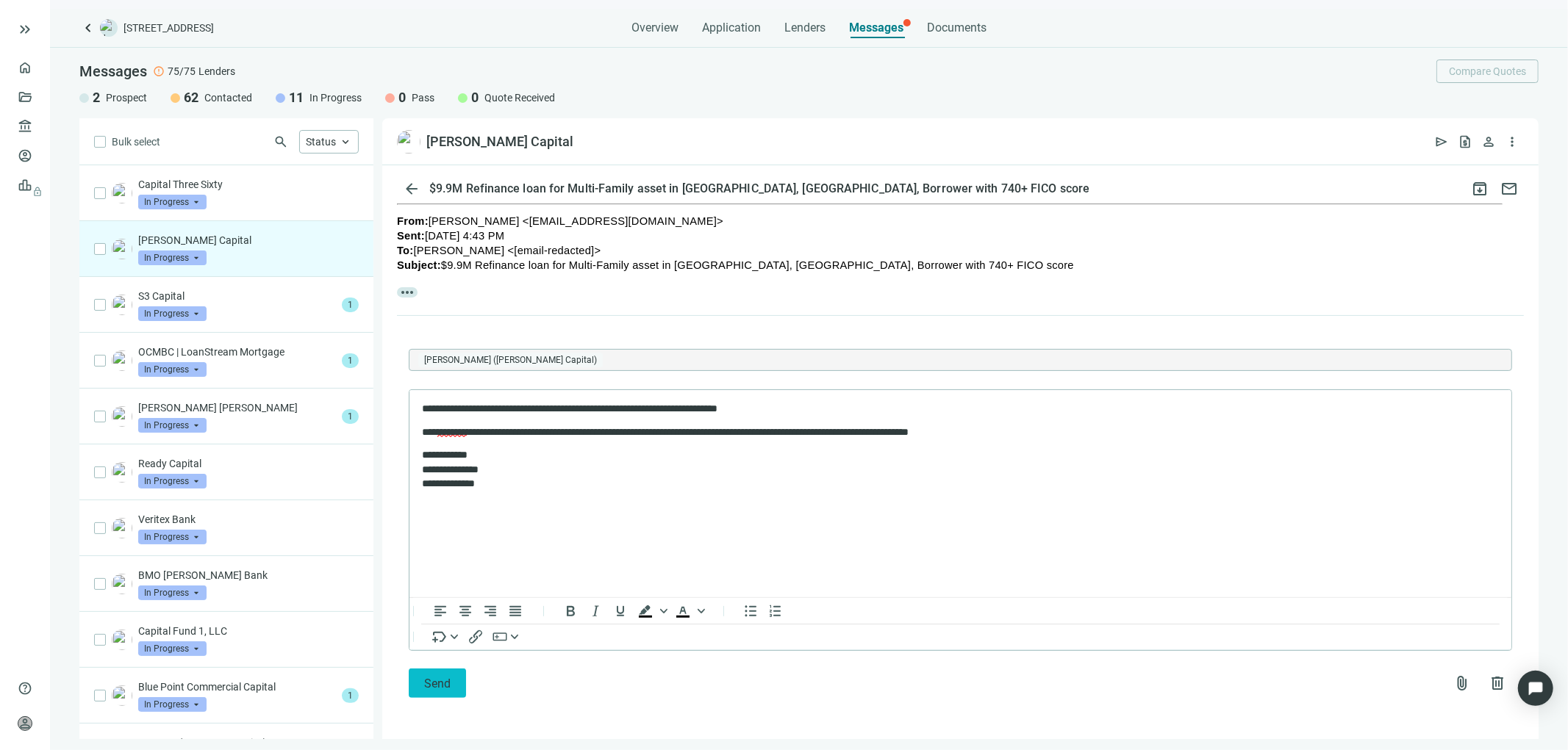
click at [428, 685] on span "Send" at bounding box center [438, 684] width 26 height 14
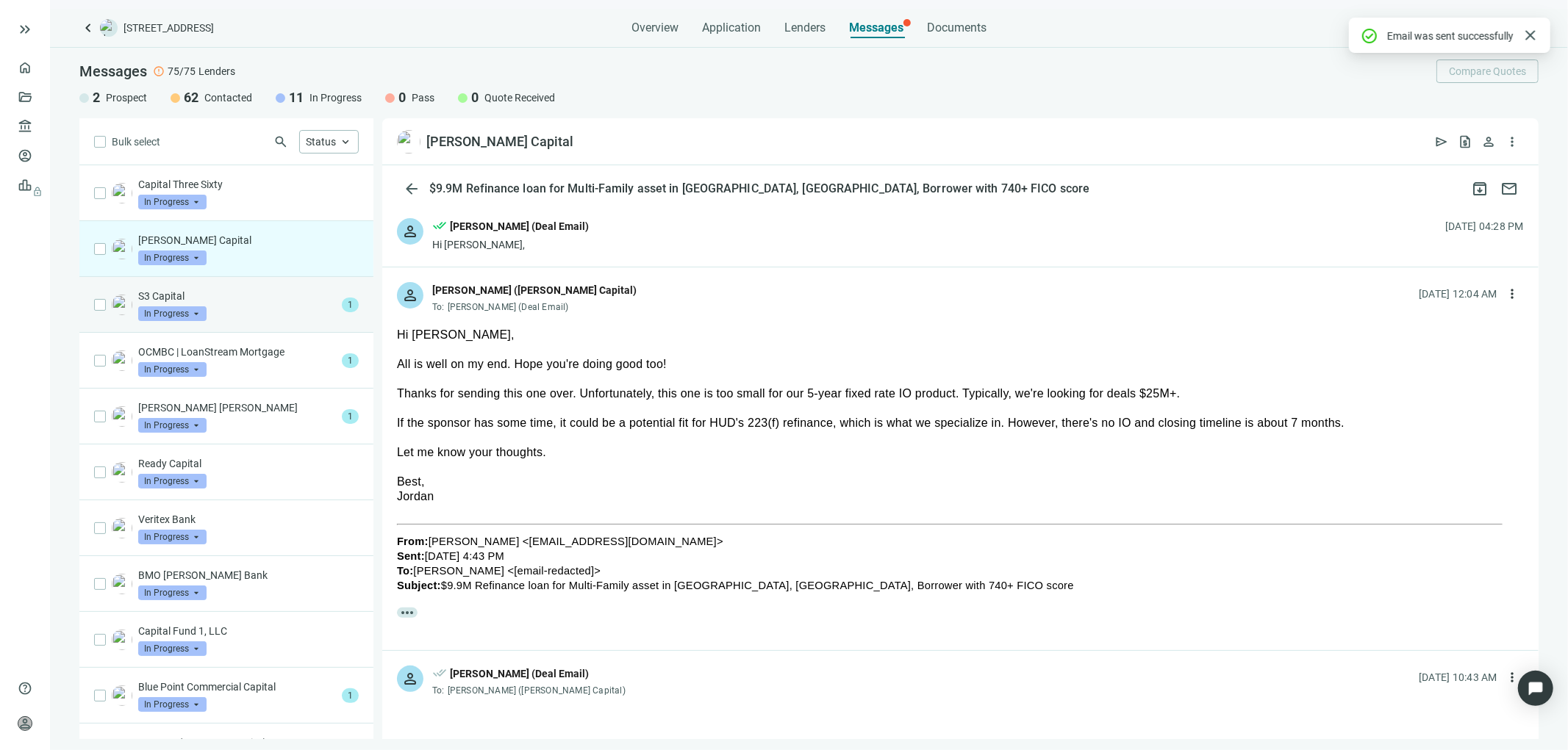
click at [189, 314] on span "In Progress" at bounding box center [172, 313] width 68 height 15
click at [184, 305] on input "search" at bounding box center [165, 312] width 55 height 15
click at [179, 295] on p "S3 Capital" at bounding box center [237, 296] width 198 height 15
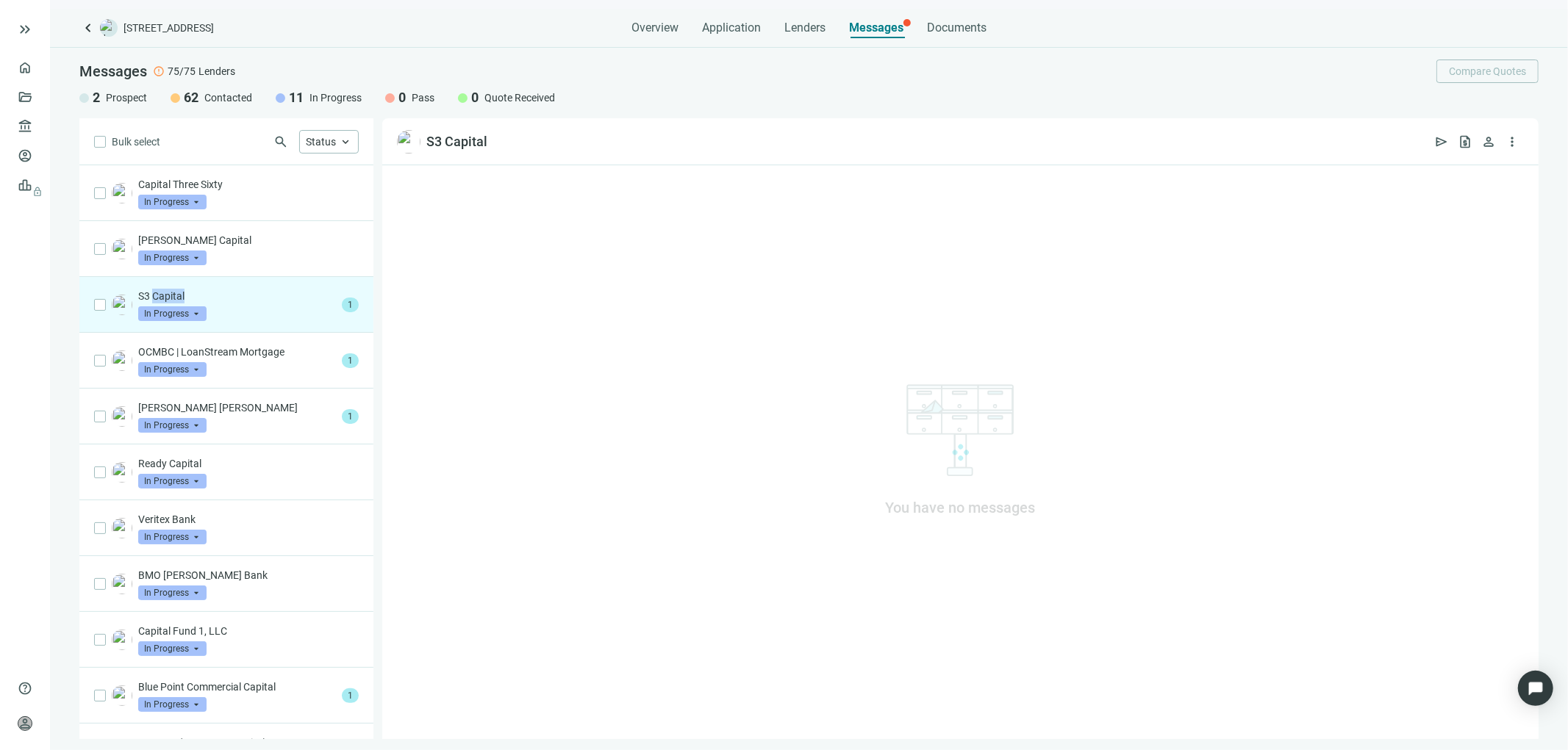
click at [179, 295] on p "S3 Capital" at bounding box center [237, 296] width 198 height 15
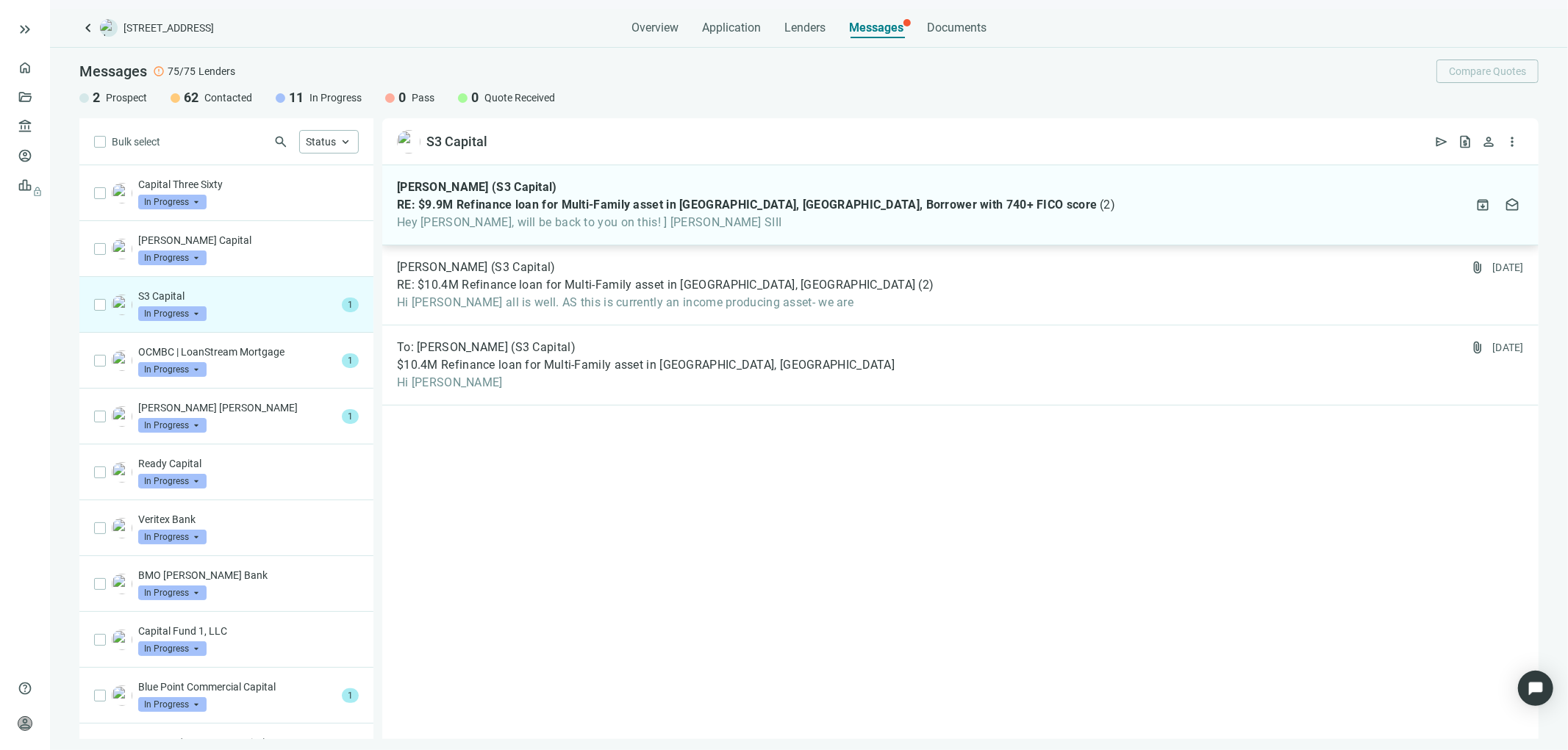
click at [690, 204] on span "RE: $9.9M Refinance loan for Multi-Family asset in Dallas, TX, Borrower with 74…" at bounding box center [747, 205] width 700 height 15
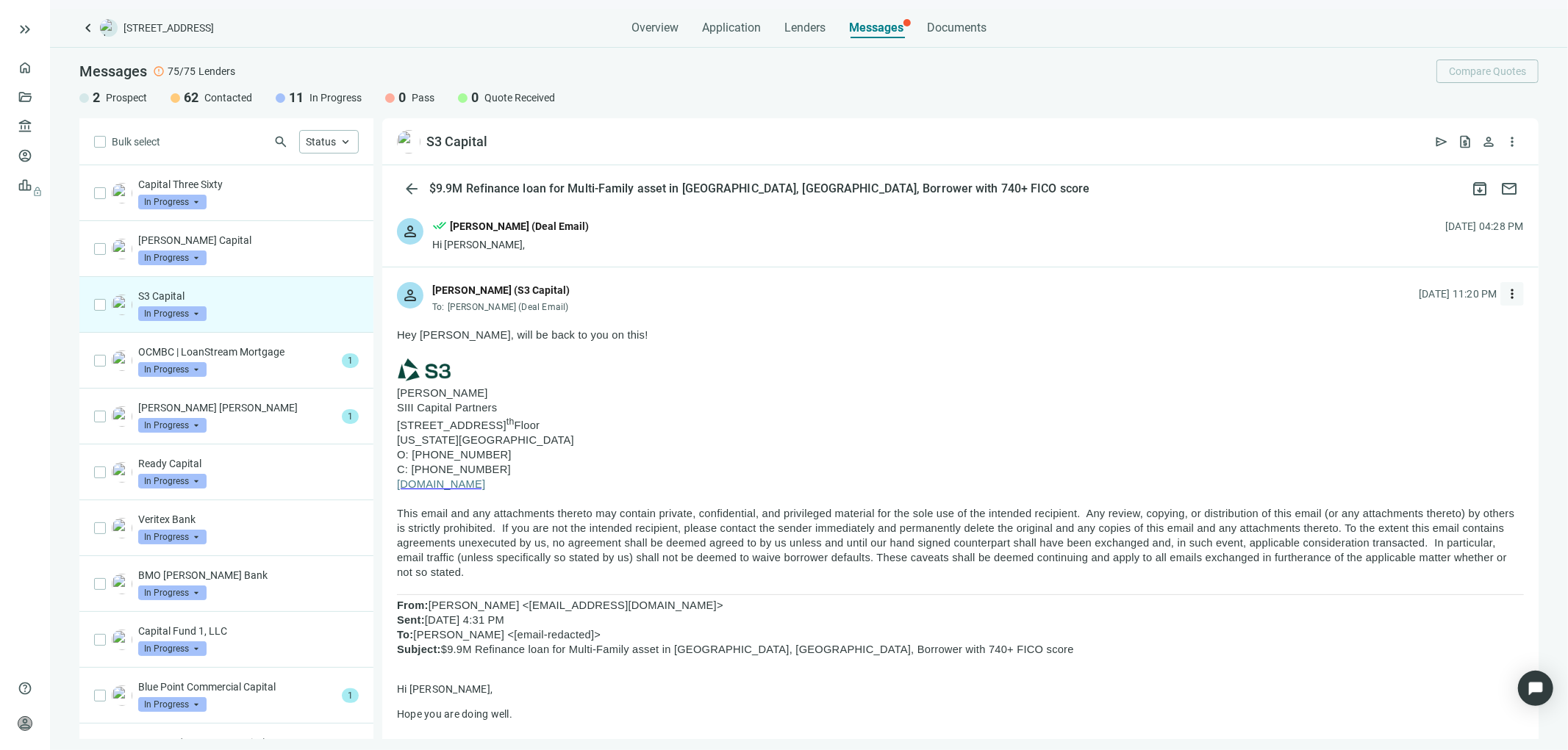
click at [1504, 292] on span "more_vert" at bounding box center [1511, 293] width 15 height 15
click at [1407, 351] on span "Reply all" at bounding box center [1409, 354] width 37 height 12
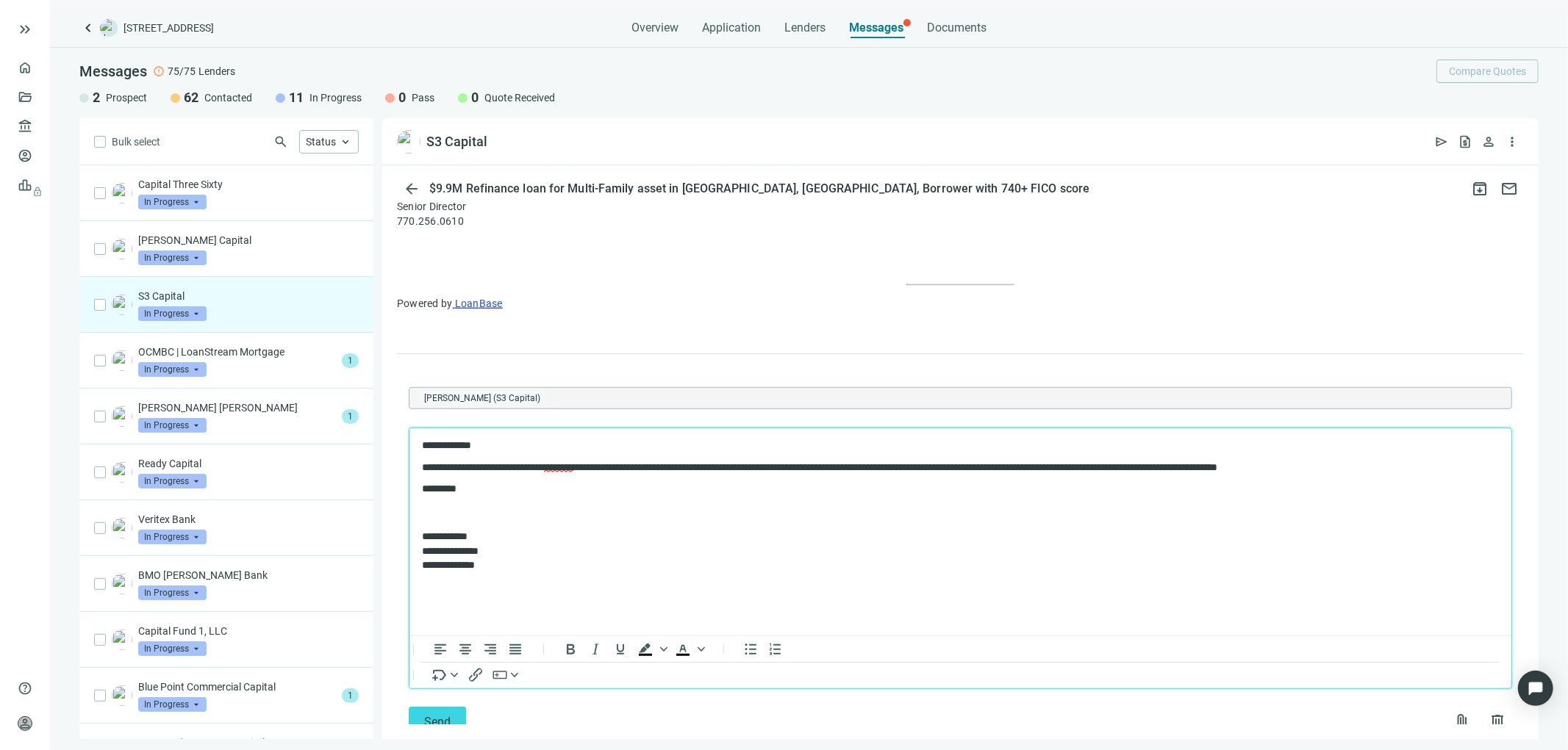
click at [480, 444] on p "**********" at bounding box center [952, 445] width 1062 height 12
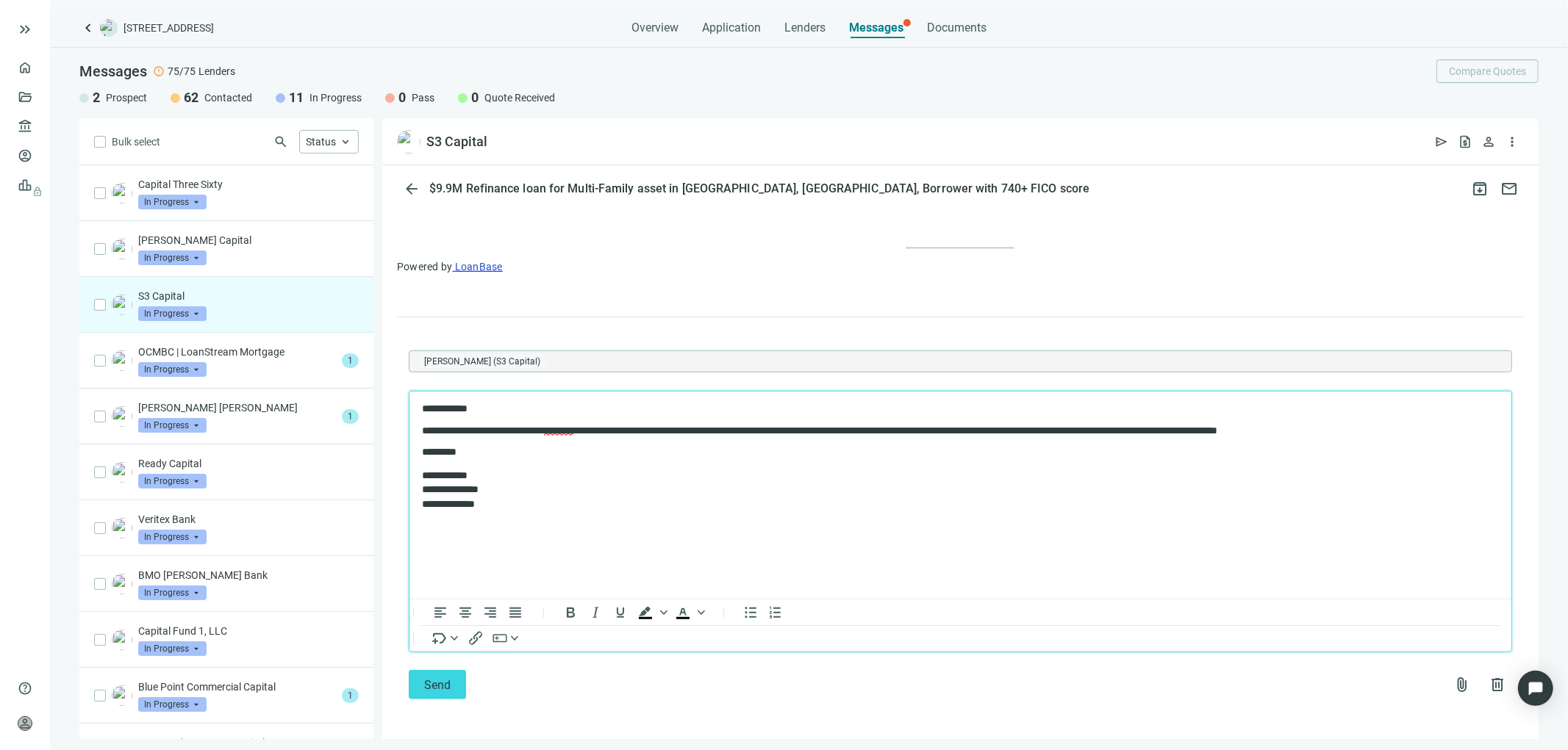
scroll to position [992, 0]
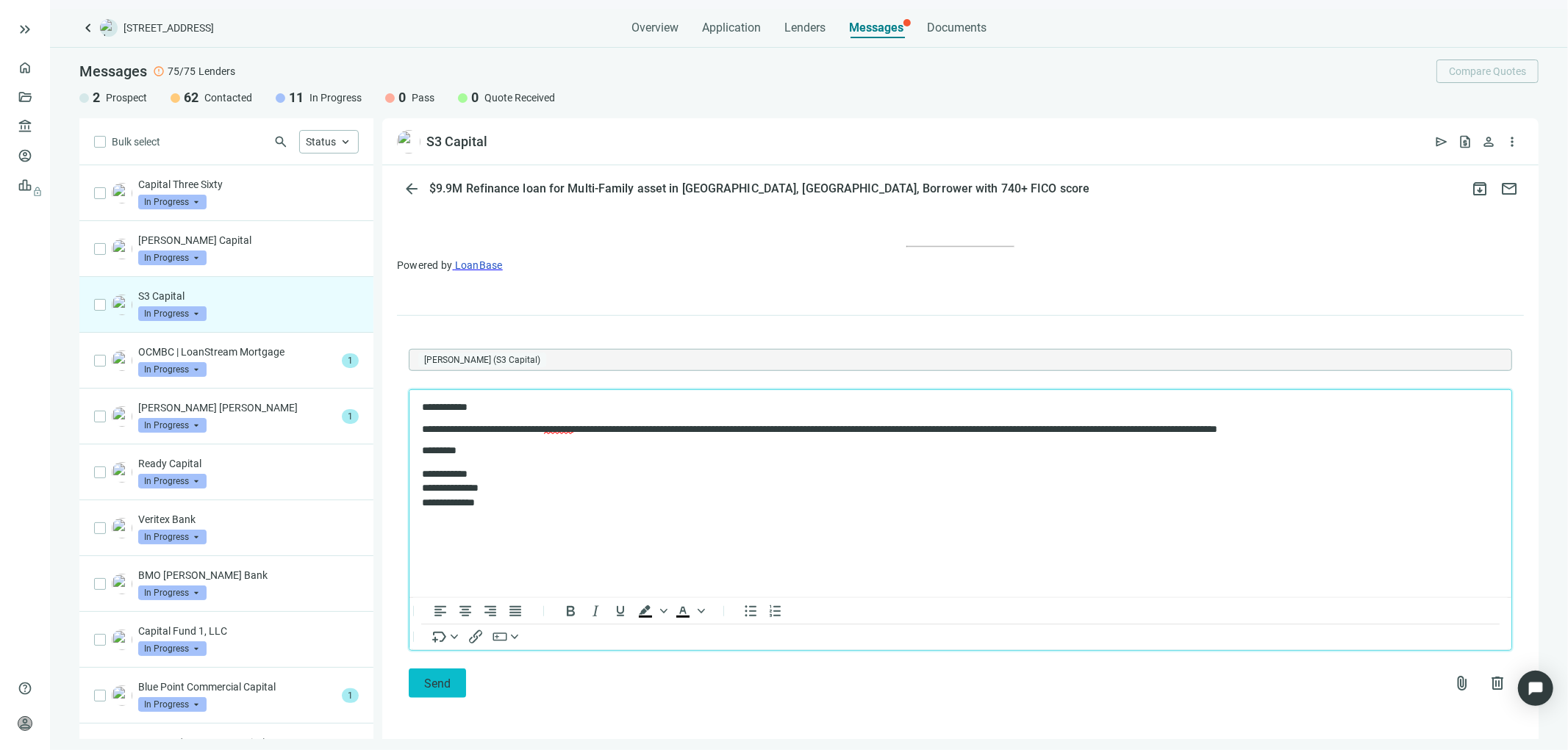
click at [445, 681] on span "Send" at bounding box center [438, 684] width 26 height 14
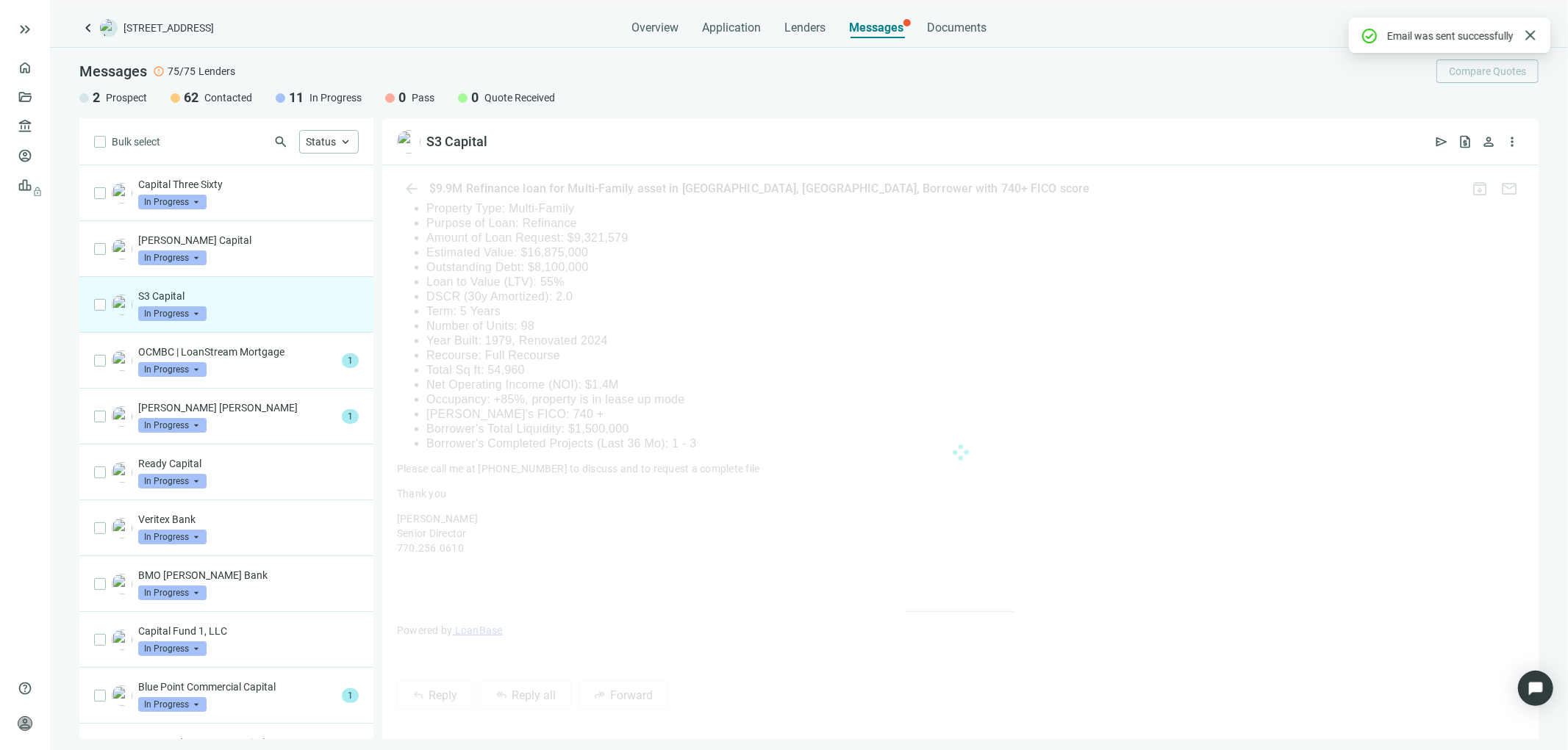
scroll to position [936, 0]
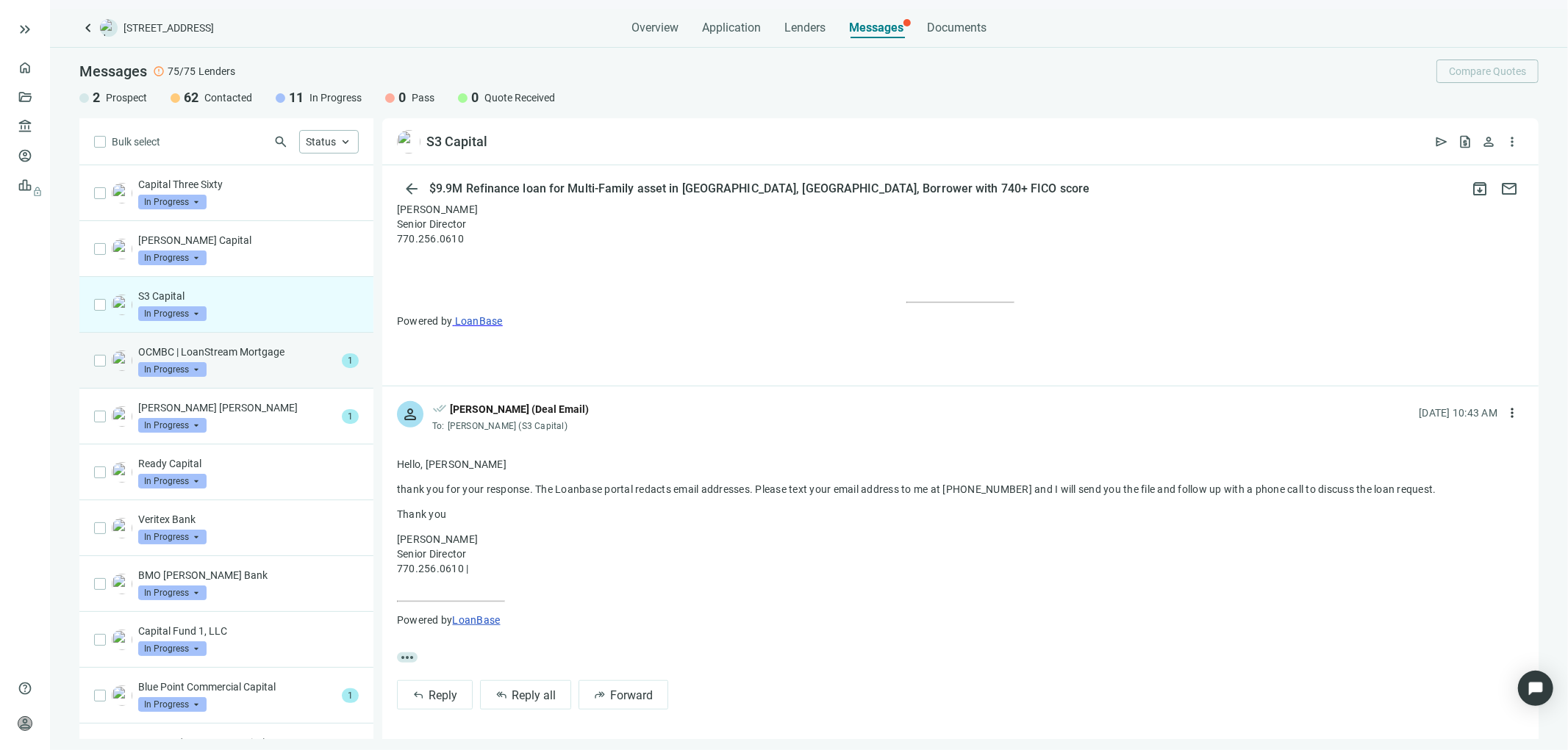
click at [186, 368] on span "In Progress" at bounding box center [172, 369] width 68 height 15
click at [200, 356] on p "OCMBC | LoanStream Mortgage" at bounding box center [237, 351] width 198 height 15
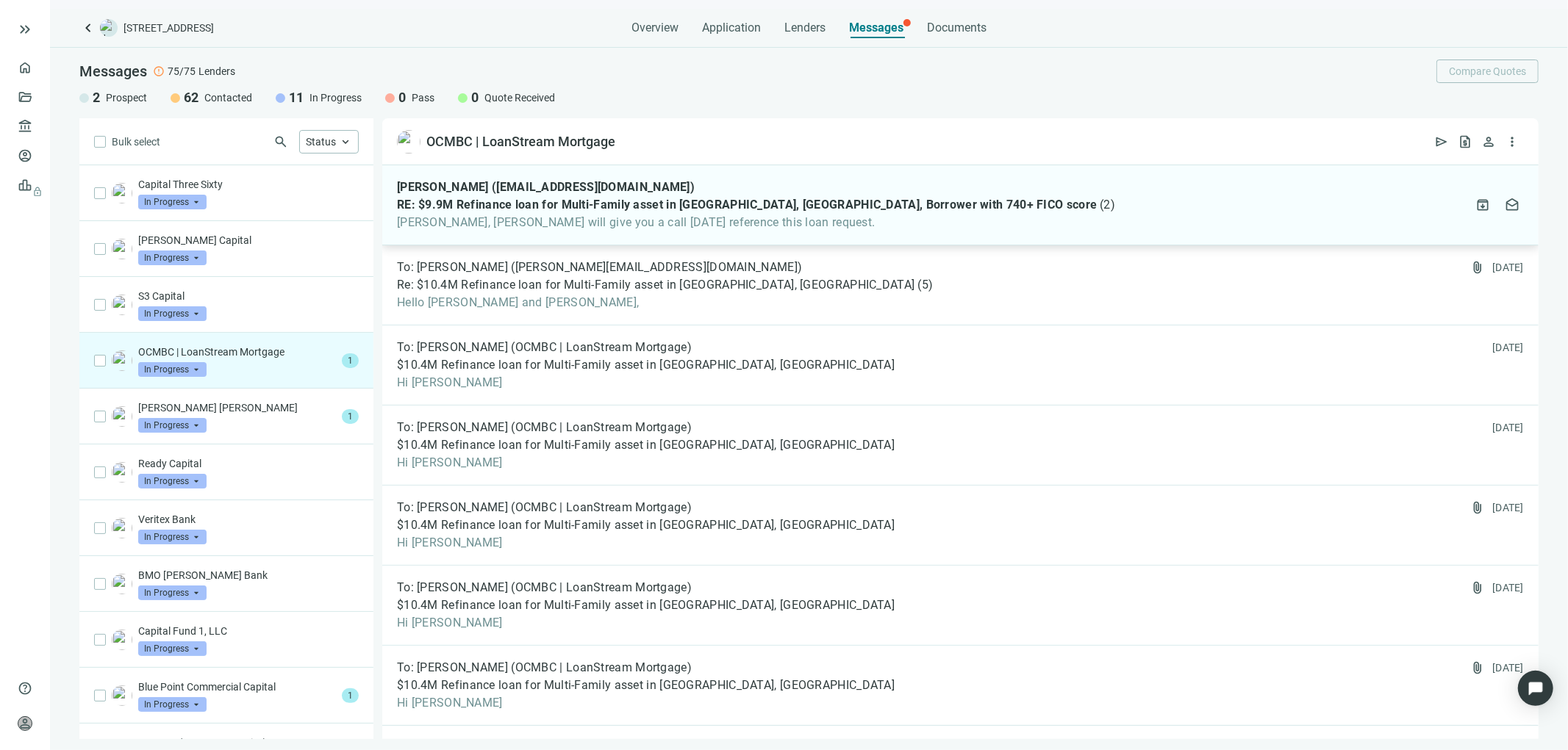
click at [706, 207] on span "RE: $9.9M Refinance loan for Multi-Family asset in Dallas, TX, Borrower with 74…" at bounding box center [747, 205] width 700 height 15
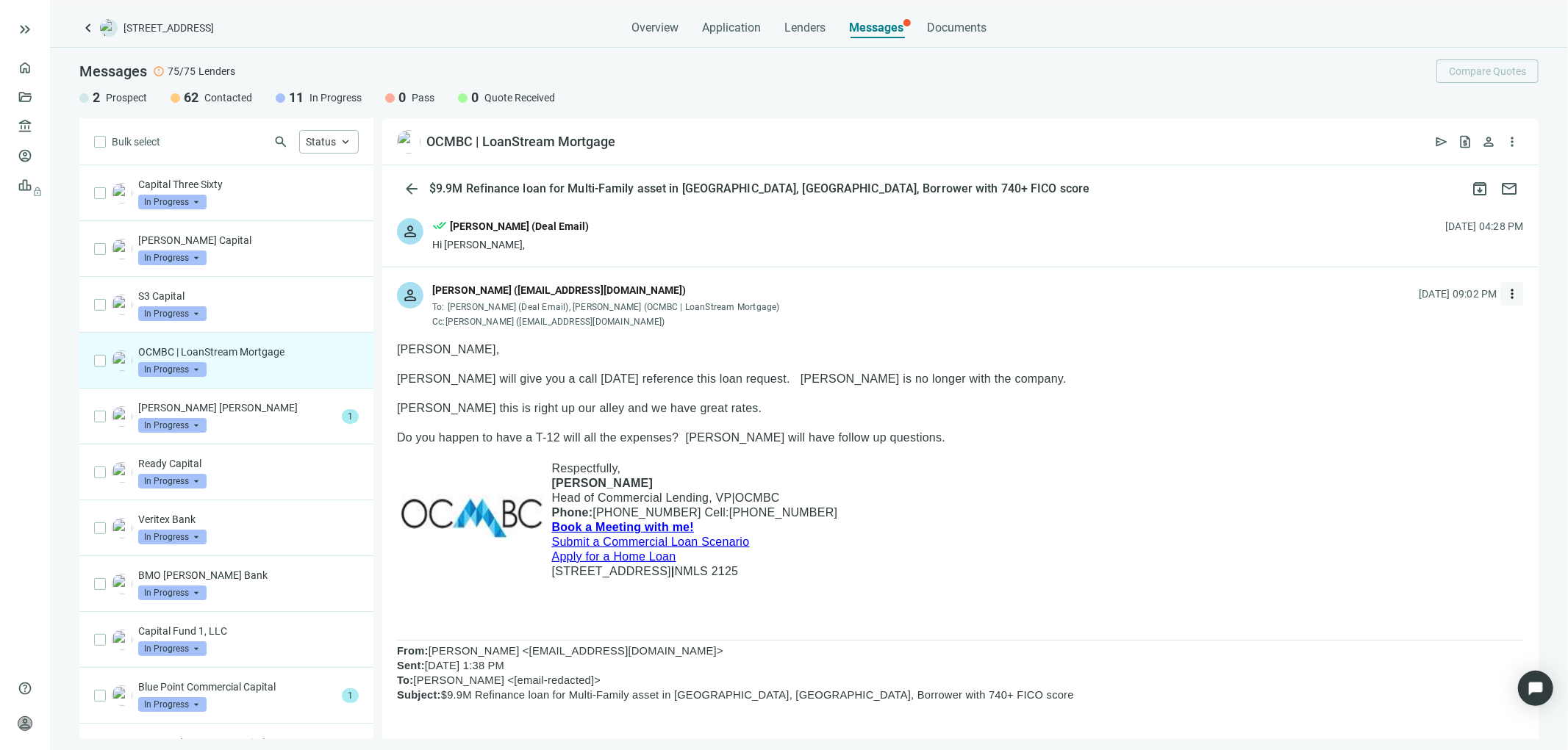
click at [1504, 295] on span "more_vert" at bounding box center [1511, 293] width 15 height 15
click at [1406, 356] on span "Reply all" at bounding box center [1409, 354] width 37 height 12
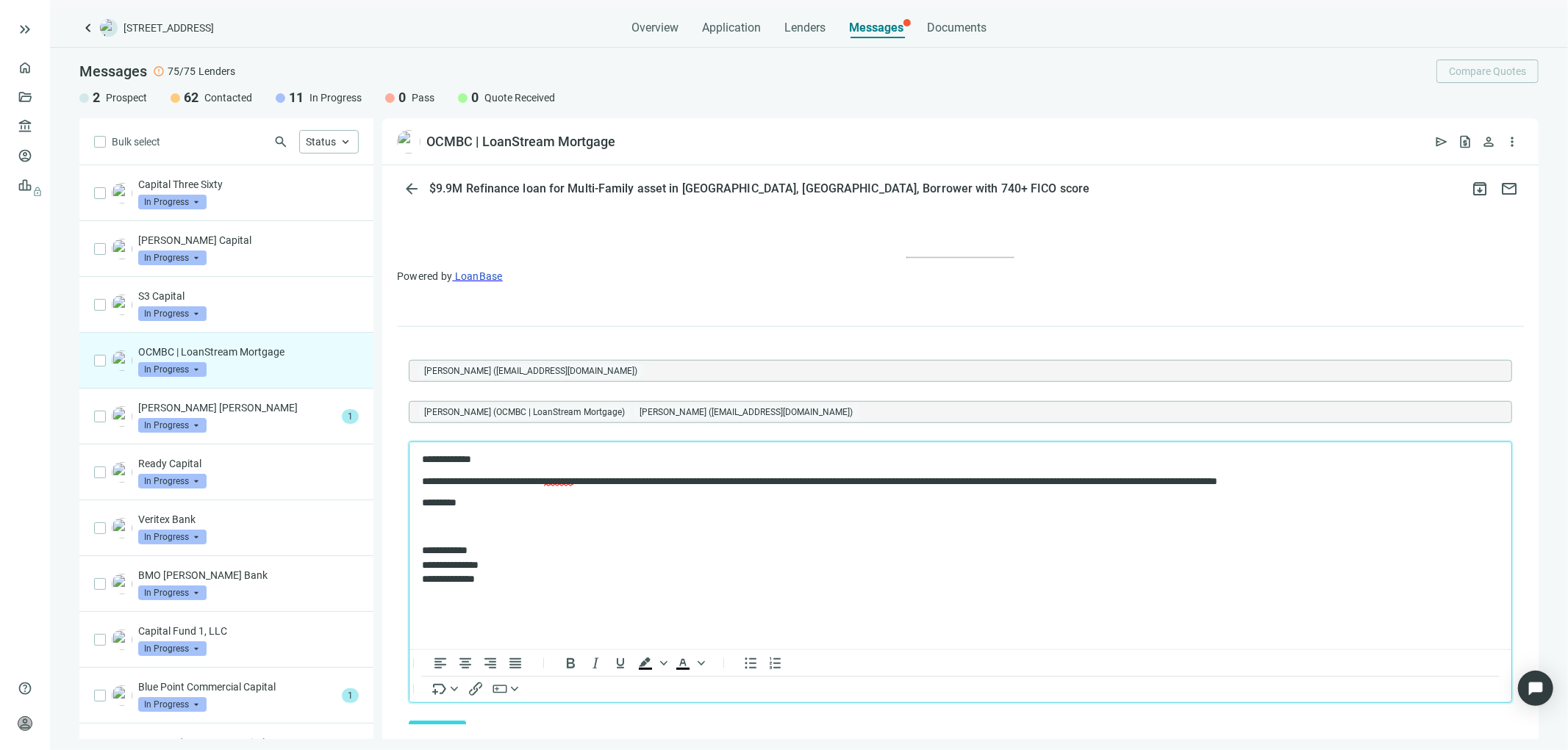
click at [478, 458] on p "**********" at bounding box center [952, 459] width 1062 height 12
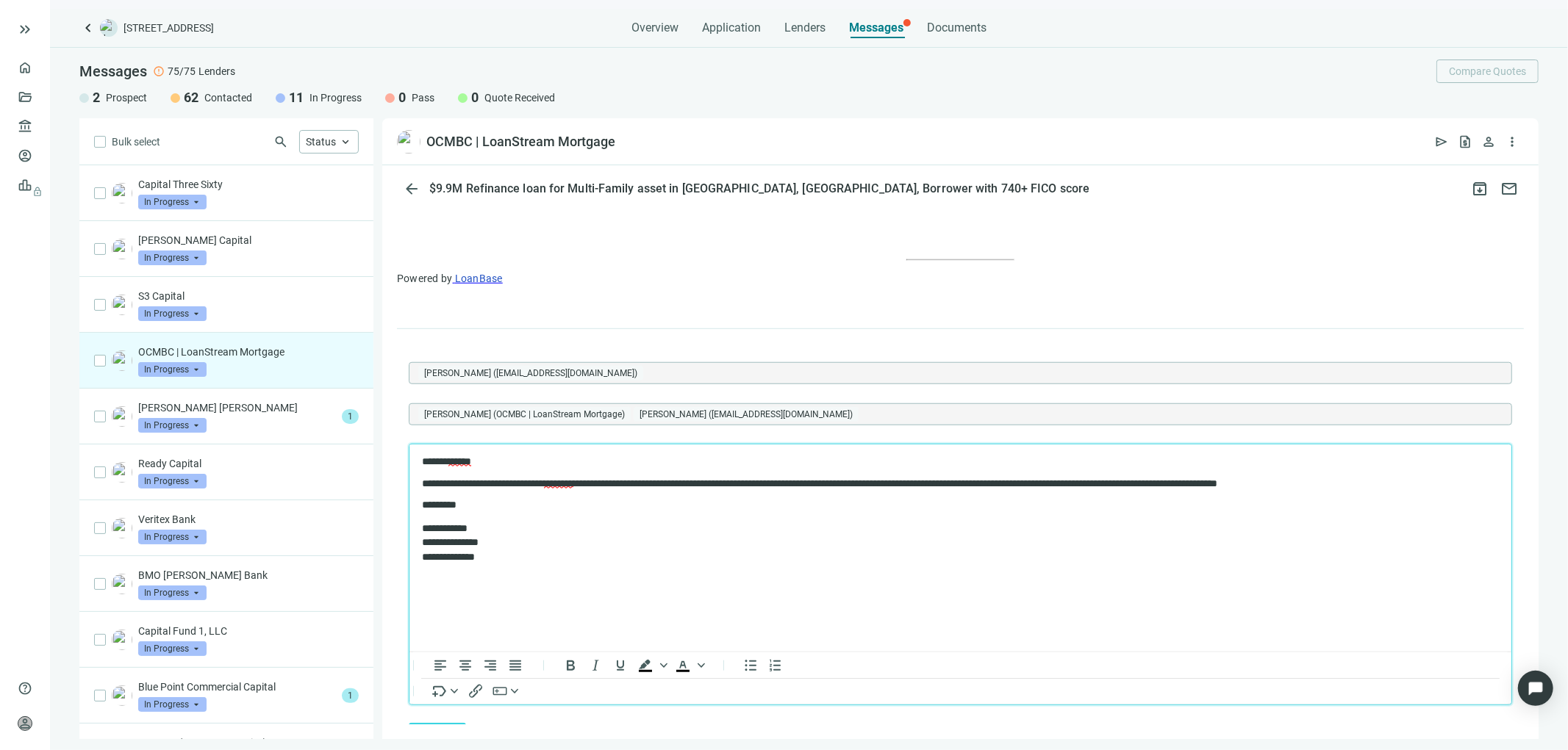
scroll to position [1008, 0]
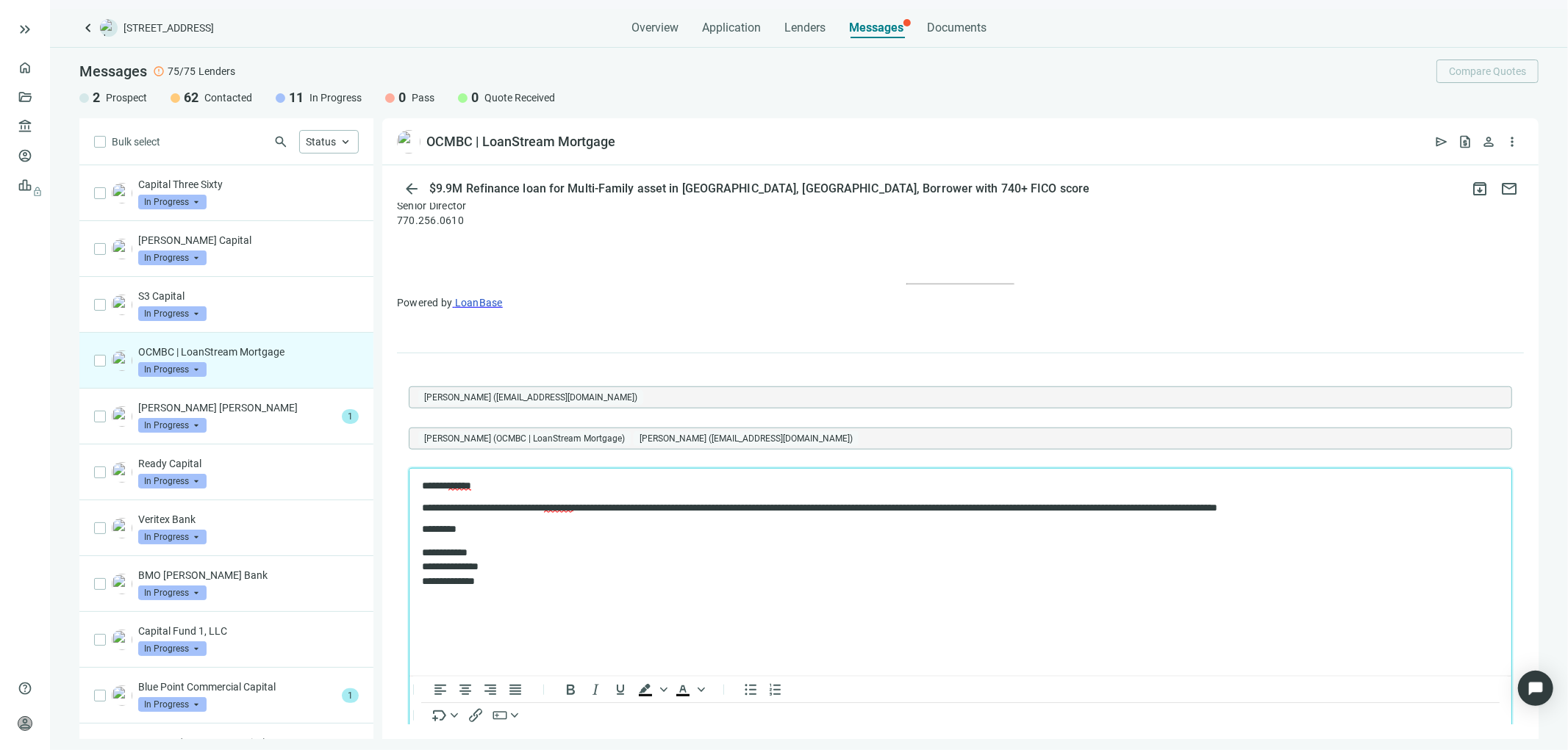
click at [1294, 505] on p "**********" at bounding box center [952, 507] width 1062 height 12
drag, startPoint x: 1410, startPoint y: 510, endPoint x: 1158, endPoint y: 507, distance: 252.0
click at [1158, 507] on p "**********" at bounding box center [952, 507] width 1062 height 12
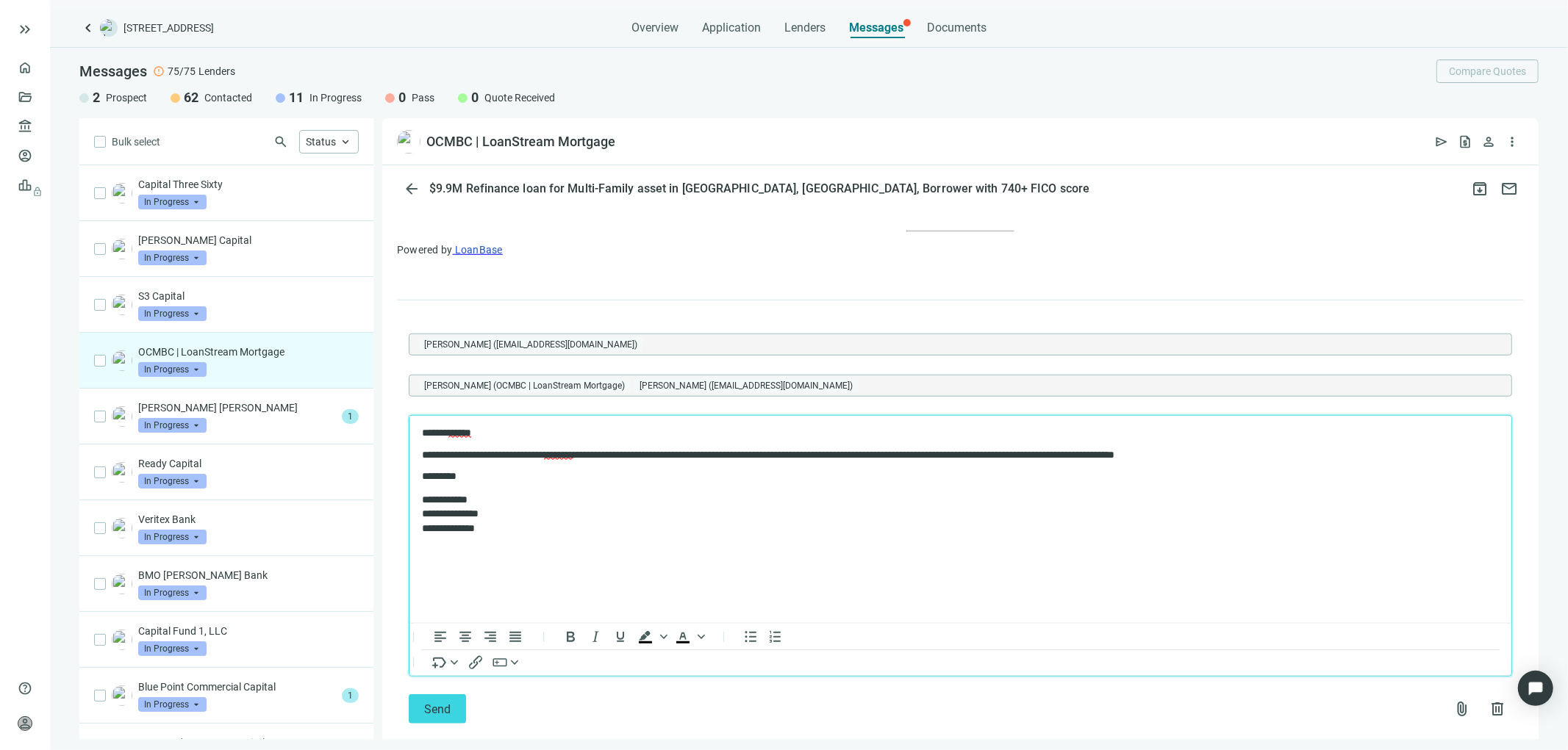
scroll to position [1090, 0]
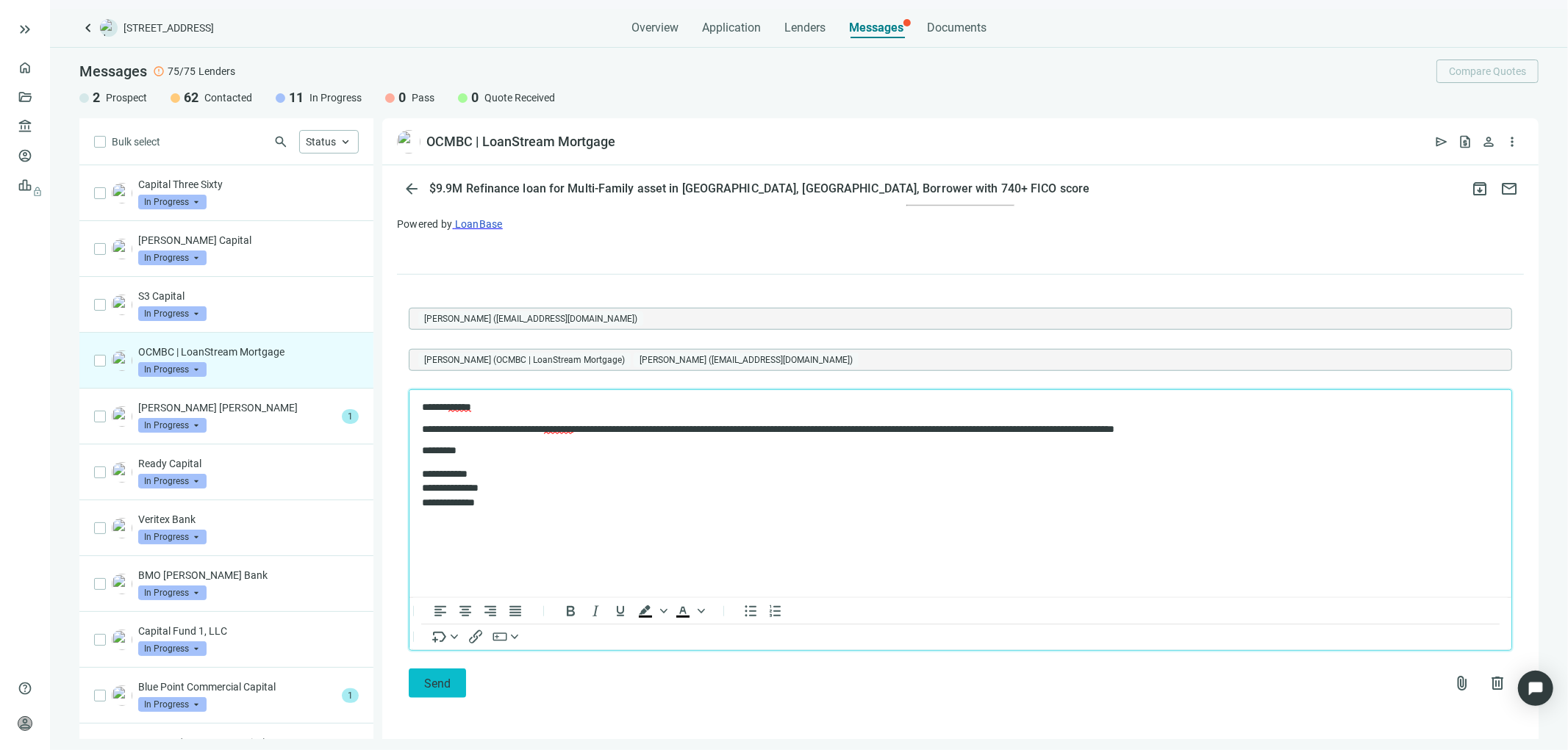
click at [440, 678] on span "Send" at bounding box center [438, 684] width 26 height 14
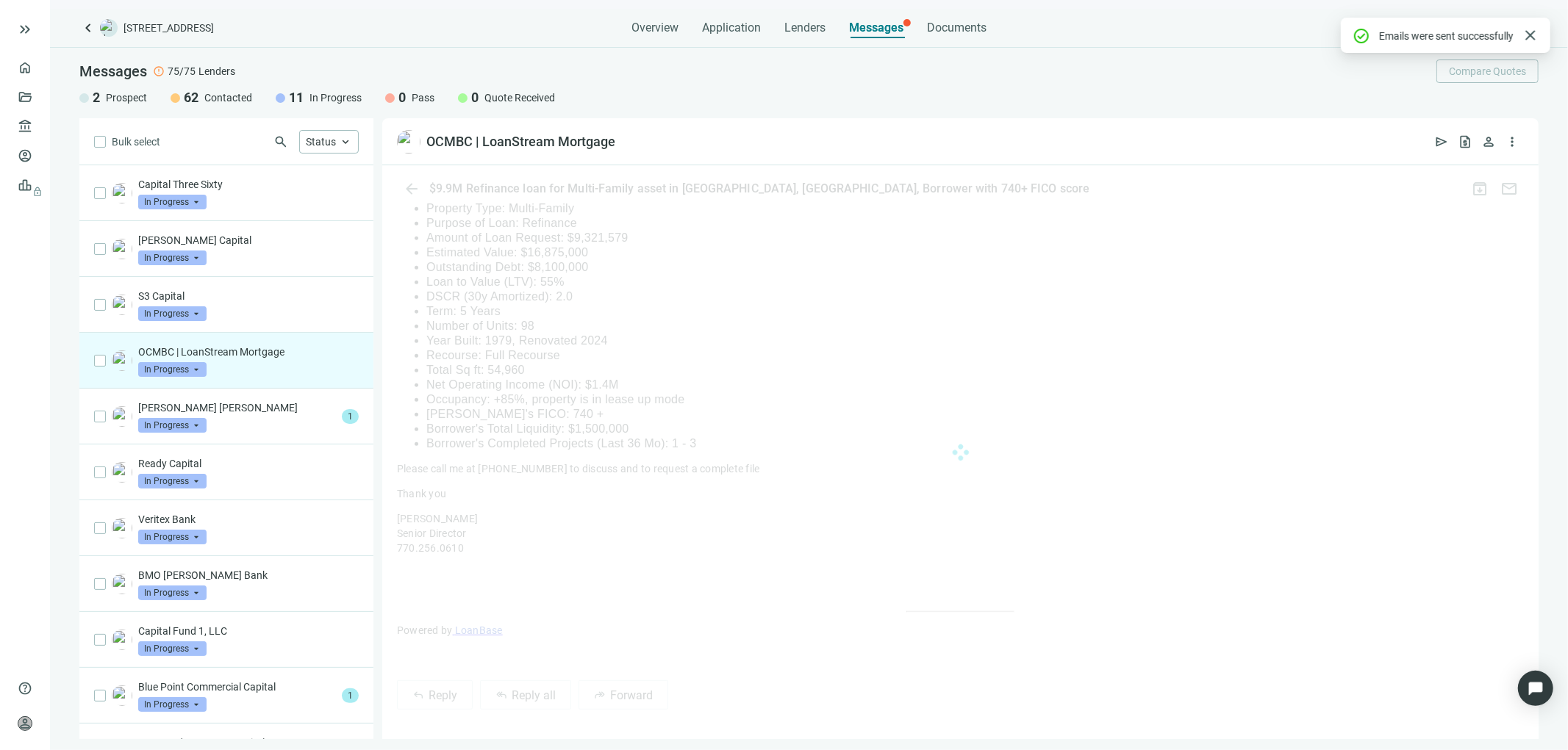
scroll to position [1008, 0]
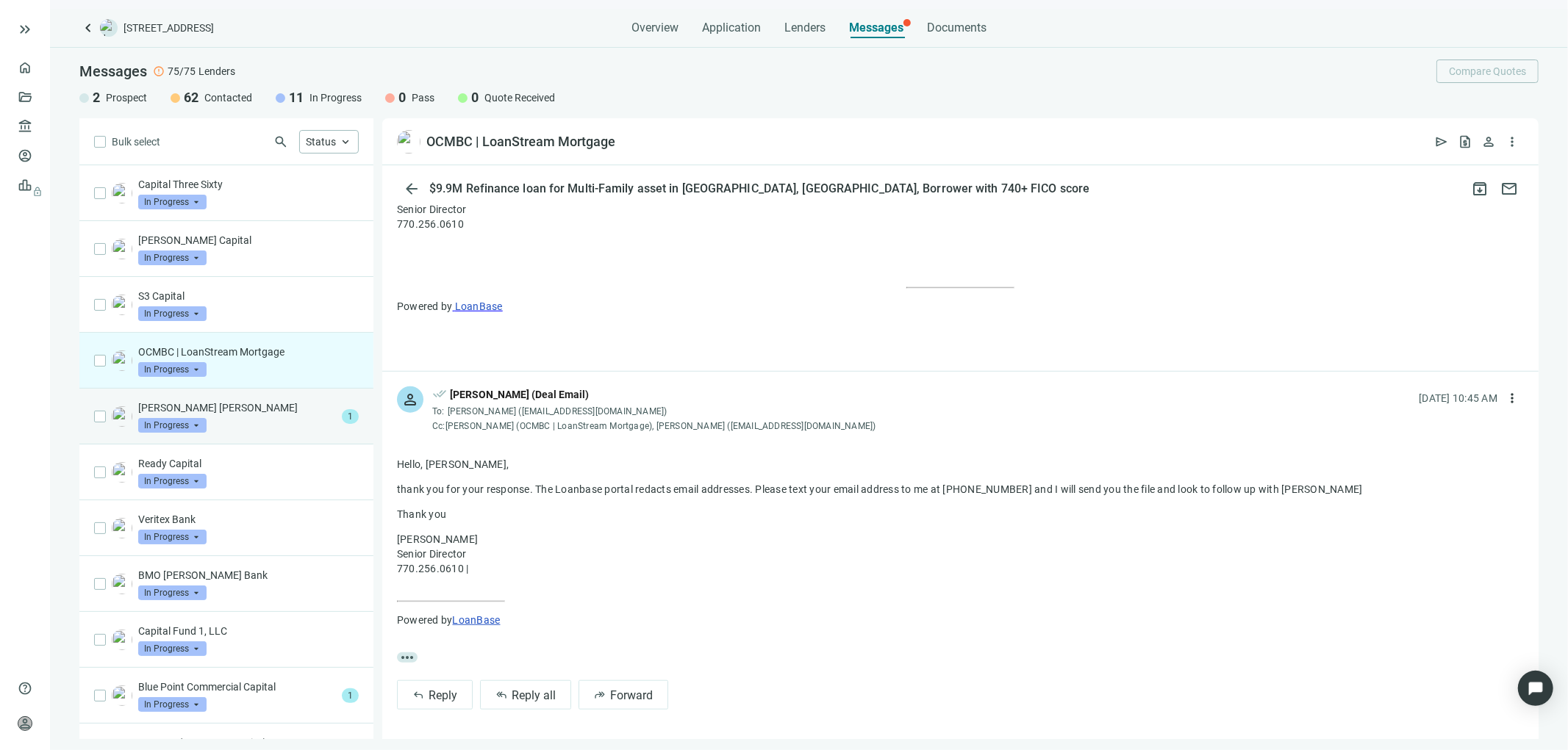
click at [182, 408] on p "JP Morgan Chase" at bounding box center [237, 407] width 198 height 15
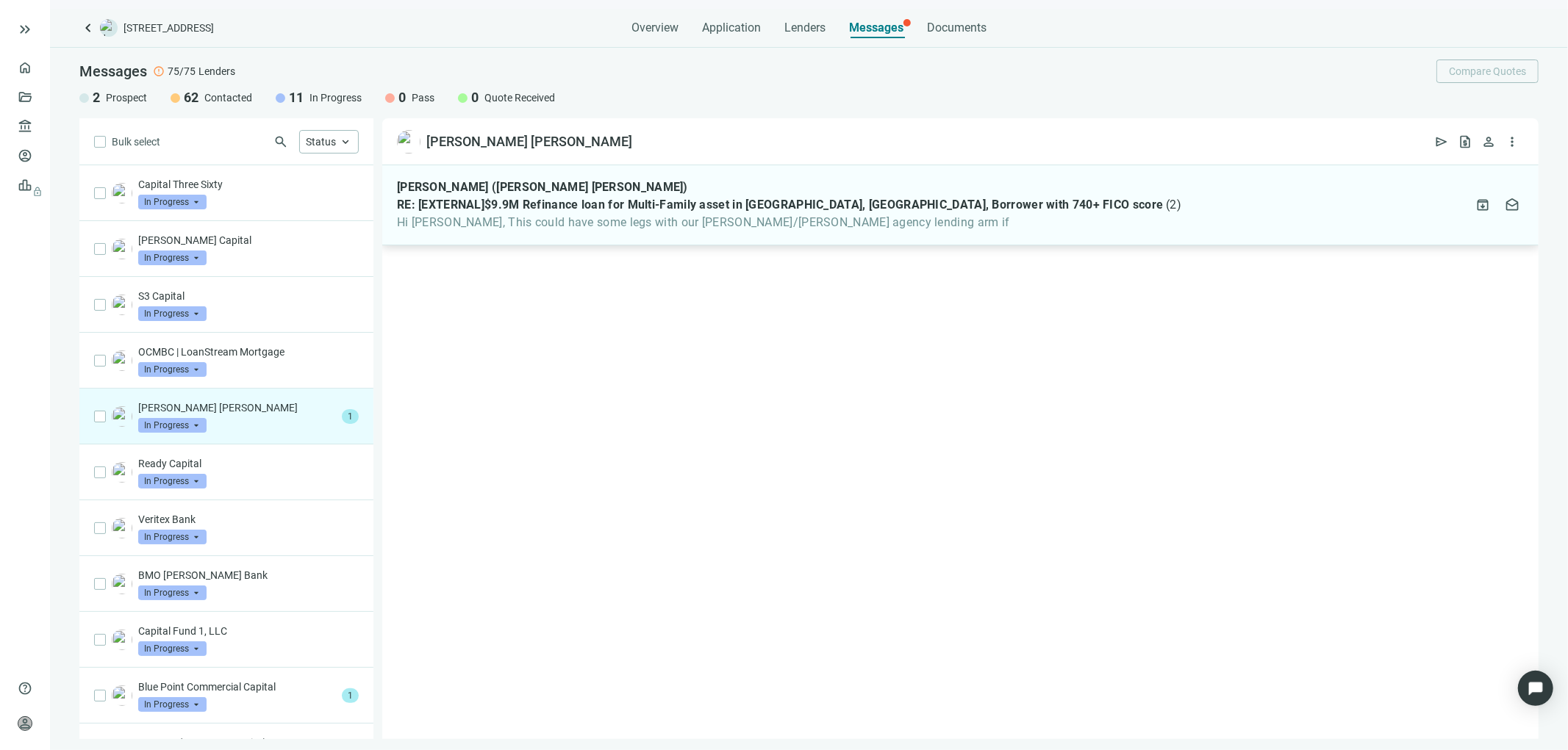
click at [798, 202] on span "RE: [EXTERNAL]$9.9M Refinance loan for Multi-Family asset in Dallas, TX, Borrow…" at bounding box center [780, 205] width 766 height 15
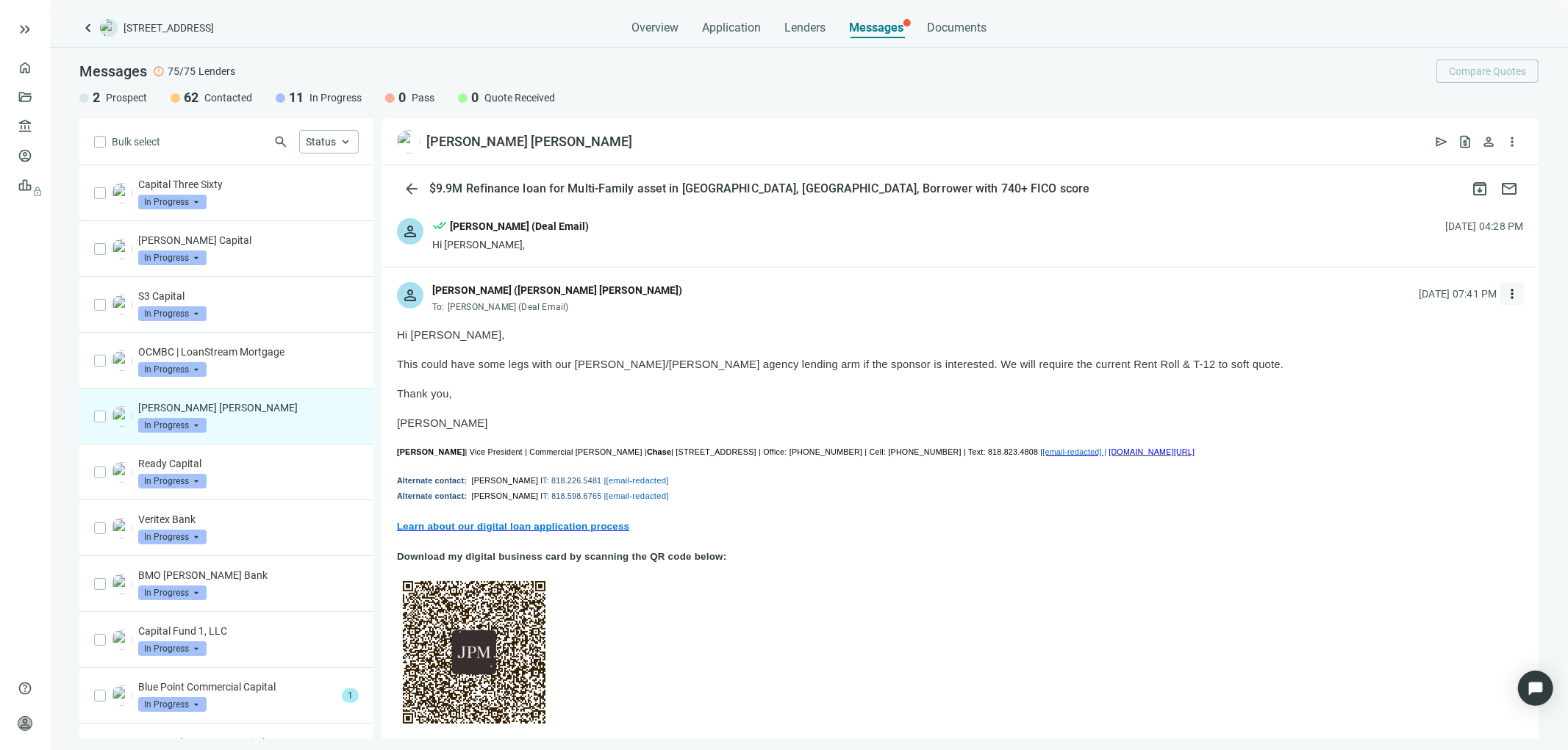
click at [1504, 297] on span "more_vert" at bounding box center [1511, 293] width 15 height 15
click at [1402, 351] on span "Reply all" at bounding box center [1409, 354] width 37 height 12
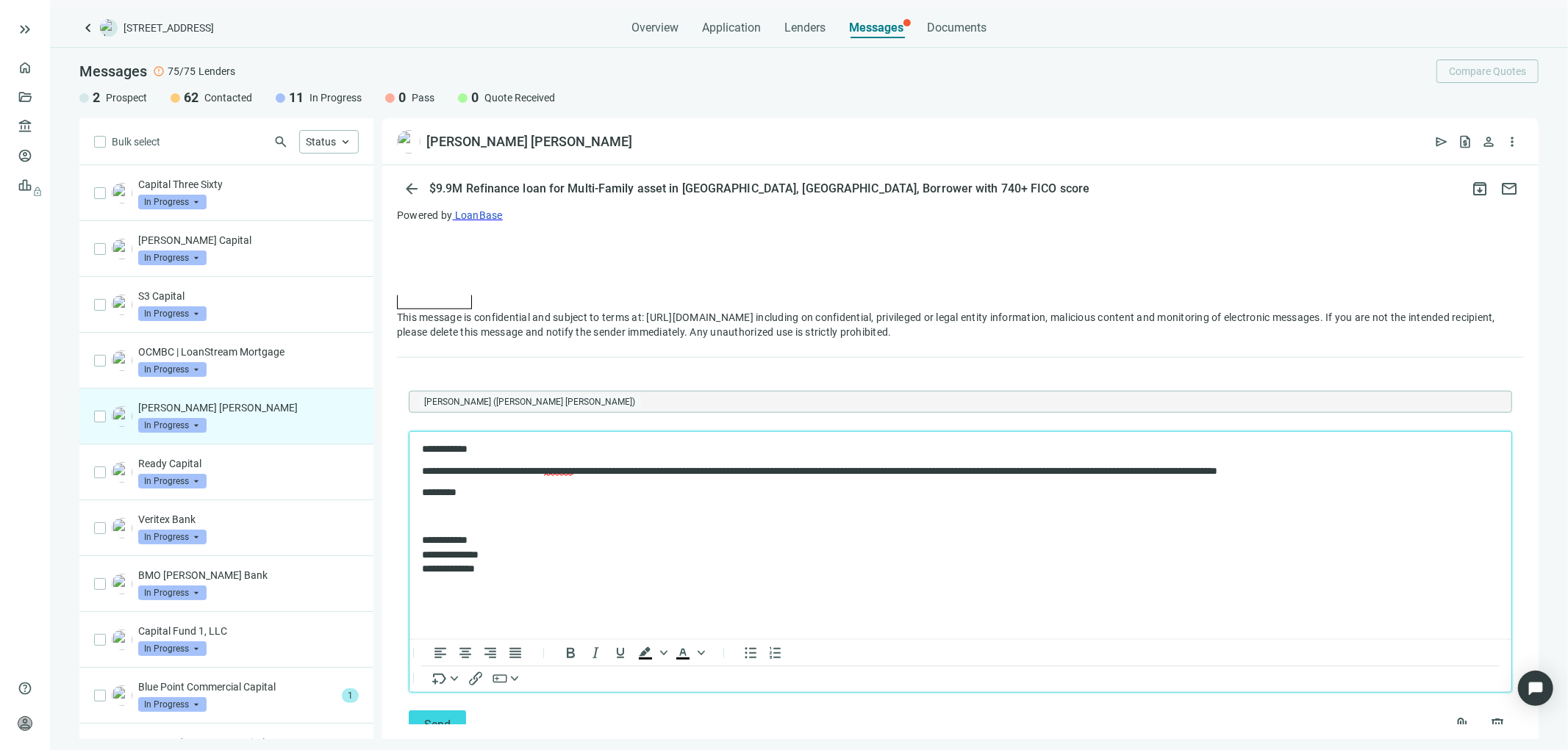
click at [427, 505] on body "**********" at bounding box center [960, 509] width 1078 height 133
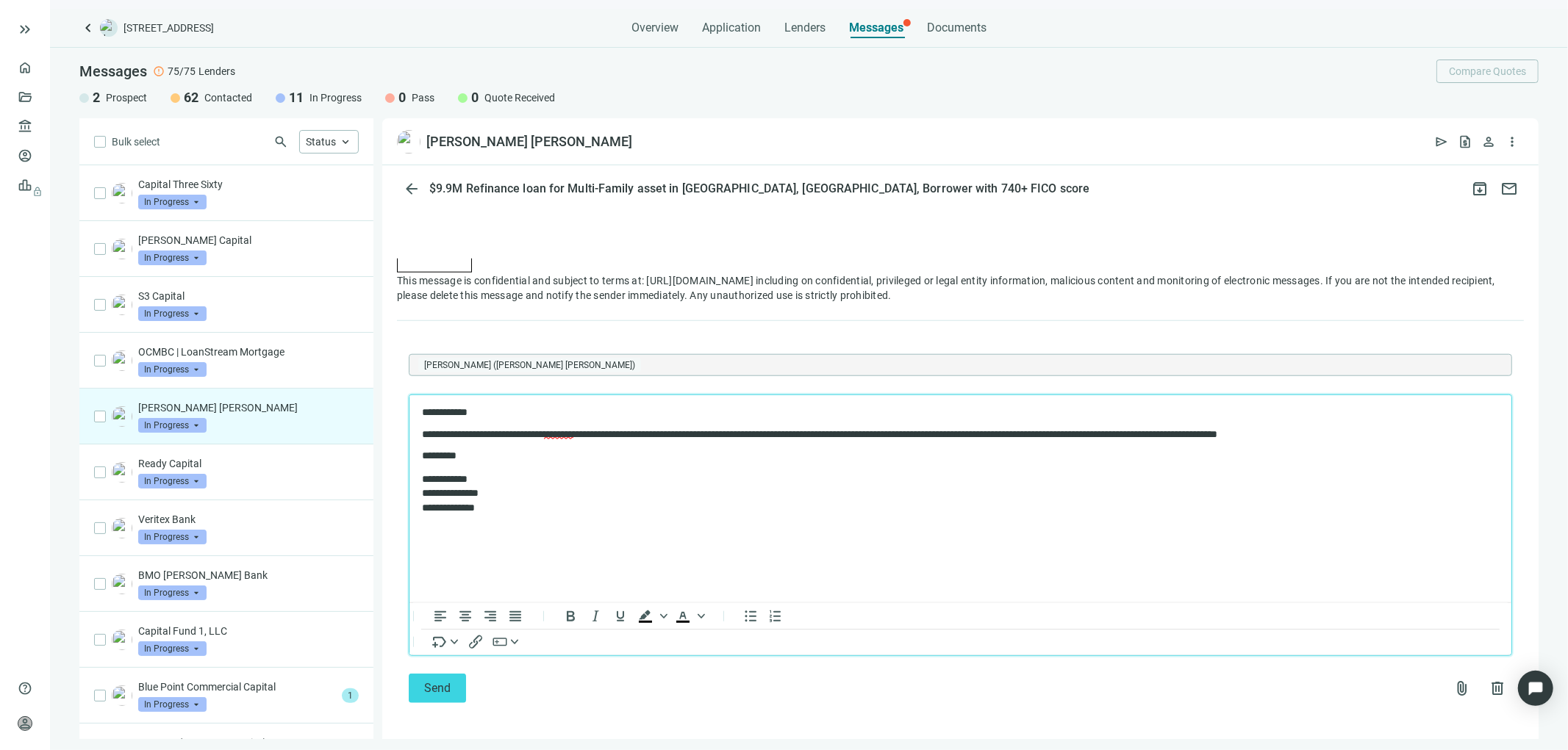
scroll to position [1233, 0]
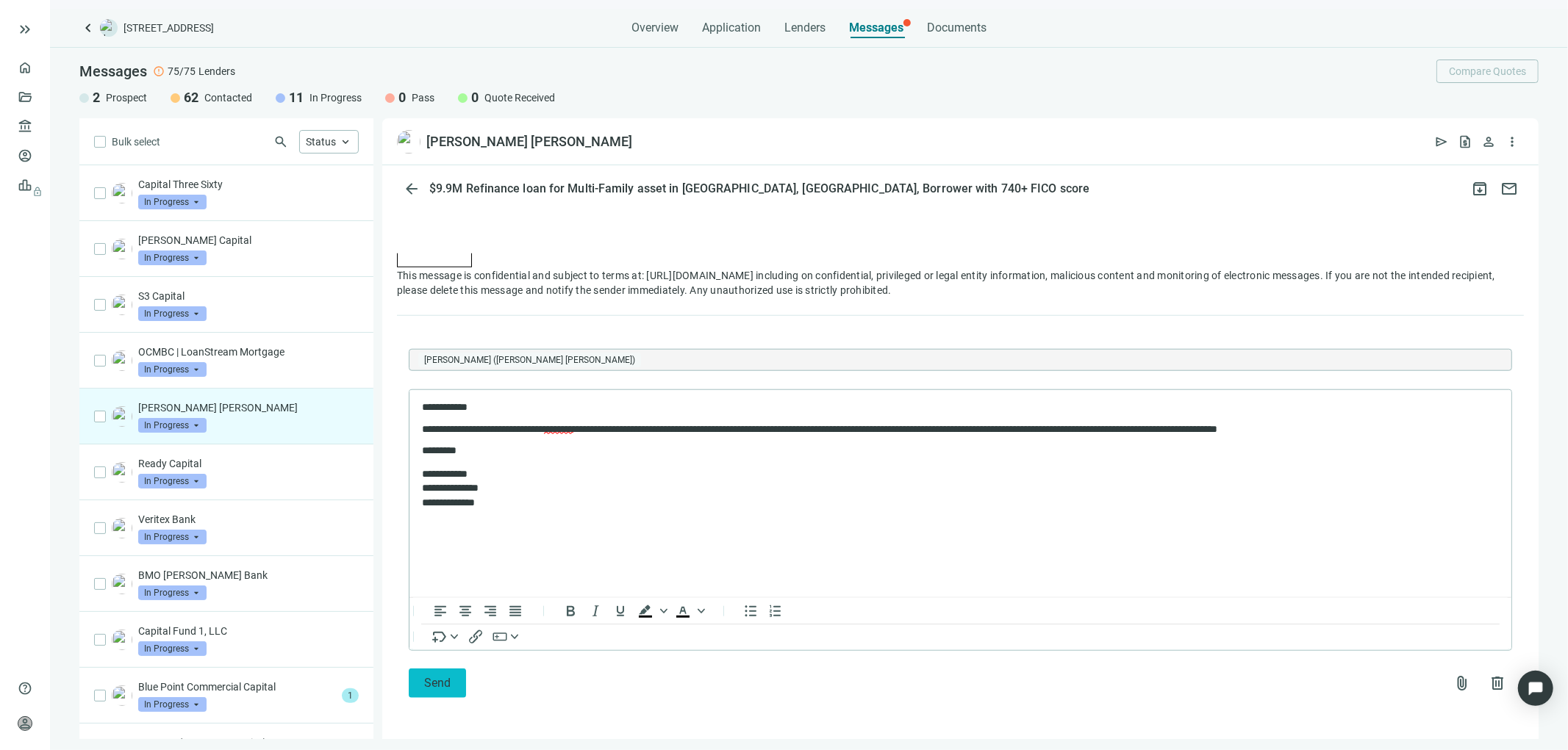
click at [437, 678] on span "Send" at bounding box center [438, 683] width 26 height 14
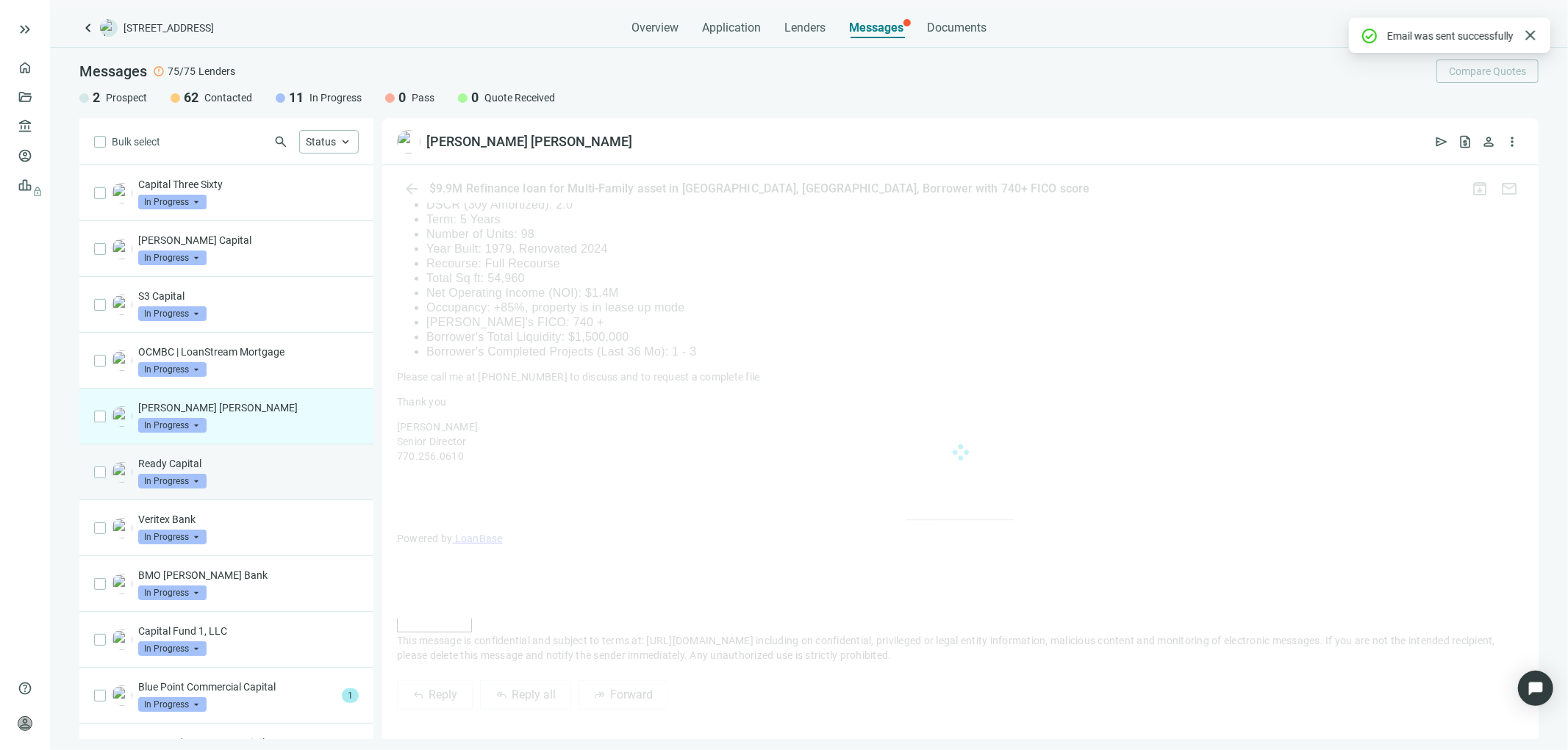
scroll to position [1179, 0]
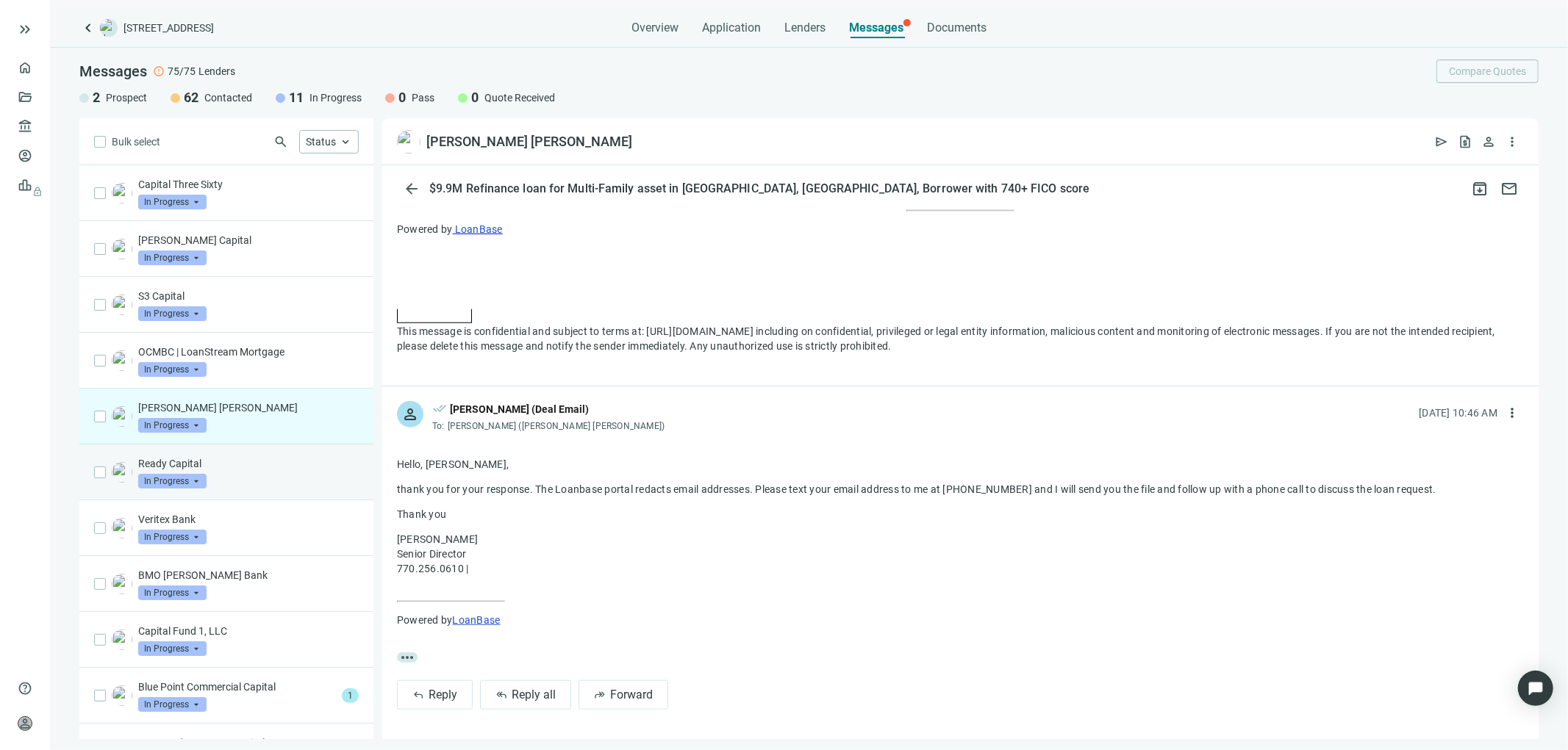
click at [272, 472] on div "Ready Capital In Progress arrow_drop_down" at bounding box center [248, 472] width 220 height 33
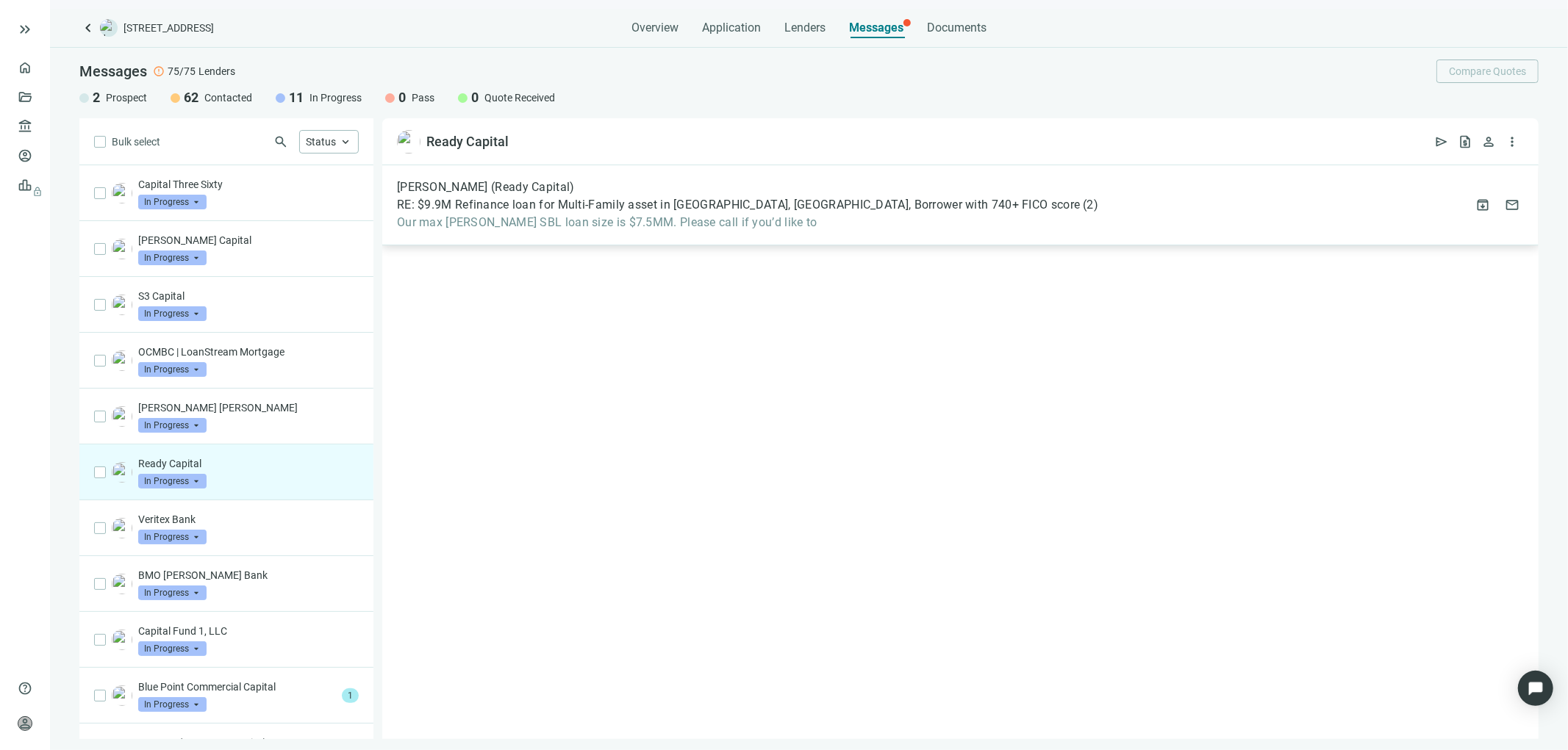
click at [713, 198] on span "RE: $9.9M Refinance loan for Multi-Family asset in Dallas, TX, Borrower with 74…" at bounding box center [739, 205] width 683 height 15
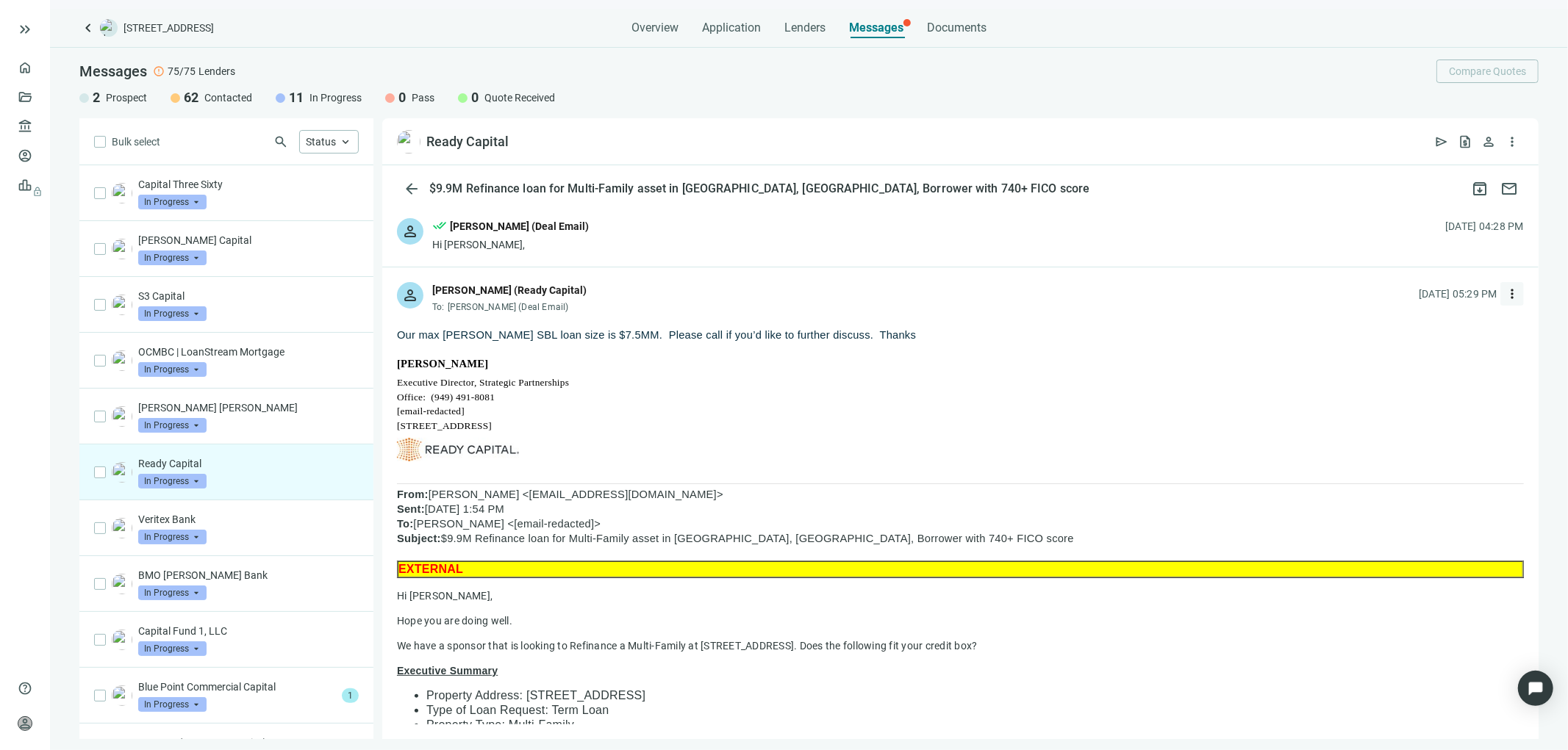
click at [1504, 295] on span "more_vert" at bounding box center [1511, 293] width 15 height 15
click at [1409, 351] on span "Reply all" at bounding box center [1409, 354] width 37 height 12
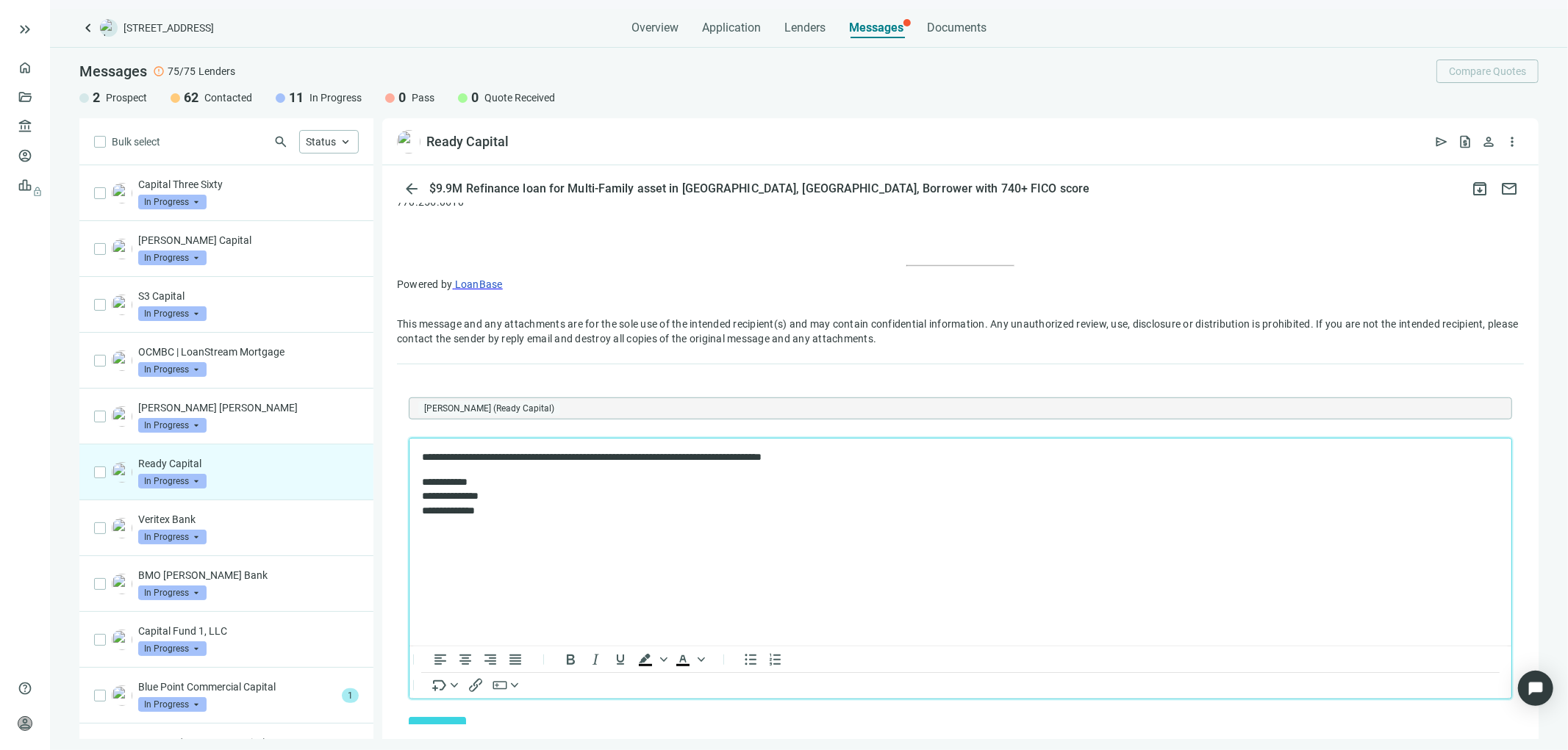
scroll to position [917, 0]
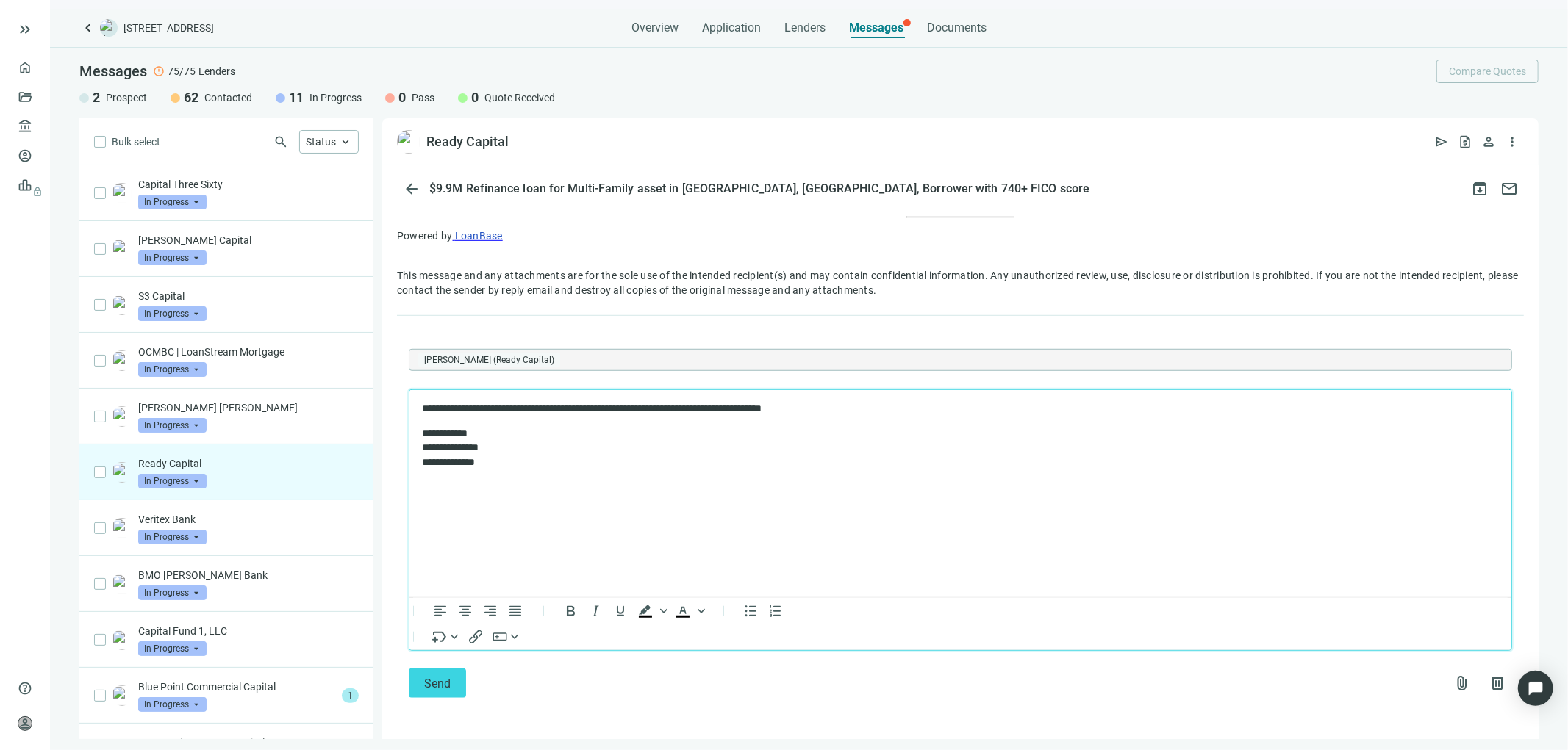
click at [623, 407] on p "**********" at bounding box center [952, 409] width 1062 height 15
click at [438, 679] on span "Send" at bounding box center [438, 684] width 26 height 14
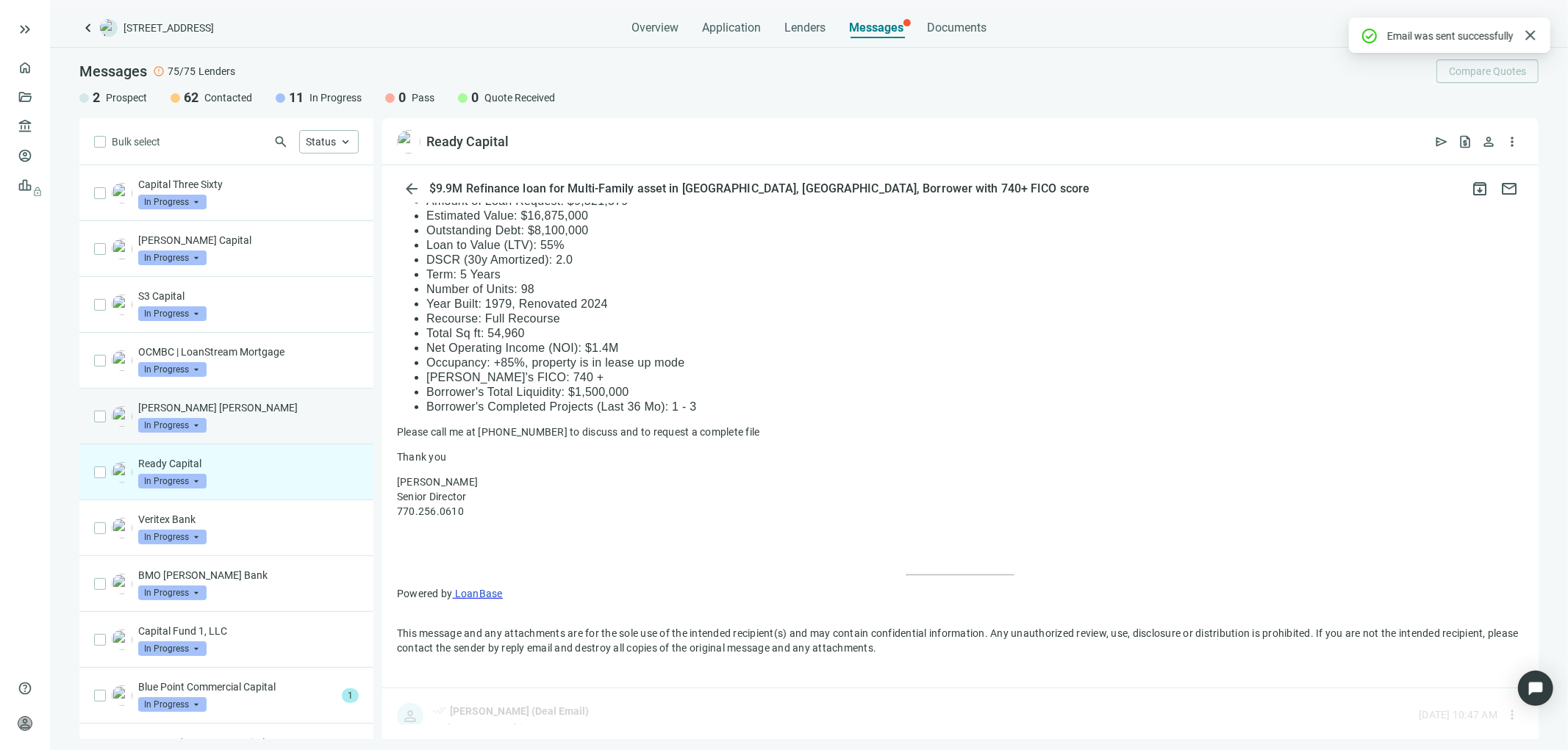
scroll to position [813, 0]
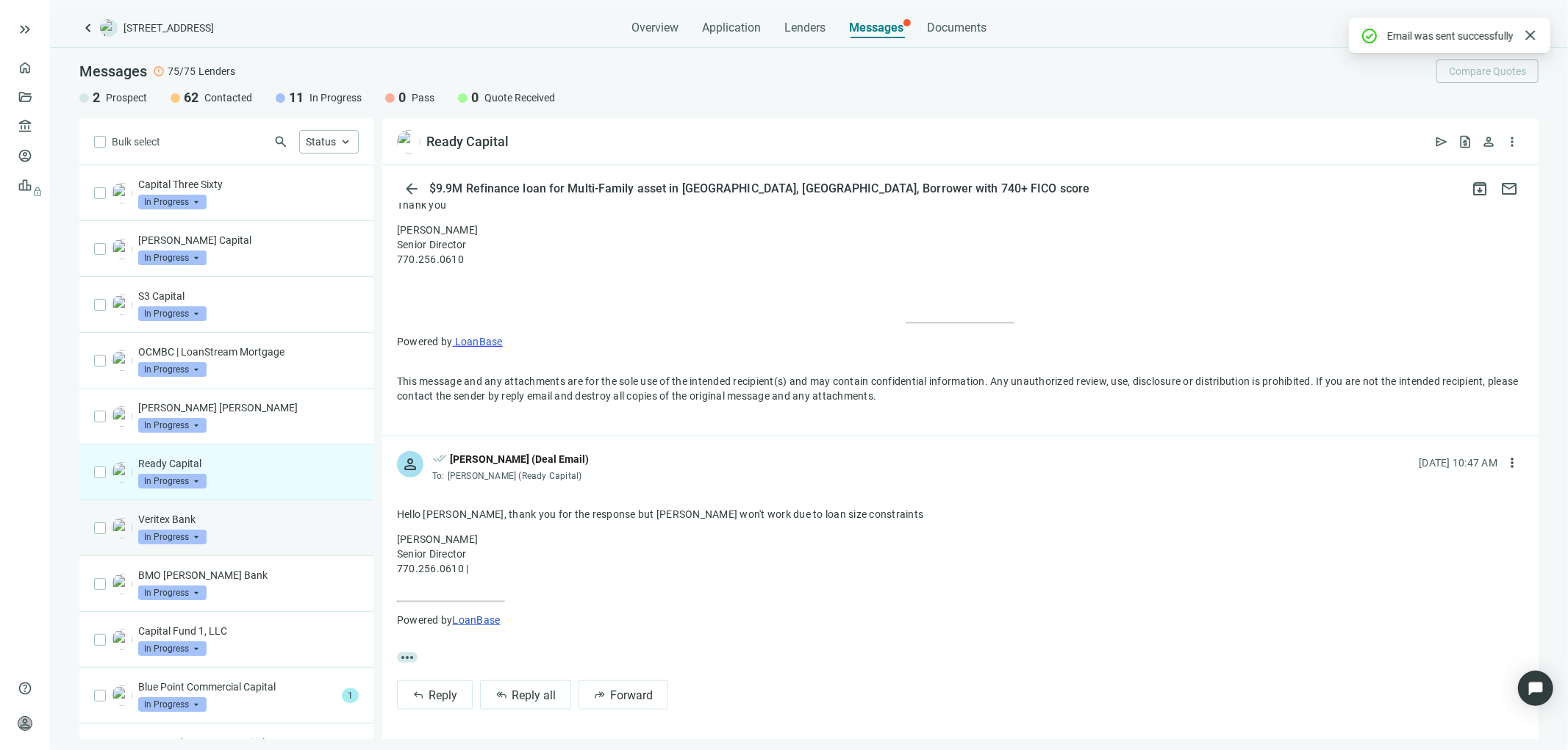
click at [223, 529] on div "Veritex Bank In Progress arrow_drop_down" at bounding box center [248, 528] width 220 height 33
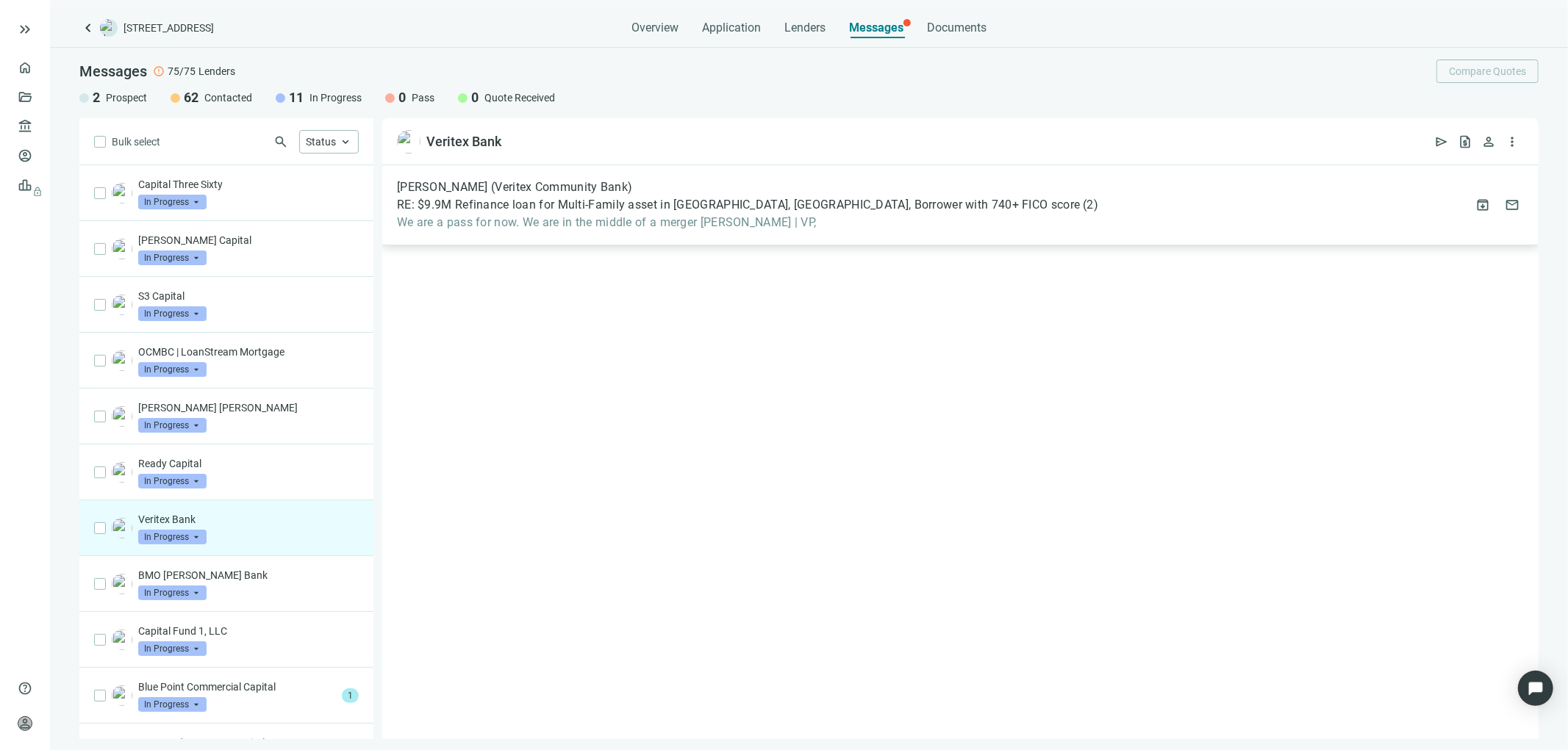
click at [783, 209] on span "RE: $9.9M Refinance loan for Multi-Family asset in Dallas, TX, Borrower with 74…" at bounding box center [739, 205] width 683 height 15
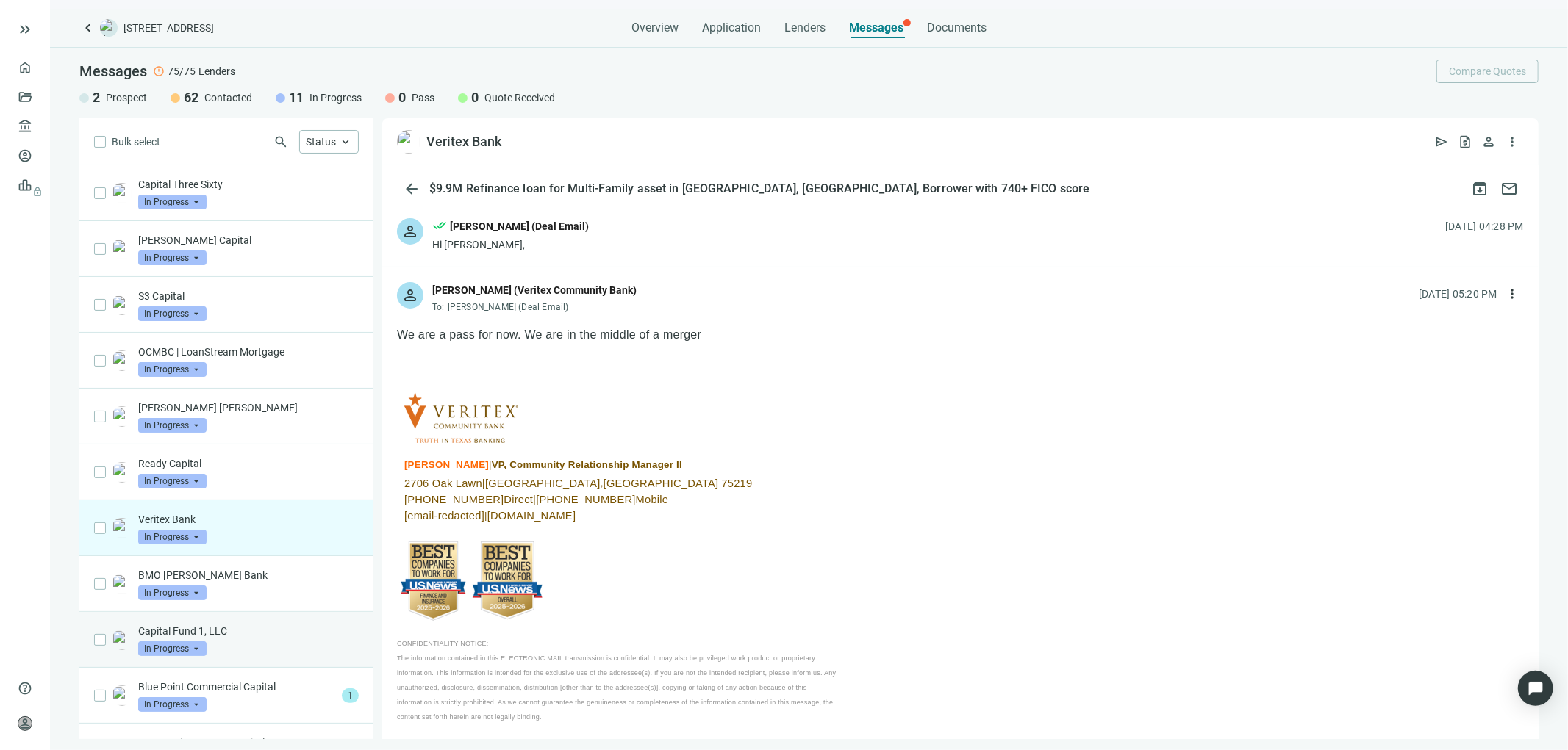
click at [199, 641] on span "In Progress" at bounding box center [172, 648] width 68 height 15
click at [236, 650] on div "Capital Fund 1, LLC In Progress arrow_drop_down quote_received pass Prospect Co…" at bounding box center [248, 640] width 220 height 33
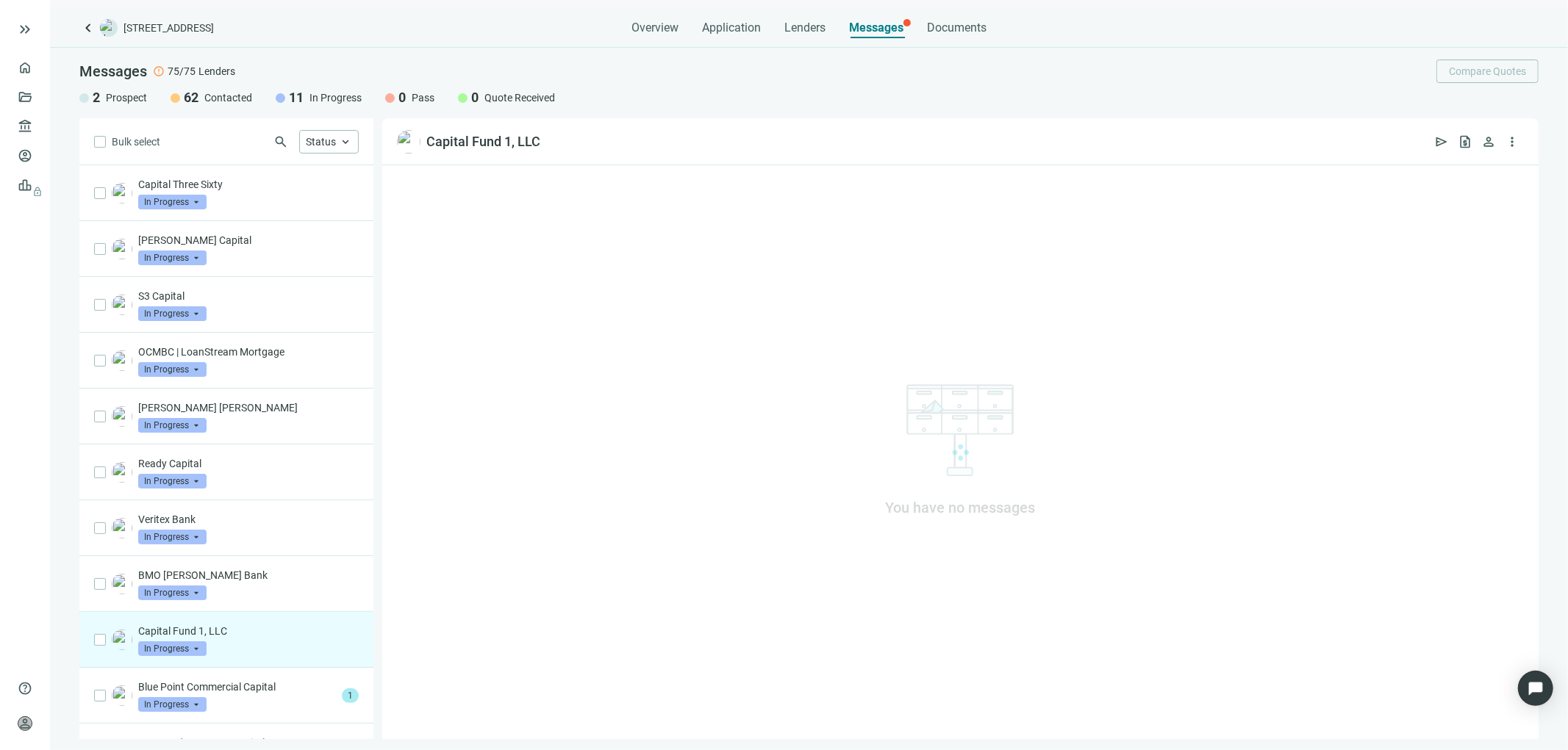
click at [236, 650] on div "Capital Fund 1, LLC In Progress arrow_drop_down quote_received pass Prospect Co…" at bounding box center [248, 640] width 220 height 33
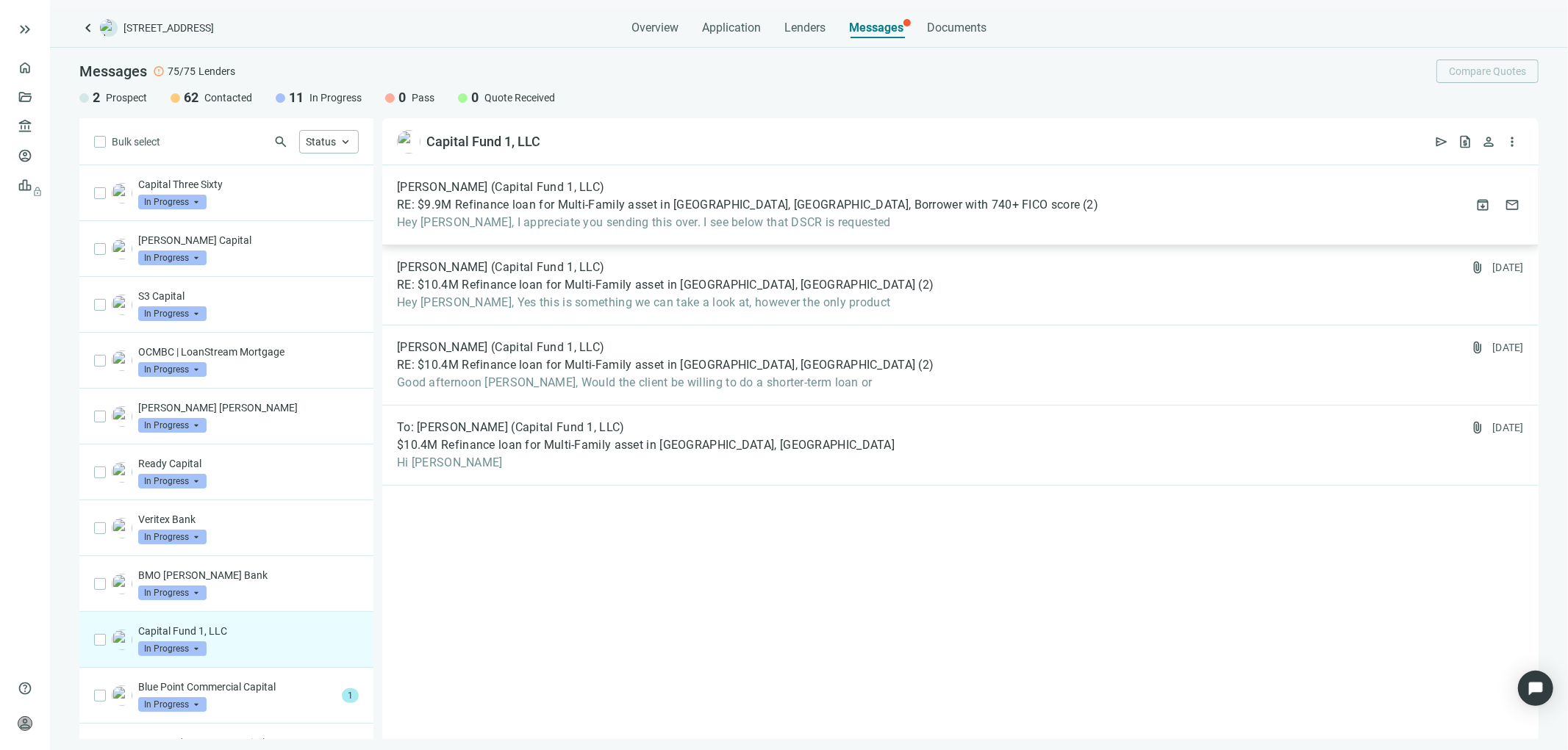
click at [829, 214] on div "Alex Klassen (Capital Fund 1, LLC) RE: $9.9M Refinance loan for Multi-Family as…" at bounding box center [748, 205] width 701 height 50
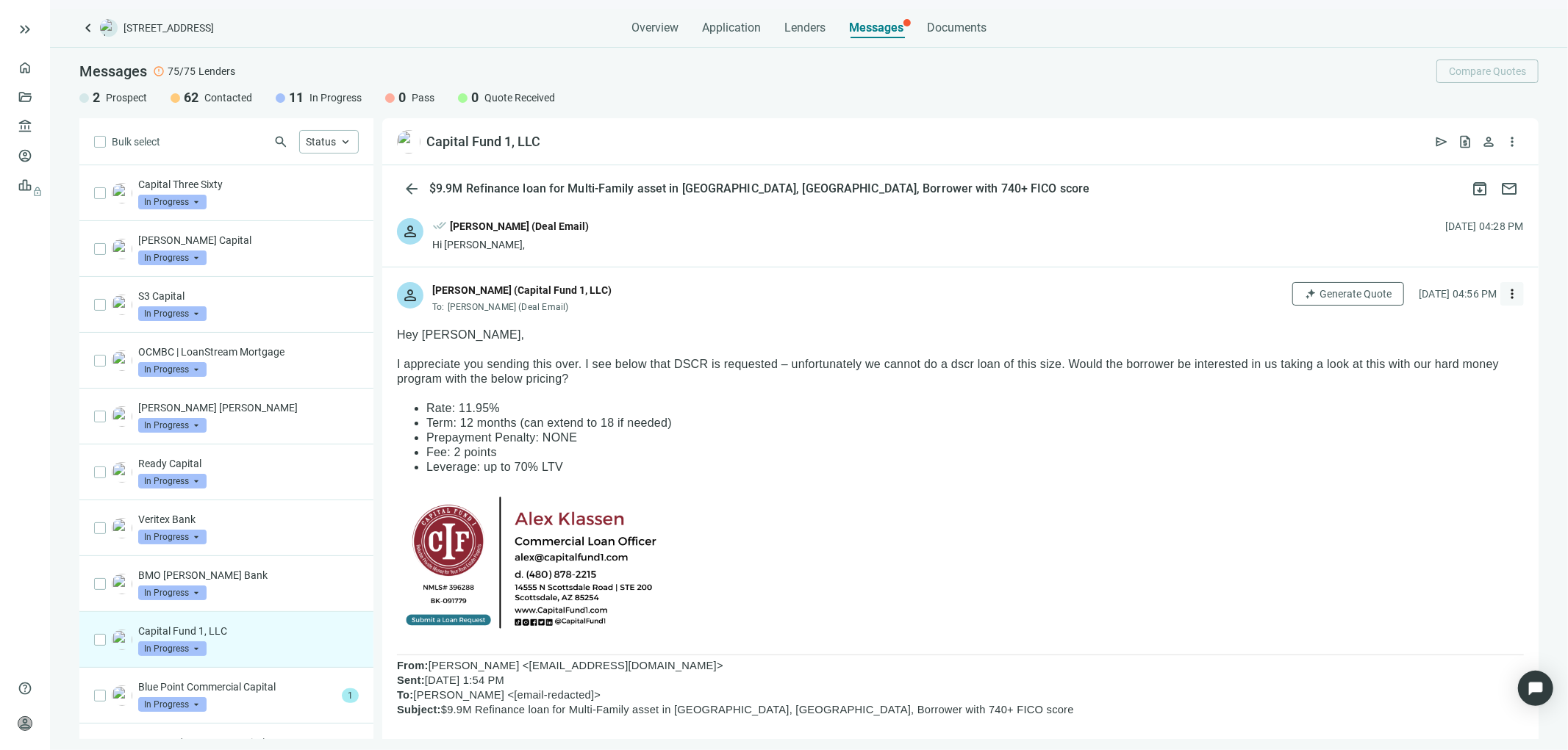
click at [1504, 296] on span "more_vert" at bounding box center [1511, 293] width 15 height 15
click at [1407, 355] on span "Reply all" at bounding box center [1409, 354] width 37 height 12
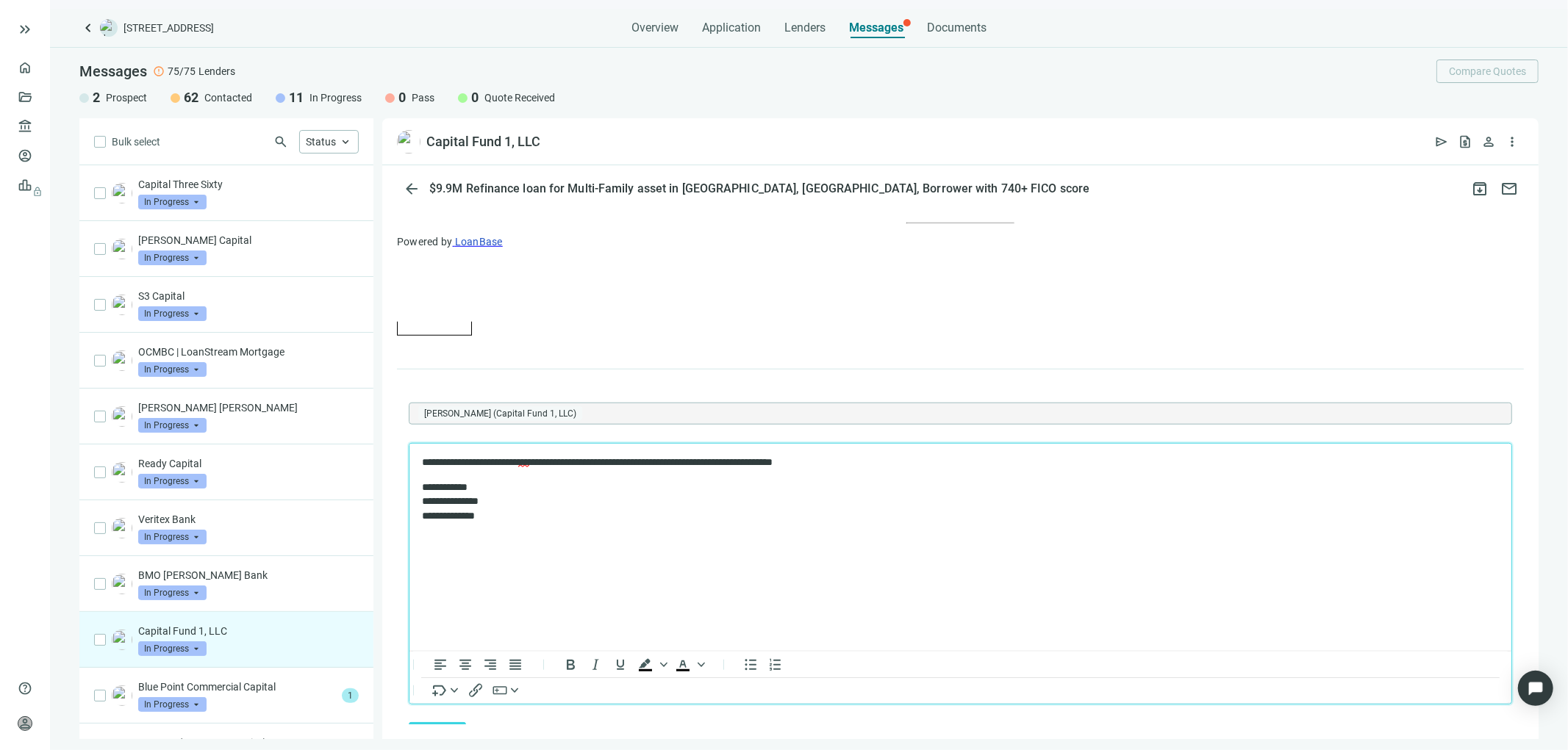
click at [528, 458] on span "***" at bounding box center [523, 461] width 11 height 10
click at [757, 534] on html "**********" at bounding box center [960, 488] width 1102 height 91
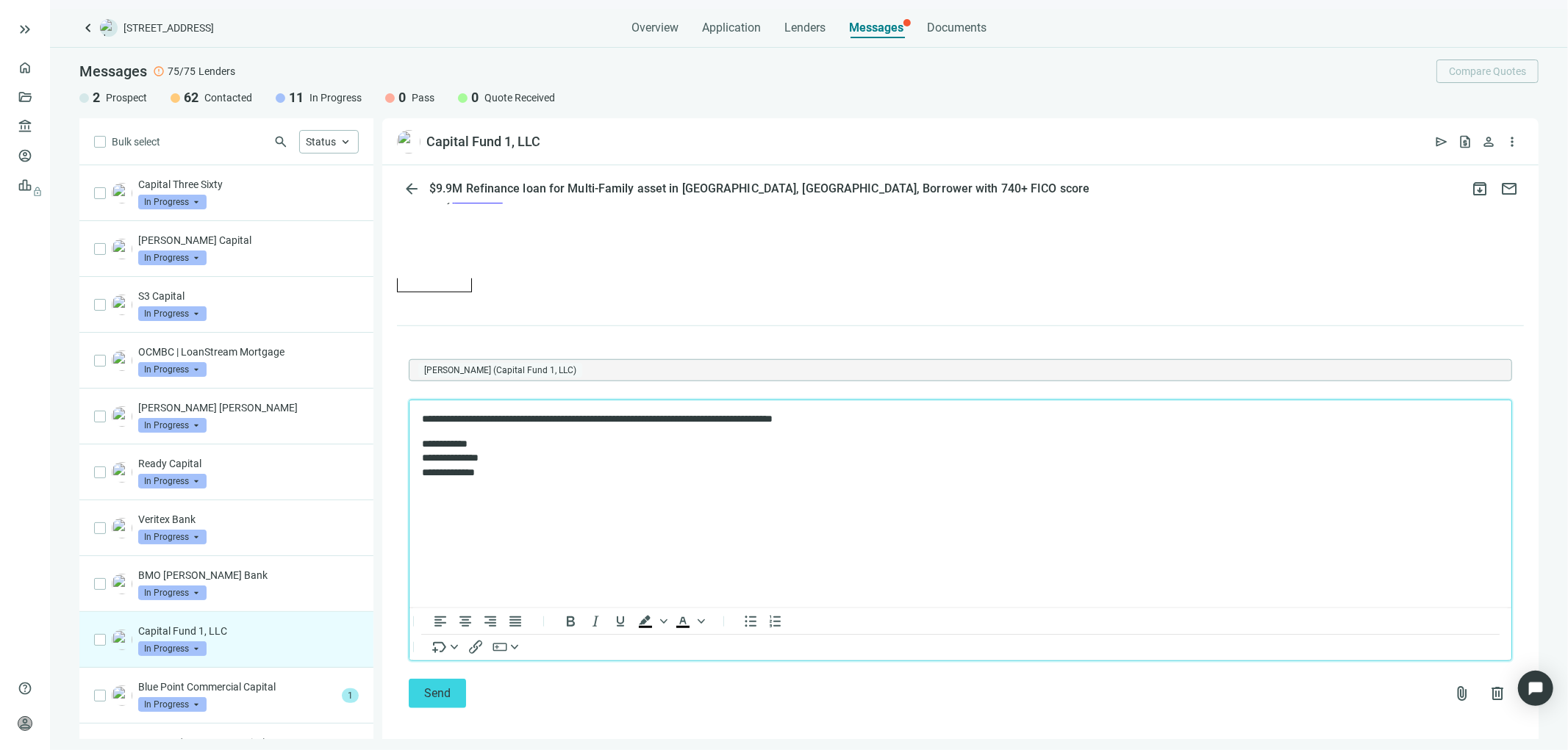
scroll to position [1120, 0]
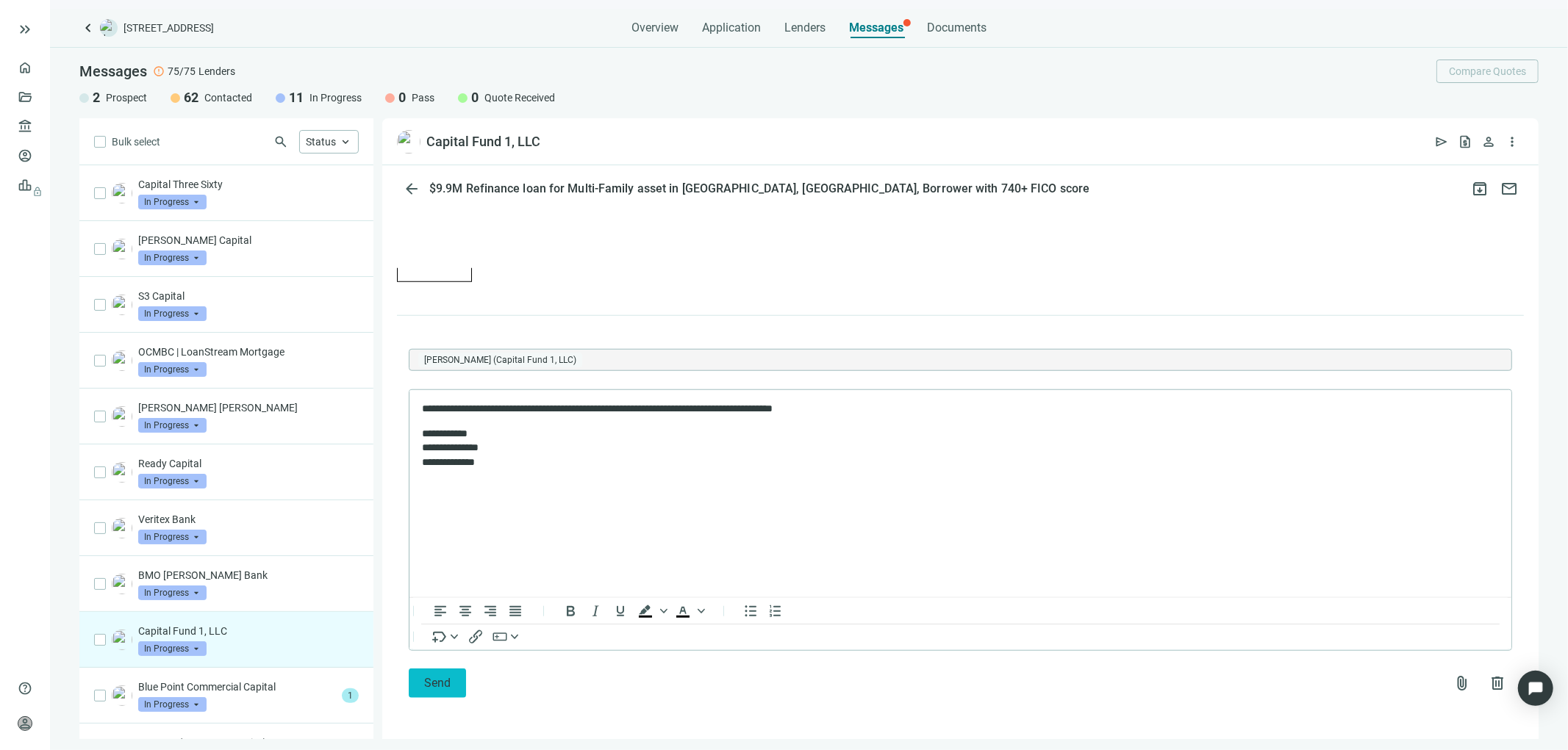
click at [443, 677] on span "Send" at bounding box center [438, 683] width 26 height 14
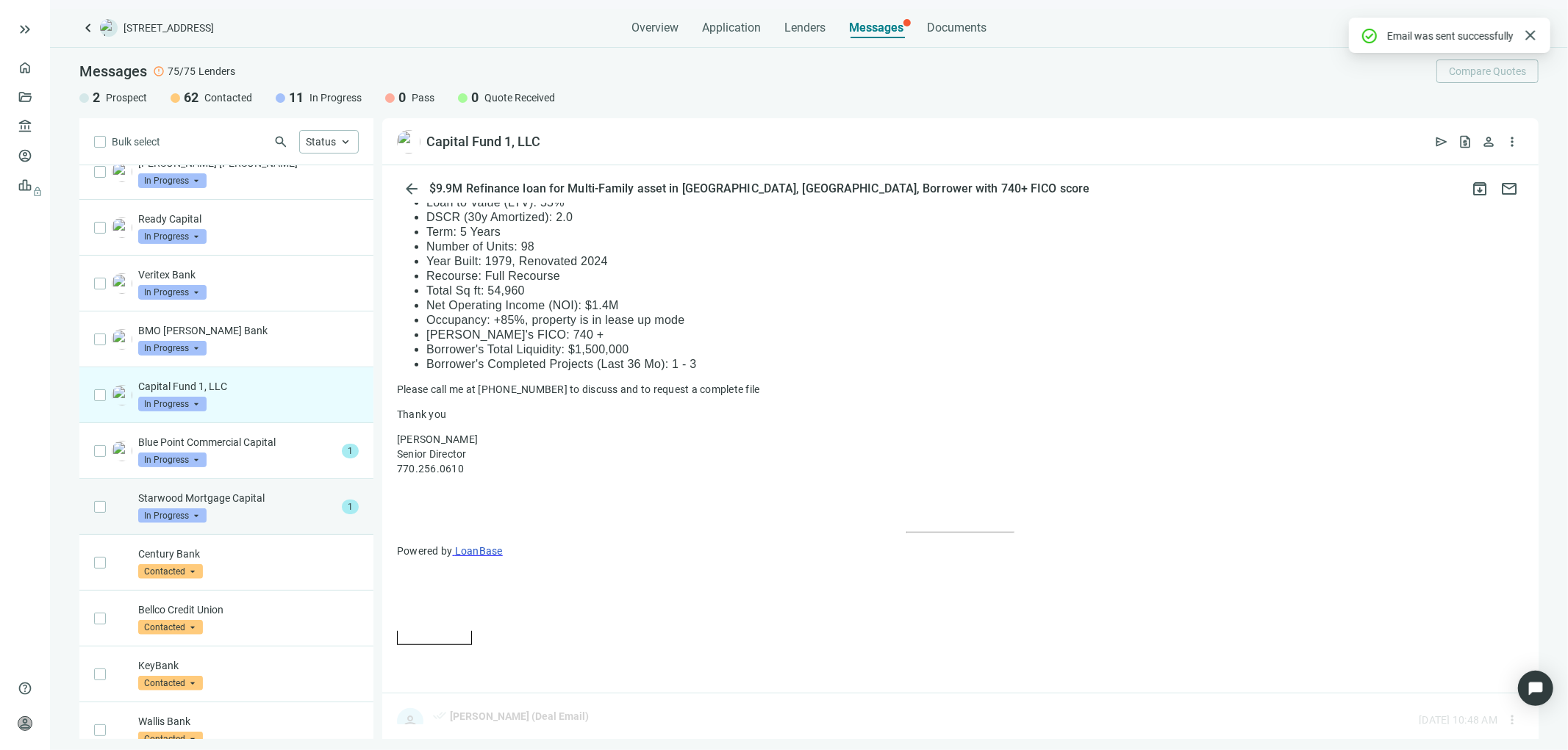
scroll to position [1014, 0]
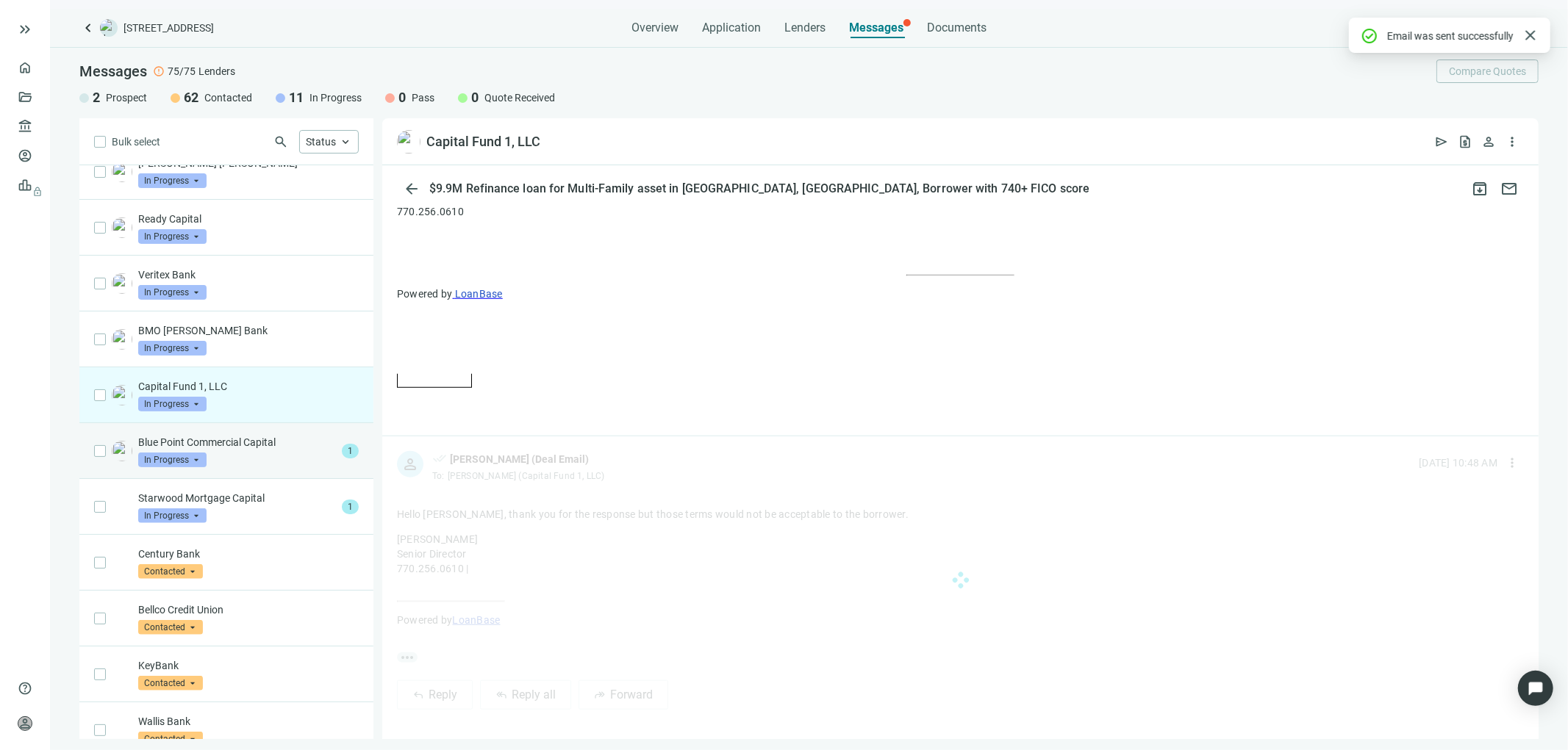
click at [226, 446] on p "Blue Point Commercial Capital" at bounding box center [237, 442] width 198 height 15
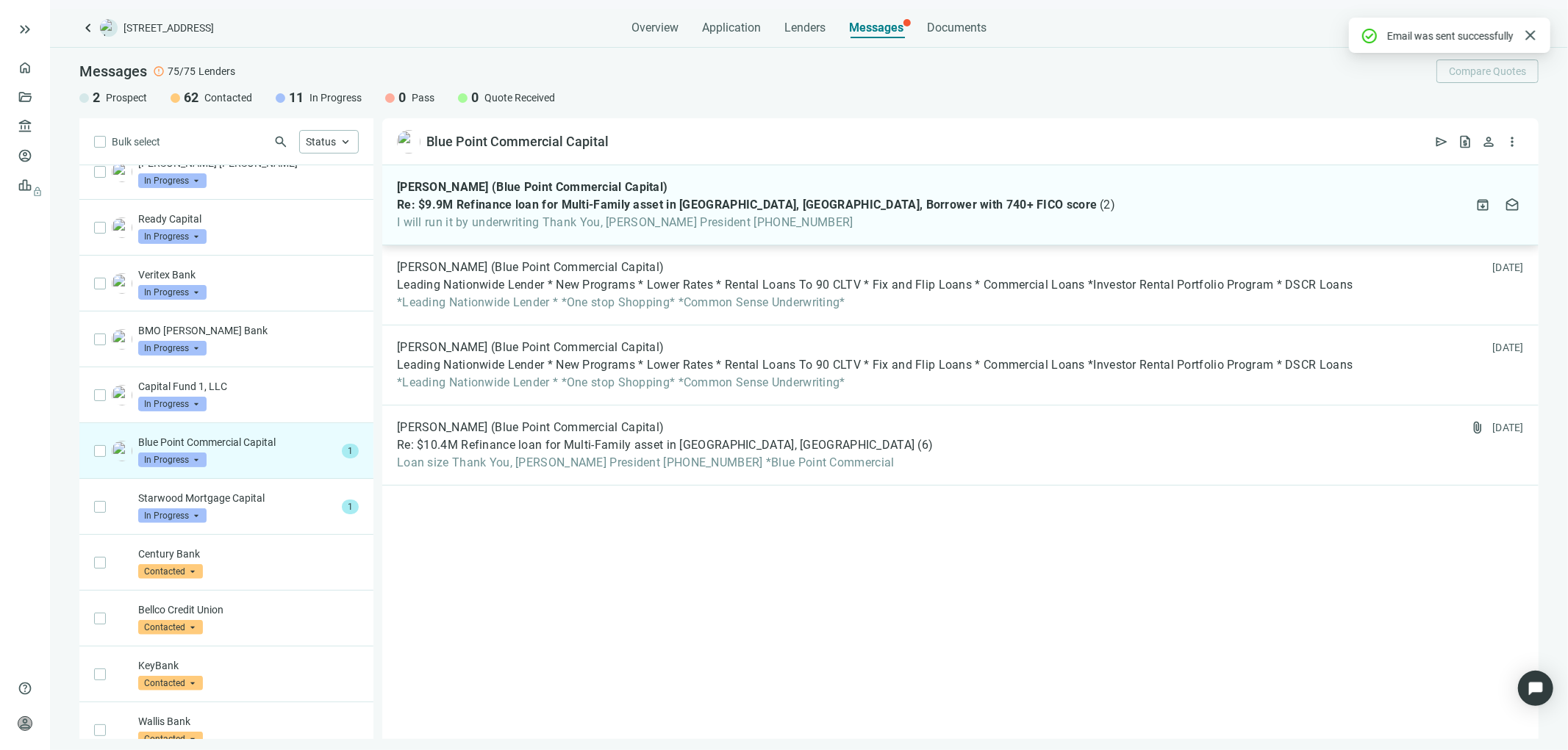
click at [733, 213] on div "David Catuto (Blue Point Commercial Capital) Re: $9.9M Refinance loan for Multi…" at bounding box center [756, 205] width 718 height 50
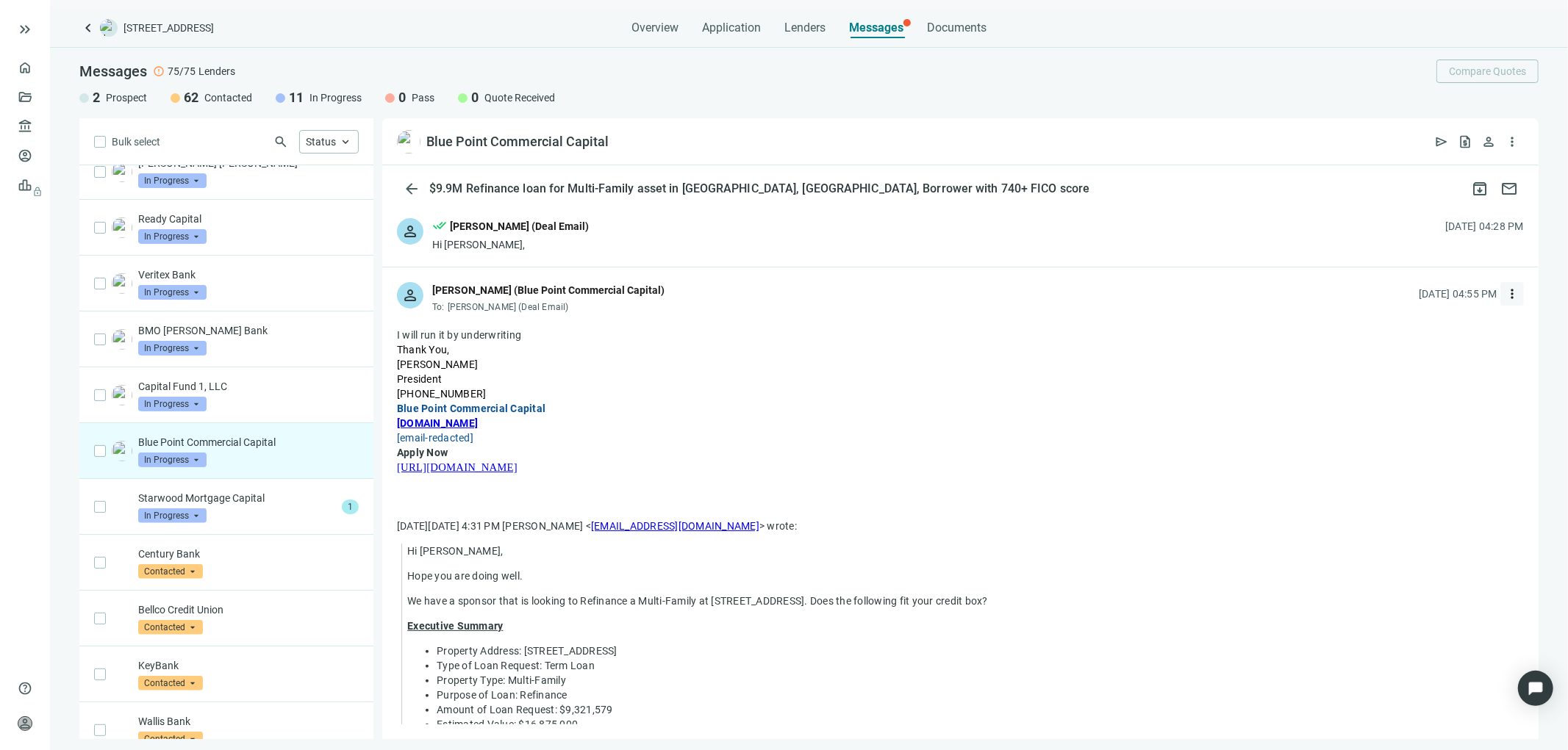
click at [1504, 296] on span "more_vert" at bounding box center [1511, 293] width 15 height 15
click at [1393, 353] on span "Reply all" at bounding box center [1409, 354] width 37 height 12
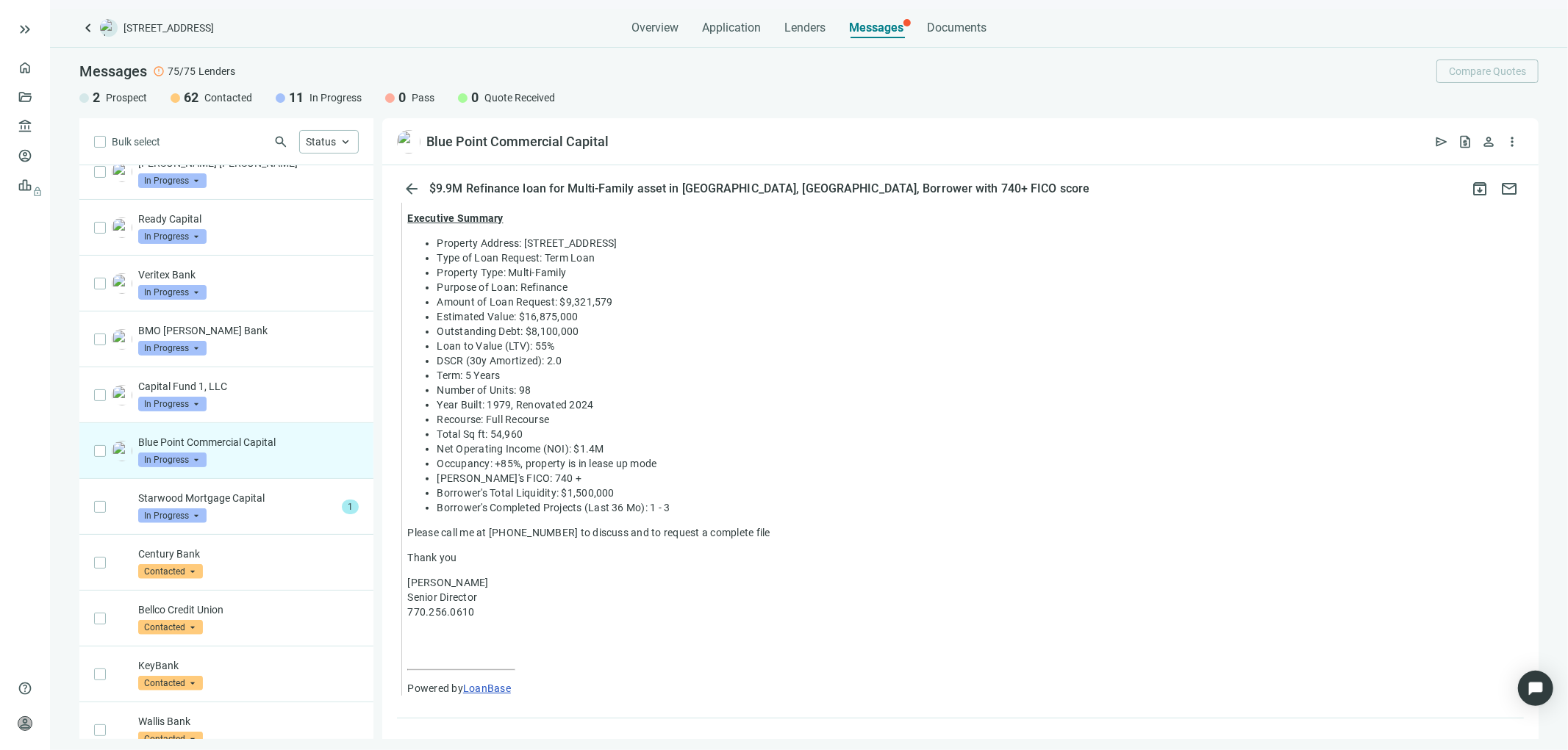
scroll to position [810, 0]
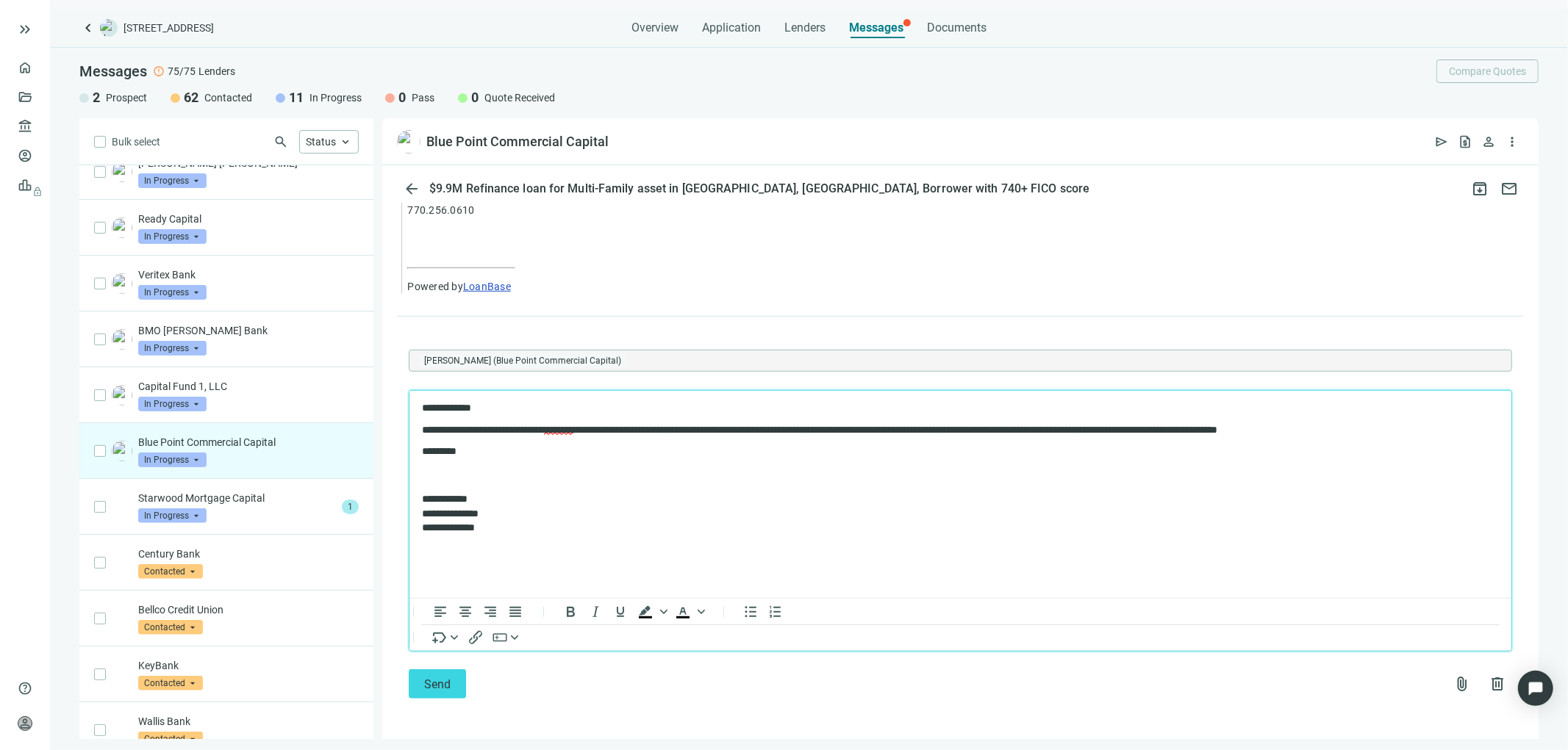
click at [424, 465] on body "**********" at bounding box center [960, 468] width 1078 height 133
click at [432, 684] on span "Send" at bounding box center [438, 685] width 26 height 14
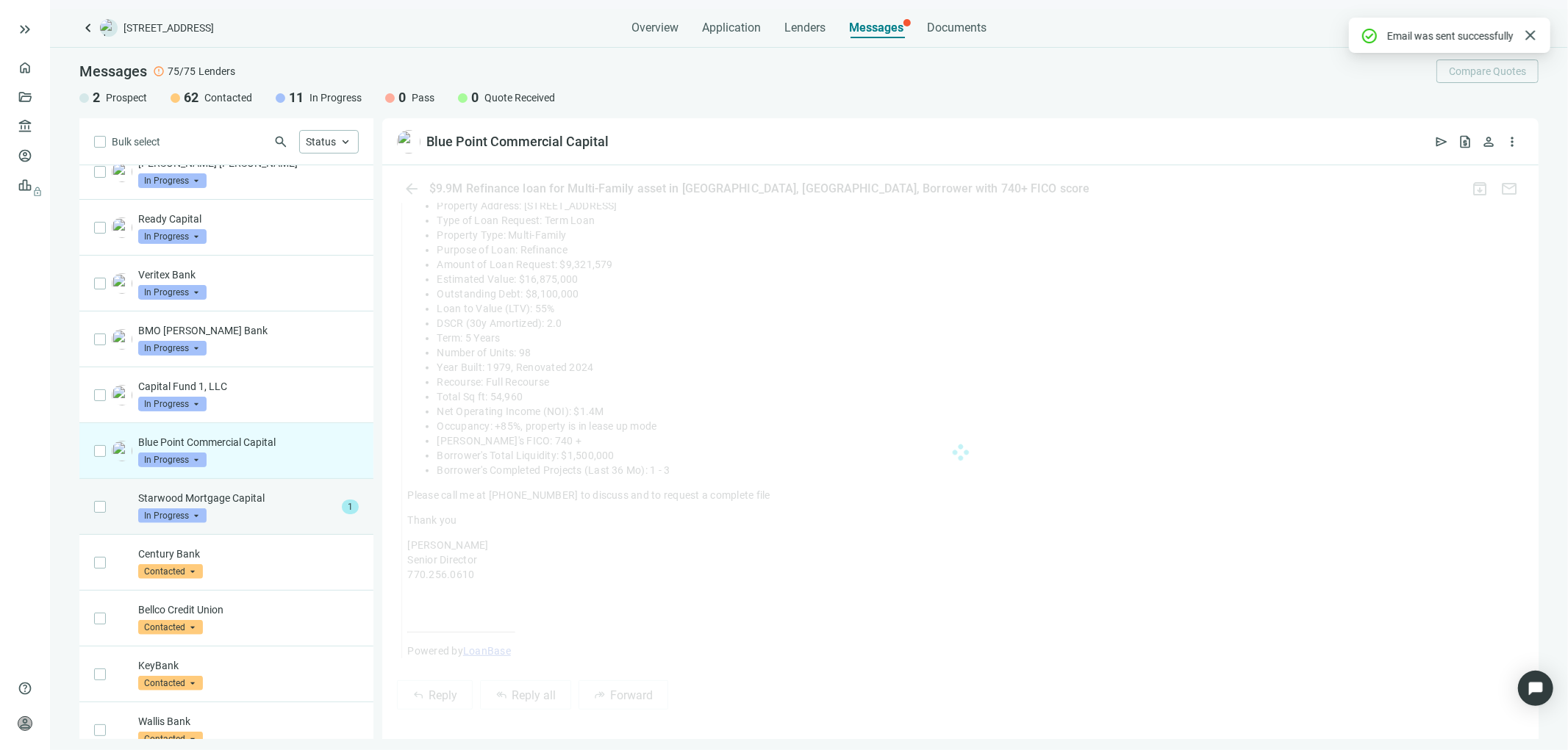
scroll to position [755, 0]
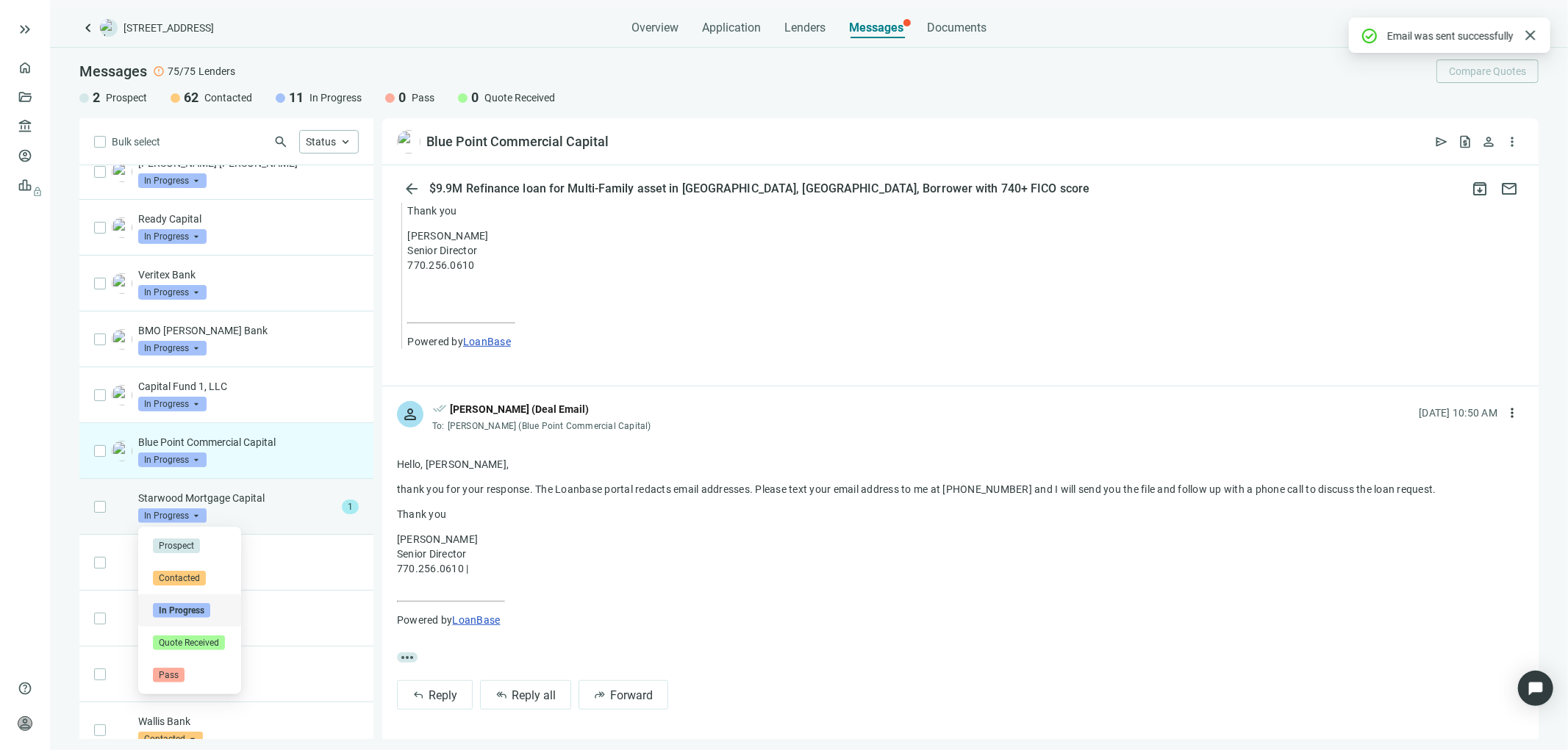
click at [202, 510] on span "In Progress" at bounding box center [172, 516] width 68 height 15
click at [233, 508] on div "Starwood Mortgage Capital In Progress arrow_drop_down contacted in_progress quo…" at bounding box center [237, 507] width 198 height 33
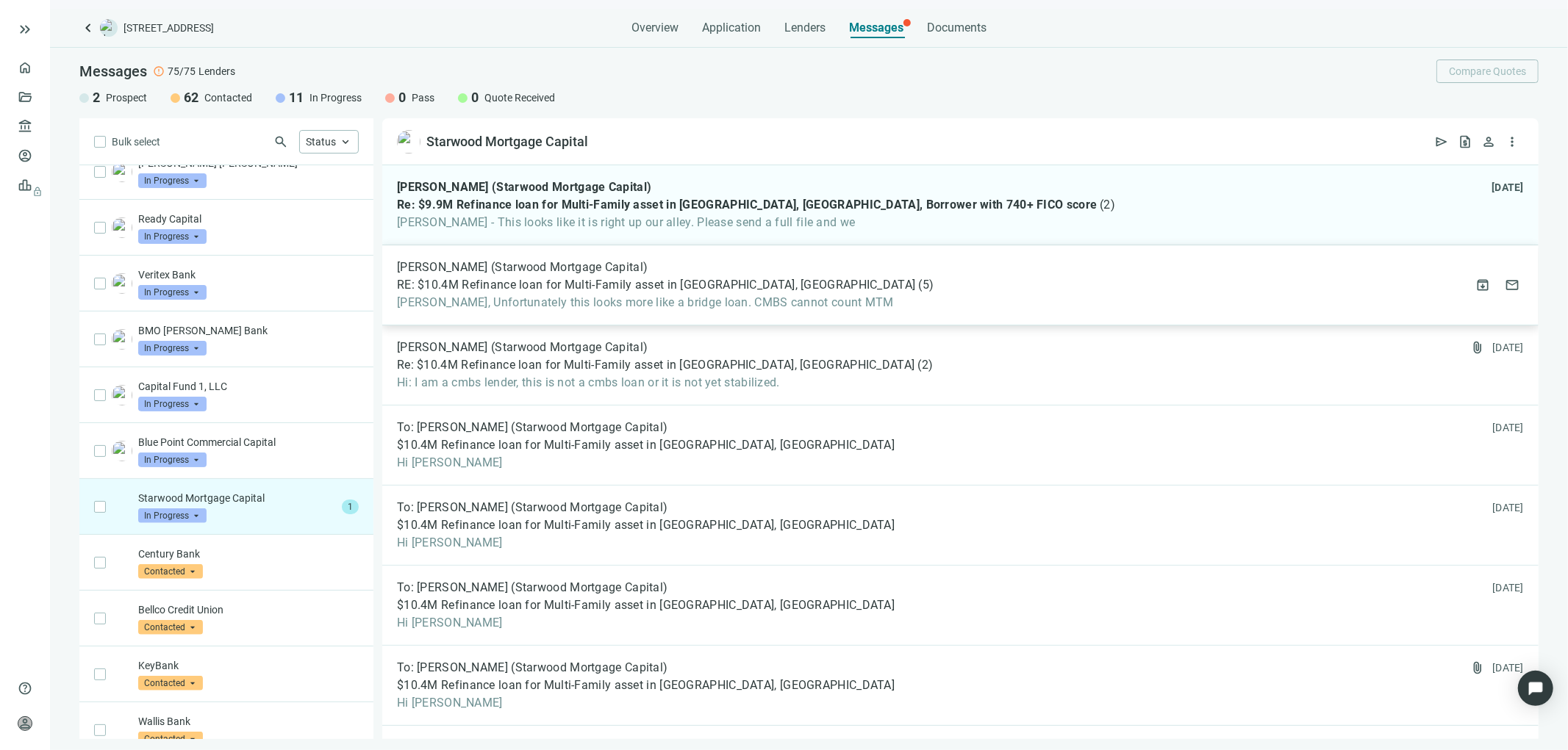
click at [729, 296] on span "Tony, Unfortunately this looks more like a bridge loan. CMBS cannot count MTM" at bounding box center [666, 302] width 537 height 15
